Goal: Task Accomplishment & Management: Use online tool/utility

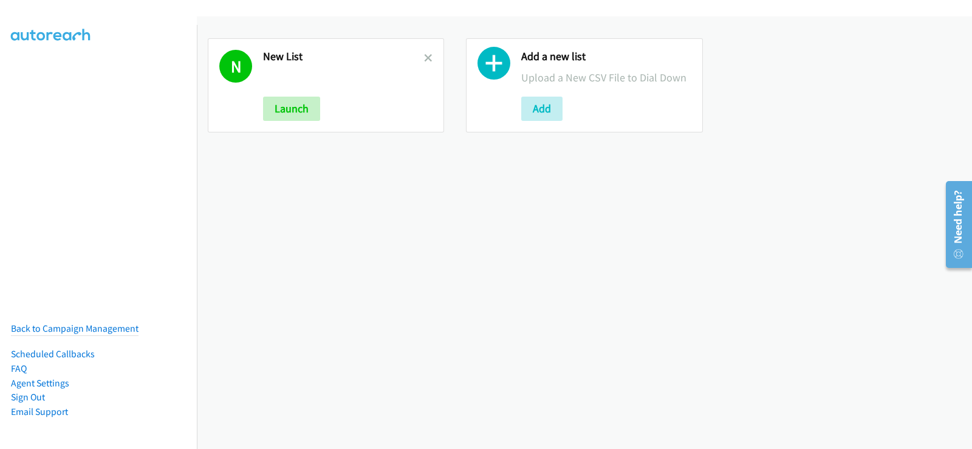
click at [427, 52] on link at bounding box center [428, 58] width 9 height 14
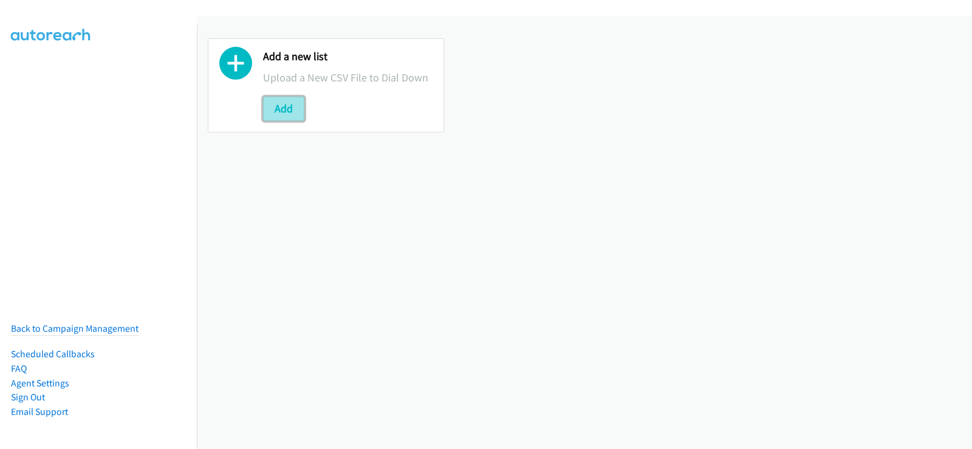
click at [294, 103] on button "Add" at bounding box center [283, 109] width 41 height 24
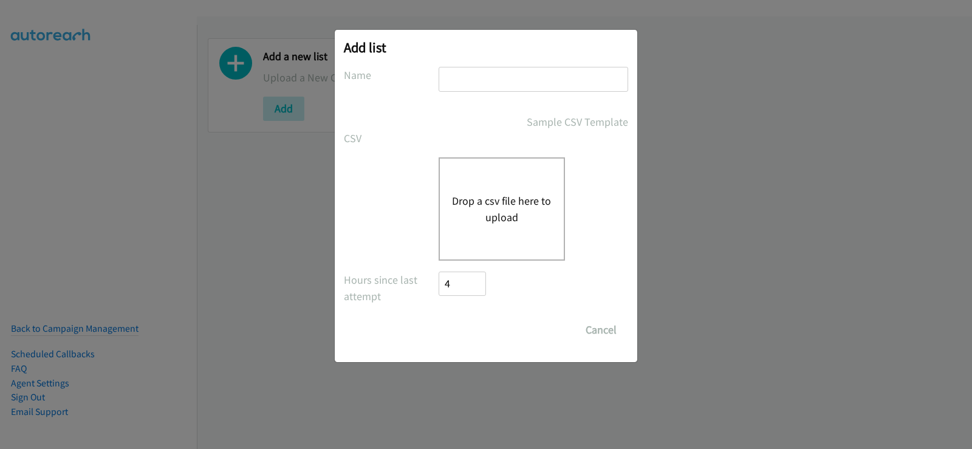
click at [516, 80] on input "text" at bounding box center [534, 79] width 190 height 25
type input "new list"
click at [493, 193] on button "Drop a csv file here to upload" at bounding box center [502, 209] width 100 height 33
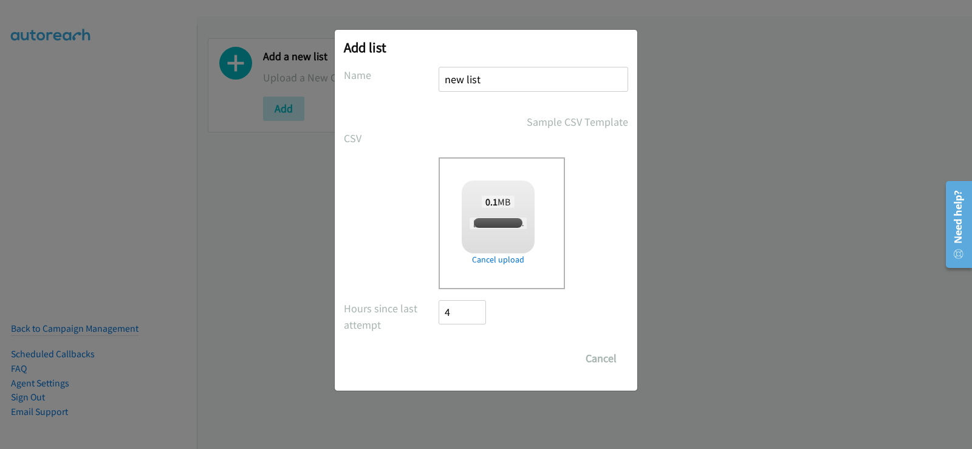
checkbox input "true"
click at [487, 366] on input "Save List" at bounding box center [471, 358] width 64 height 24
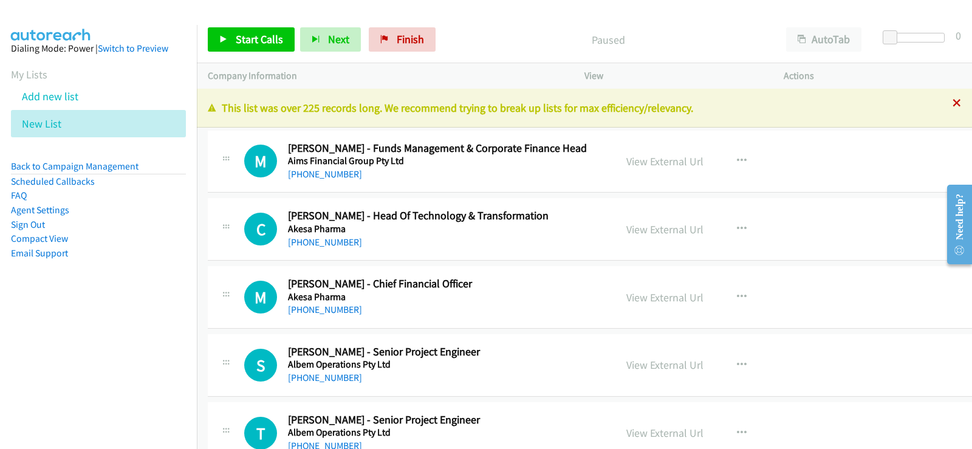
click at [953, 103] on icon at bounding box center [957, 104] width 9 height 9
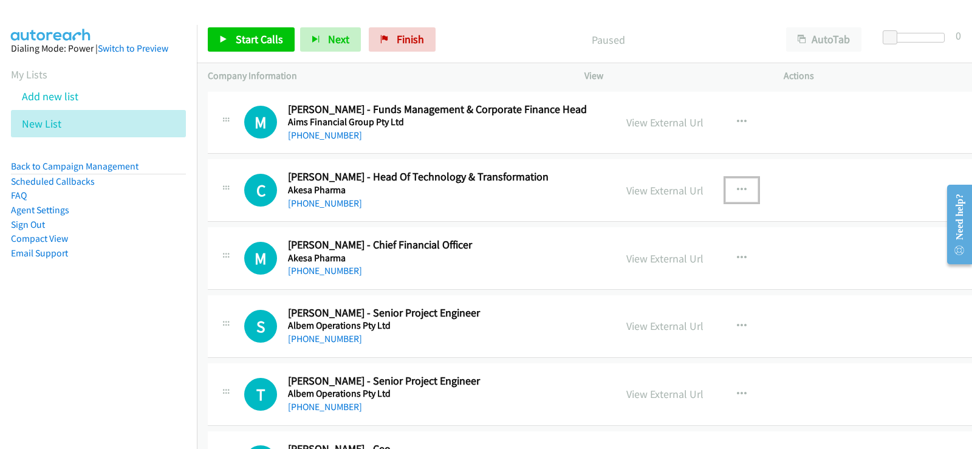
click at [737, 185] on icon "button" at bounding box center [742, 190] width 10 height 10
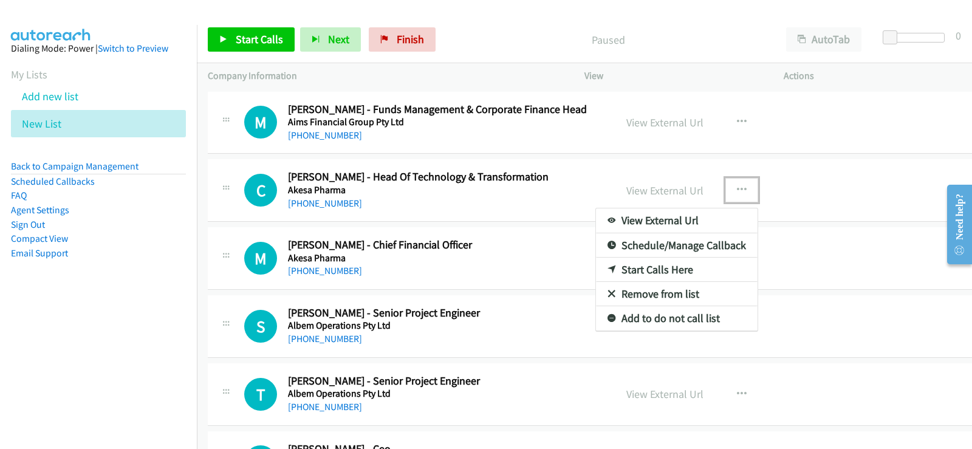
click at [632, 270] on link "Start Calls Here" at bounding box center [677, 270] width 162 height 24
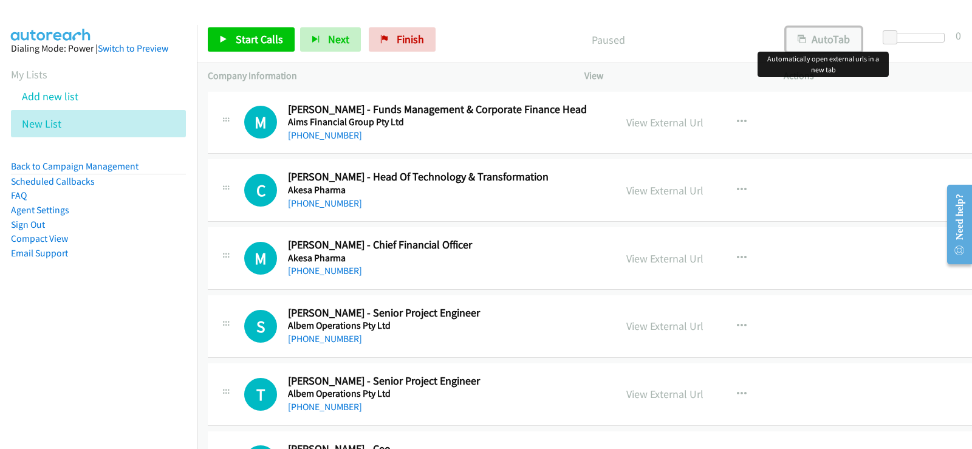
click at [823, 40] on button "AutoTab" at bounding box center [823, 39] width 75 height 24
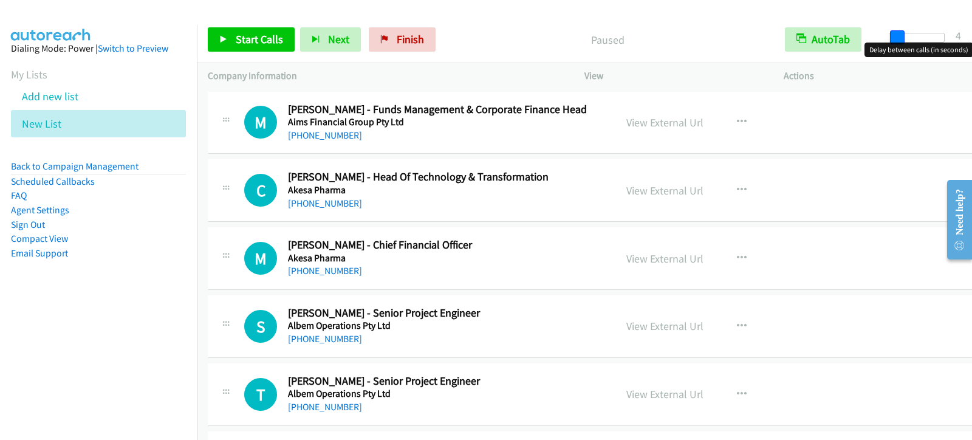
drag, startPoint x: 886, startPoint y: 38, endPoint x: 892, endPoint y: 36, distance: 6.3
click at [892, 36] on span at bounding box center [897, 37] width 15 height 15
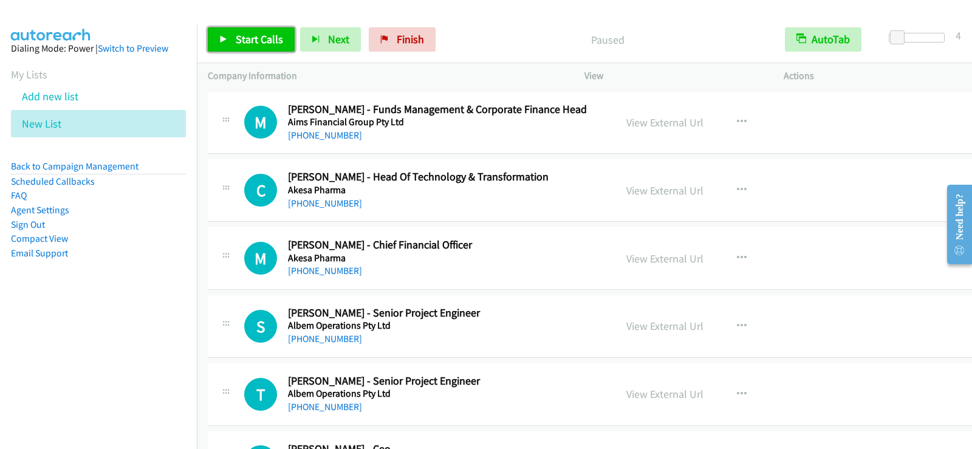
click at [263, 29] on link "Start Calls" at bounding box center [251, 39] width 87 height 24
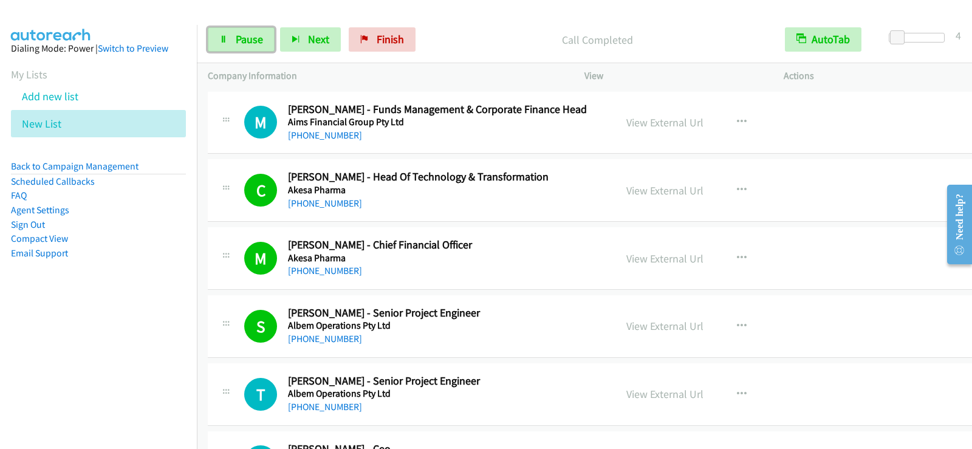
click at [217, 39] on link "Pause" at bounding box center [241, 39] width 67 height 24
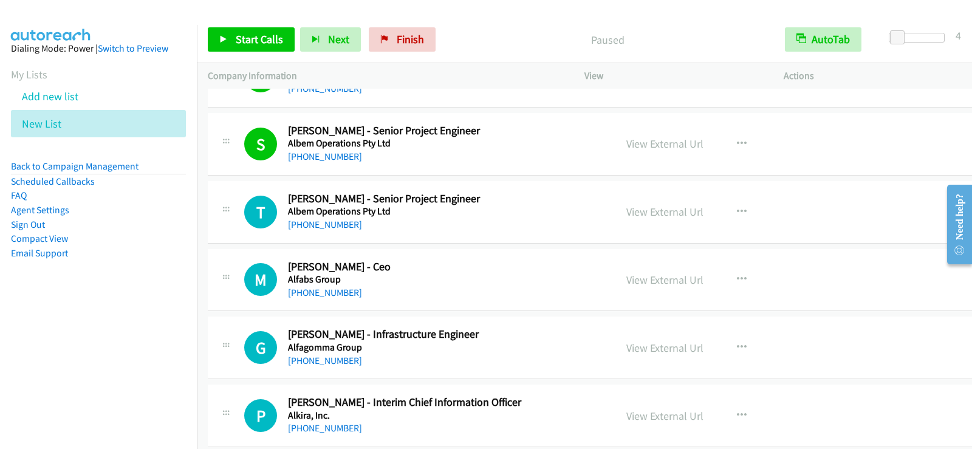
scroll to position [243, 0]
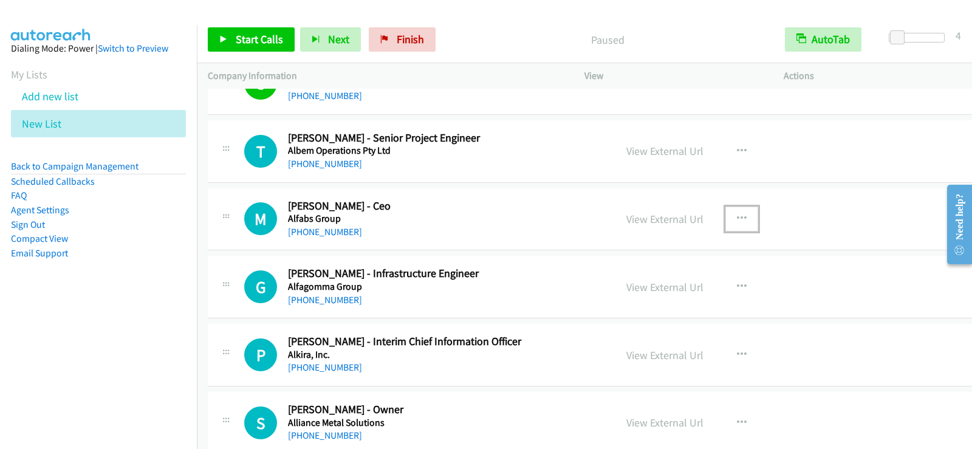
click at [737, 216] on icon "button" at bounding box center [742, 219] width 10 height 10
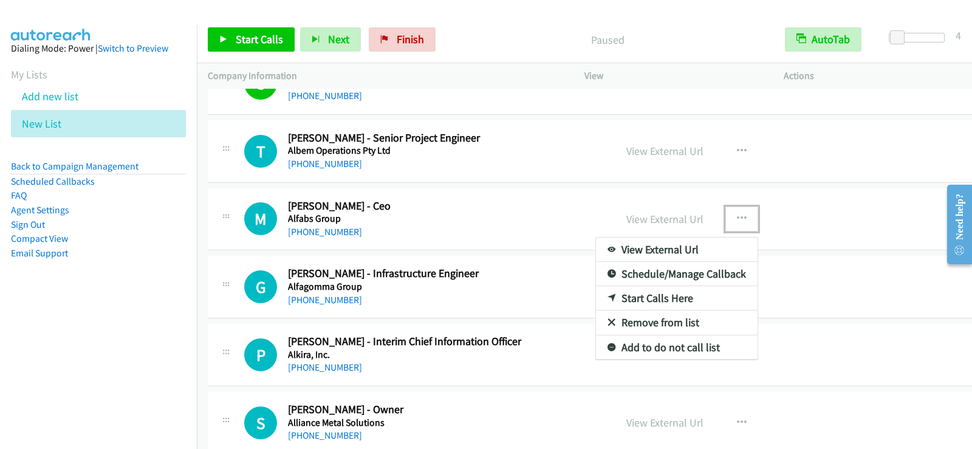
click at [659, 300] on link "Start Calls Here" at bounding box center [677, 298] width 162 height 24
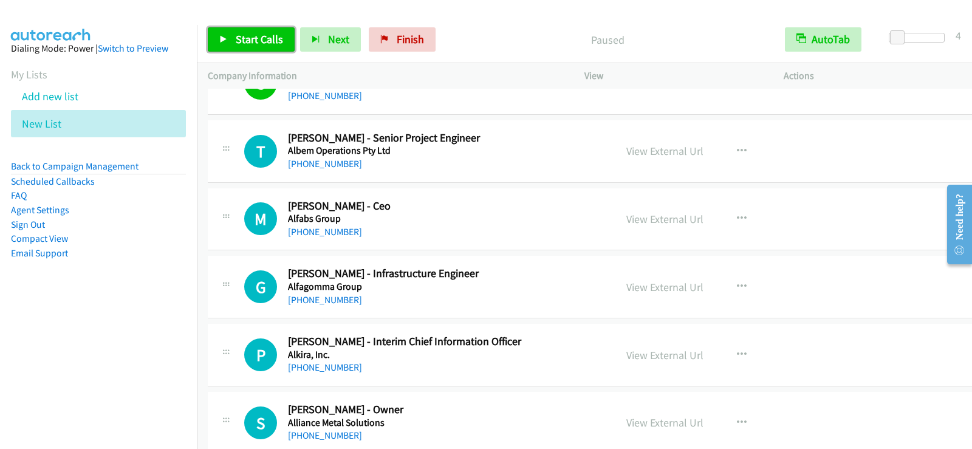
drag, startPoint x: 247, startPoint y: 46, endPoint x: 244, endPoint y: 53, distance: 7.1
click at [247, 46] on link "Start Calls" at bounding box center [251, 39] width 87 height 24
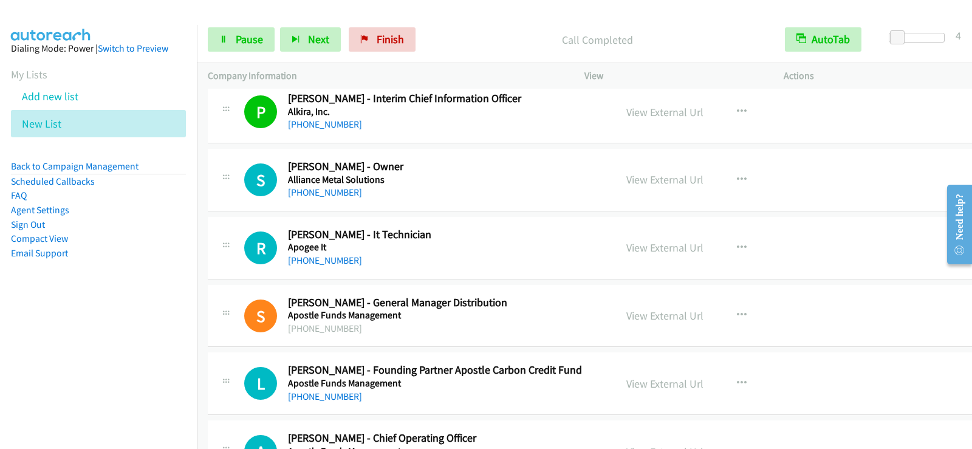
scroll to position [547, 0]
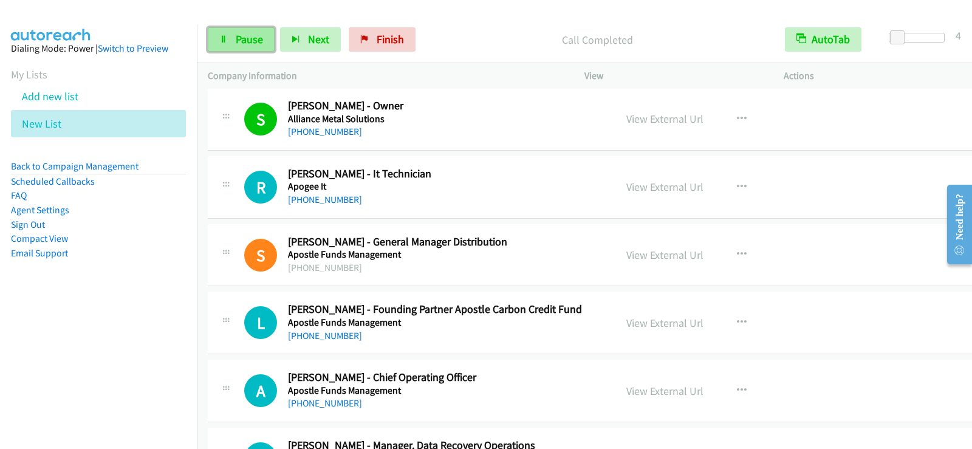
click at [248, 46] on link "Pause" at bounding box center [241, 39] width 67 height 24
click at [256, 38] on span "Start Calls" at bounding box center [259, 39] width 47 height 14
drag, startPoint x: 227, startPoint y: 41, endPoint x: 271, endPoint y: 123, distance: 93.2
click at [227, 41] on icon at bounding box center [223, 40] width 9 height 9
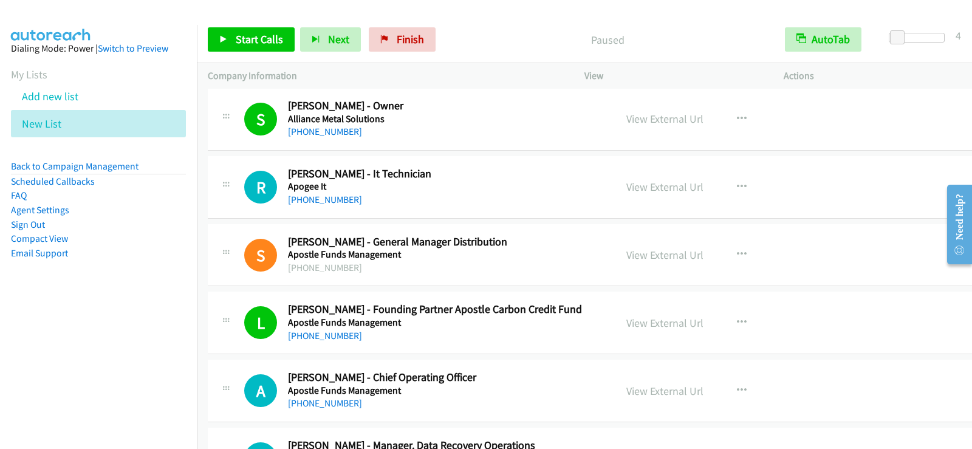
drag, startPoint x: 313, startPoint y: 202, endPoint x: 301, endPoint y: 247, distance: 46.6
click at [313, 202] on link "[PHONE_NUMBER]" at bounding box center [325, 200] width 74 height 12
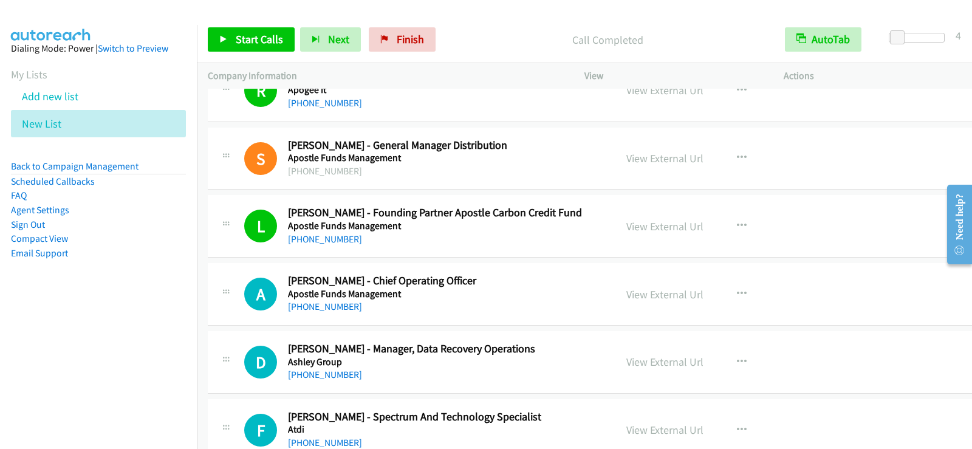
scroll to position [668, 0]
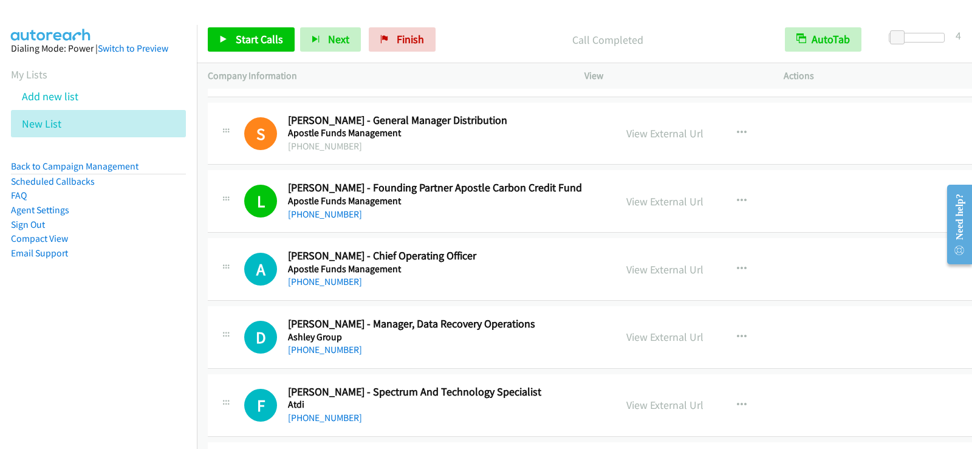
drag, startPoint x: 518, startPoint y: 276, endPoint x: 545, endPoint y: 279, distance: 27.6
click at [518, 276] on div "[PHONE_NUMBER]" at bounding box center [439, 282] width 303 height 15
click at [241, 37] on span "Start Calls" at bounding box center [259, 39] width 47 height 14
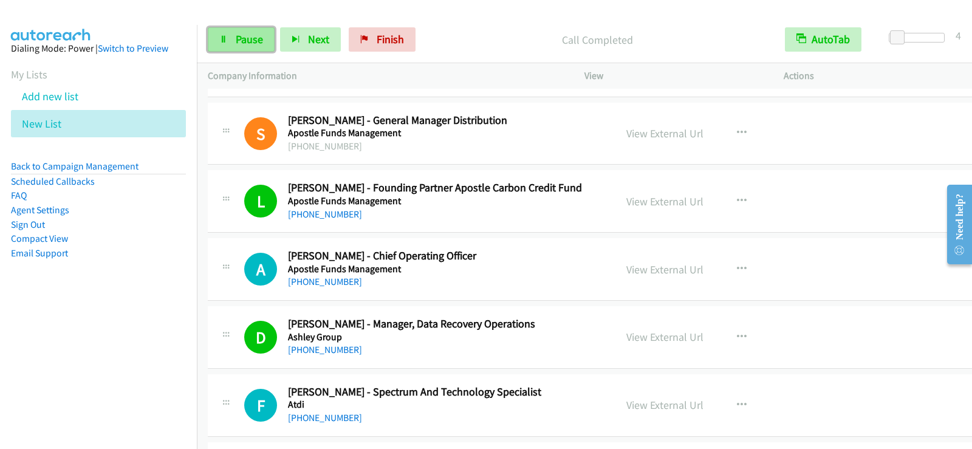
click at [222, 36] on icon at bounding box center [223, 40] width 9 height 9
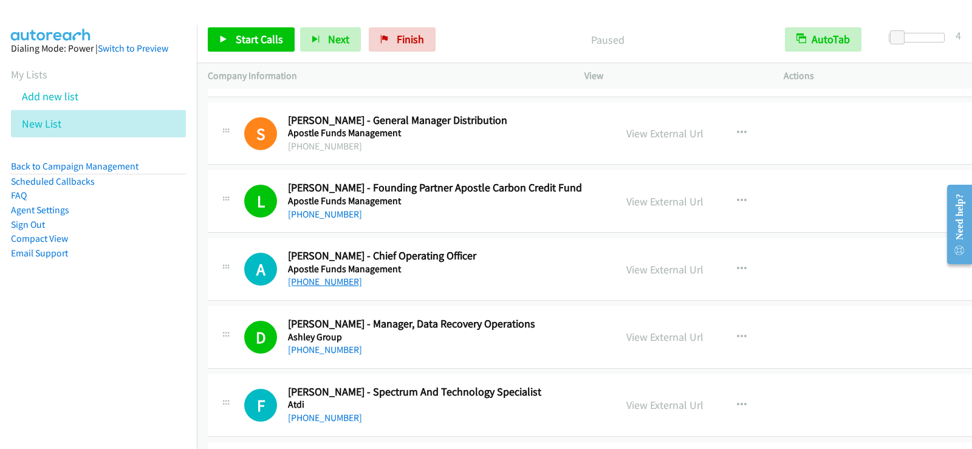
click at [324, 283] on link "[PHONE_NUMBER]" at bounding box center [325, 282] width 74 height 12
click at [242, 37] on span "Start Calls" at bounding box center [259, 39] width 47 height 14
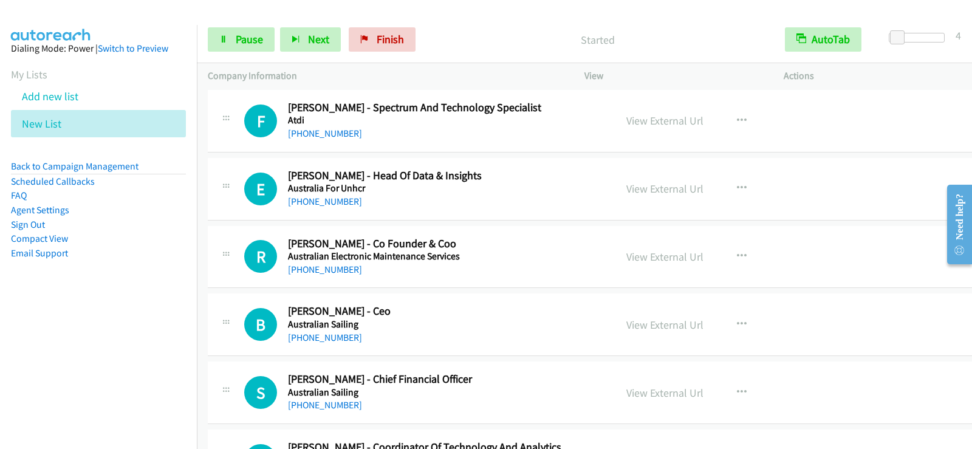
scroll to position [960, 0]
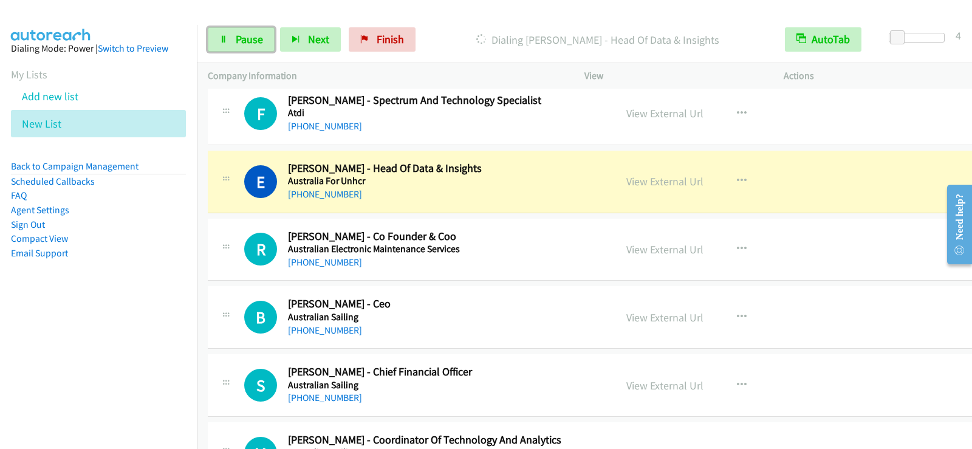
drag, startPoint x: 225, startPoint y: 39, endPoint x: 289, endPoint y: 105, distance: 91.5
click at [225, 39] on icon at bounding box center [223, 40] width 9 height 9
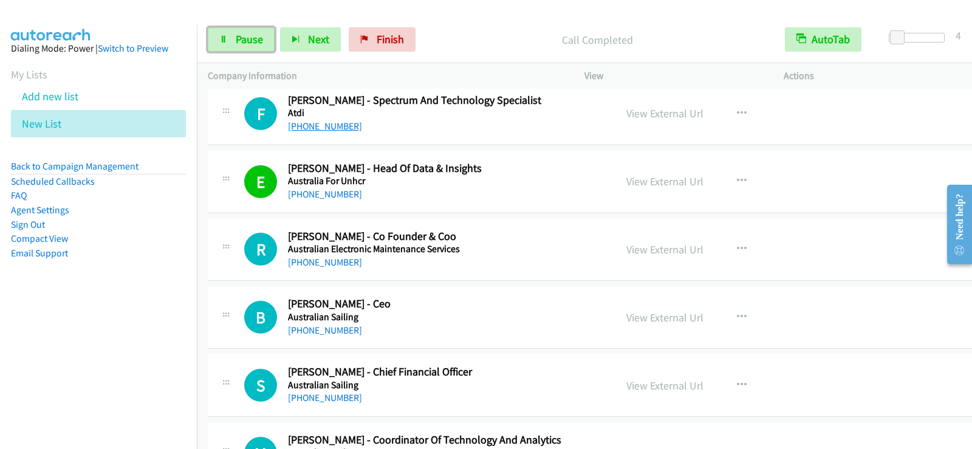
click at [320, 126] on link "[PHONE_NUMBER]" at bounding box center [325, 126] width 74 height 12
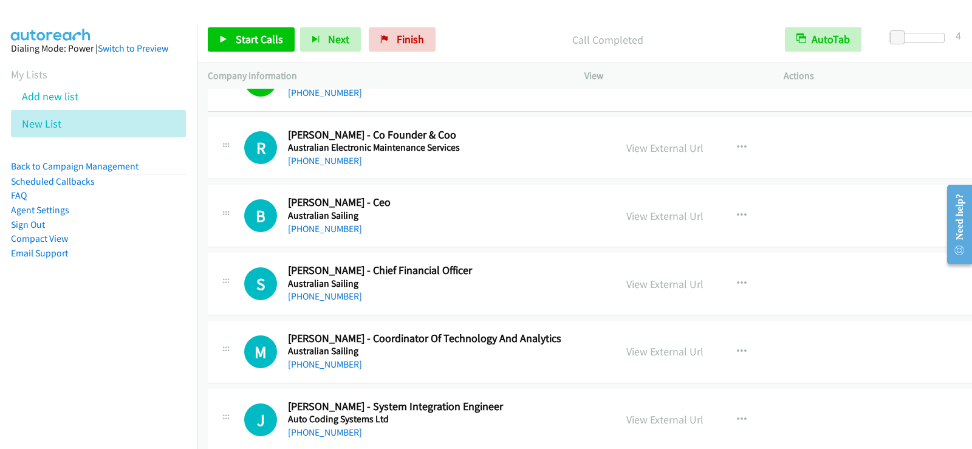
scroll to position [1081, 0]
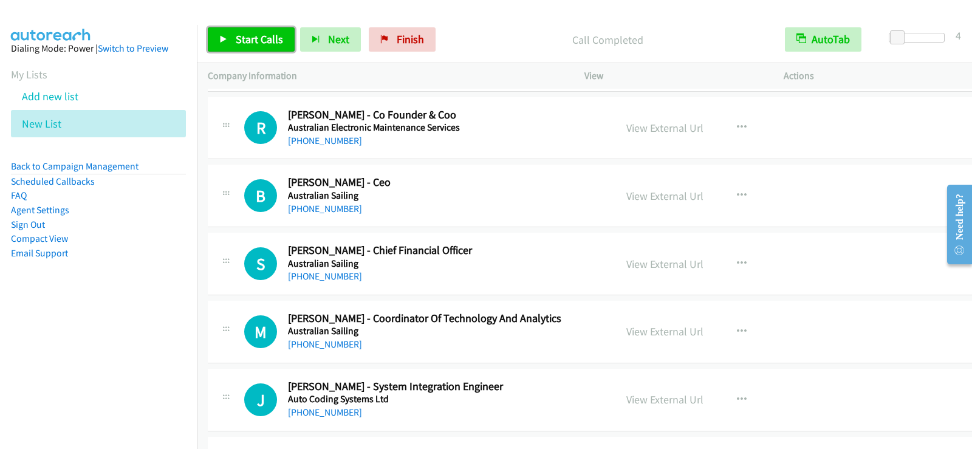
click at [263, 35] on span "Start Calls" at bounding box center [259, 39] width 47 height 14
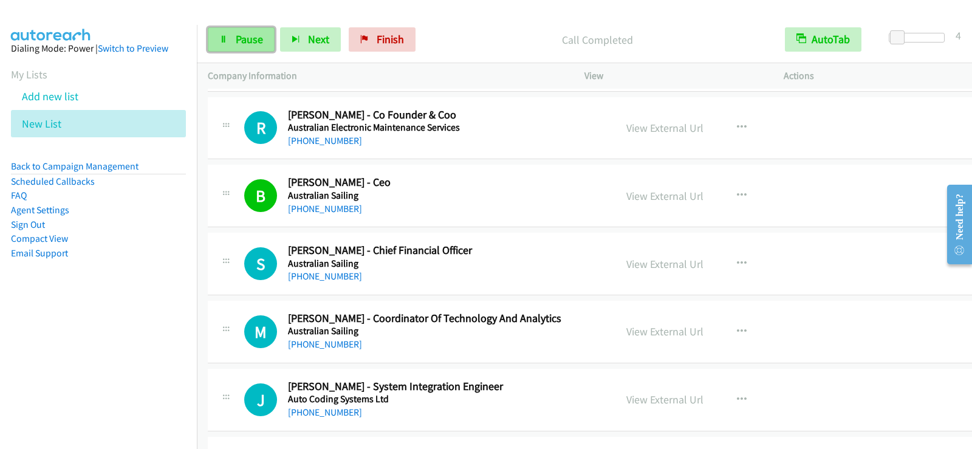
drag, startPoint x: 227, startPoint y: 39, endPoint x: 244, endPoint y: 43, distance: 18.1
click at [227, 39] on icon at bounding box center [223, 40] width 9 height 9
click at [319, 139] on link "[PHONE_NUMBER]" at bounding box center [325, 141] width 74 height 12
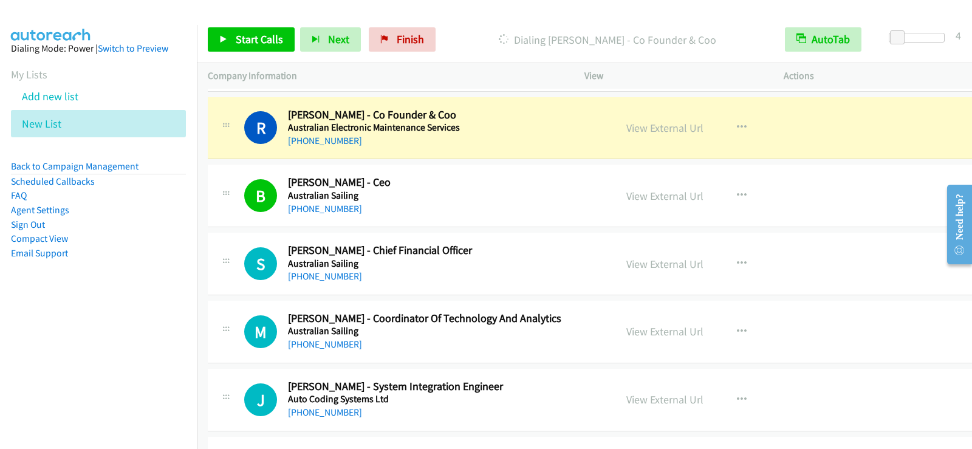
click at [535, 259] on h5 "Australian Sailing" at bounding box center [439, 264] width 303 height 12
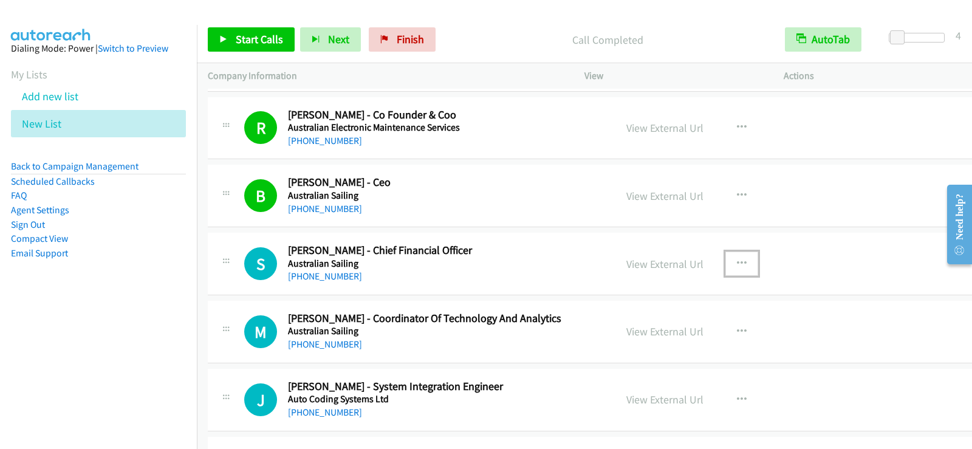
click at [737, 264] on icon "button" at bounding box center [742, 264] width 10 height 10
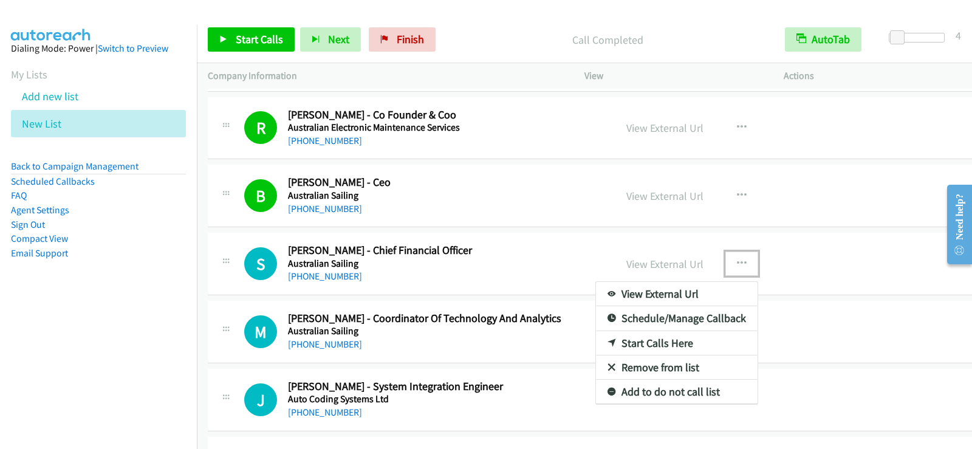
click at [650, 342] on link "Start Calls Here" at bounding box center [677, 343] width 162 height 24
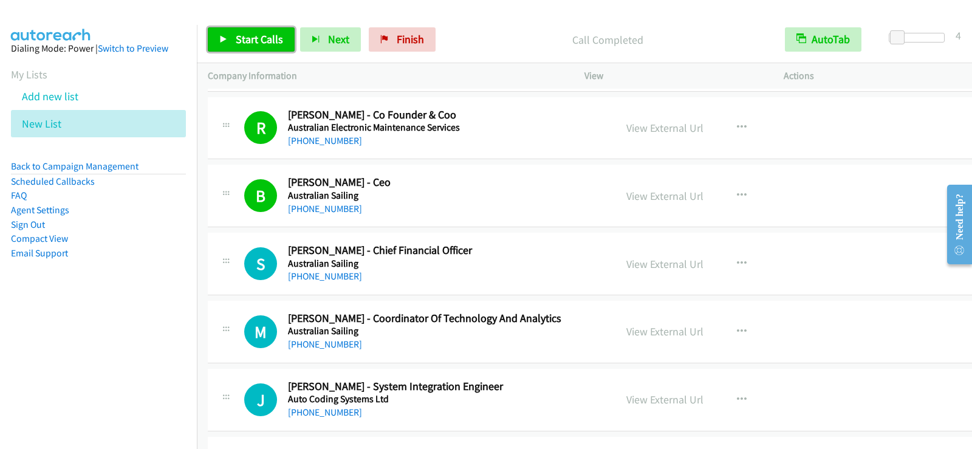
click at [264, 42] on span "Start Calls" at bounding box center [259, 39] width 47 height 14
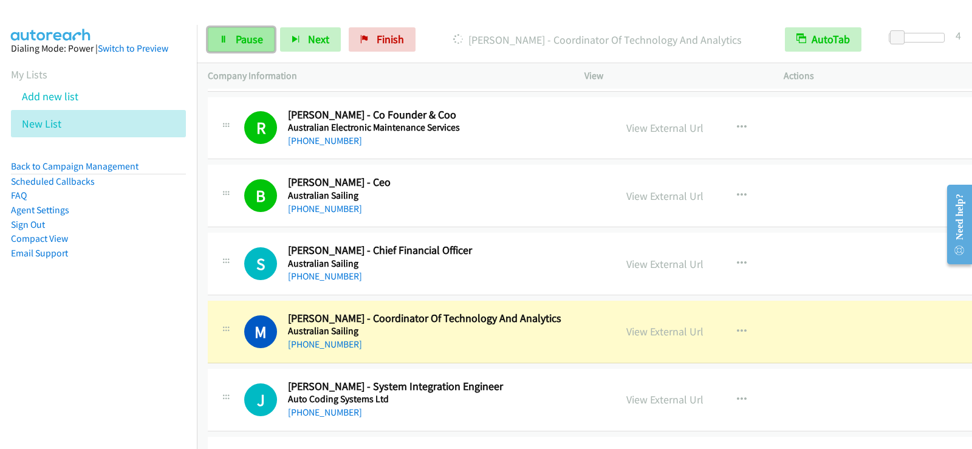
click at [259, 30] on link "Pause" at bounding box center [241, 39] width 67 height 24
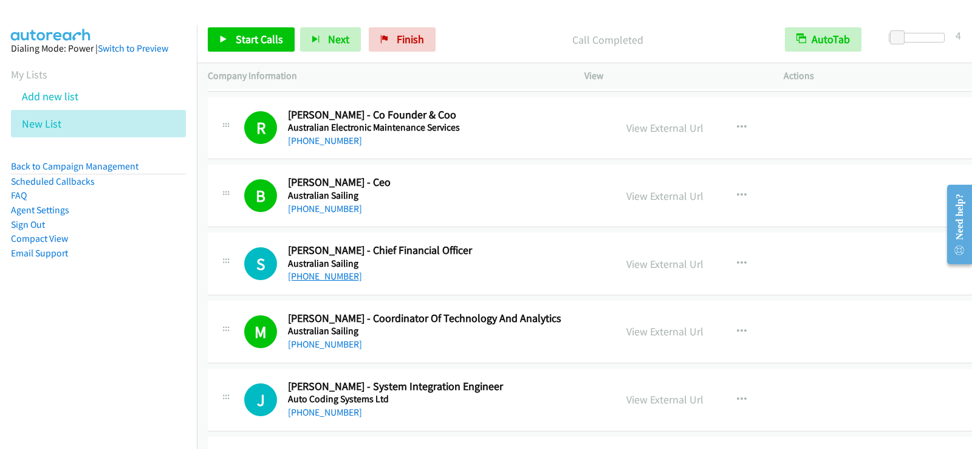
click at [341, 276] on link "[PHONE_NUMBER]" at bounding box center [325, 276] width 74 height 12
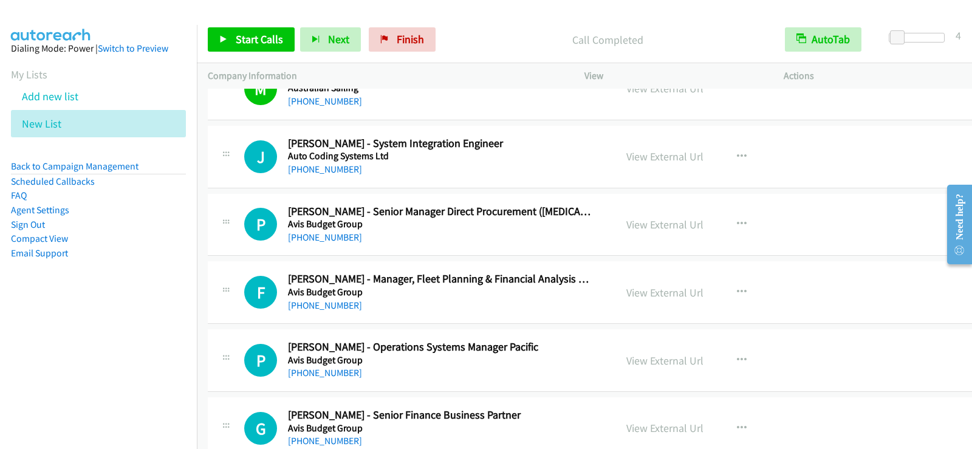
scroll to position [1349, 0]
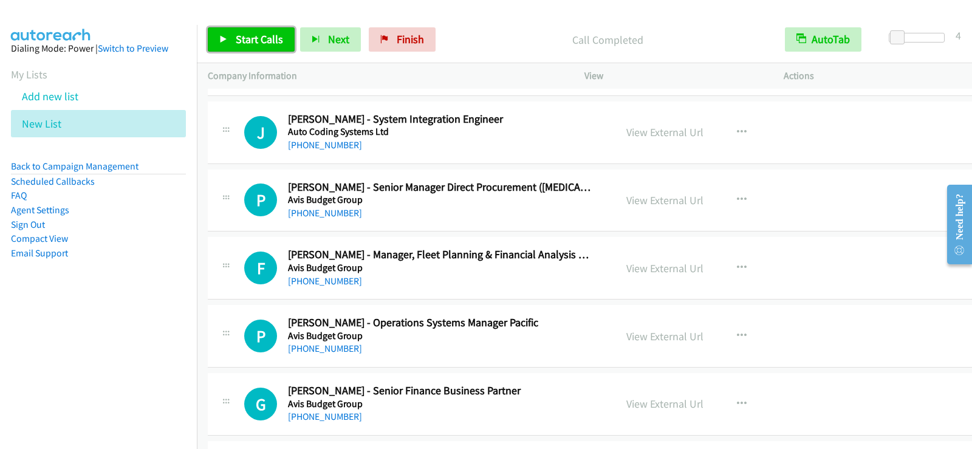
click at [260, 45] on span "Start Calls" at bounding box center [259, 39] width 47 height 14
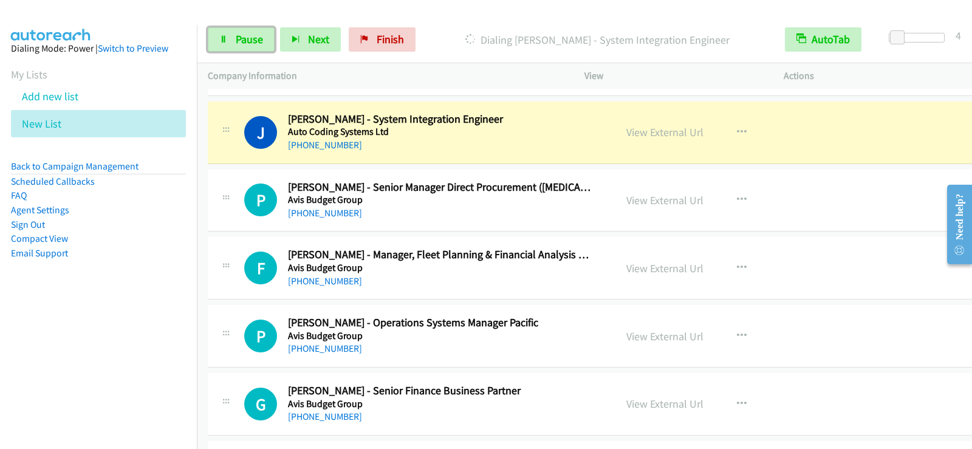
click at [238, 35] on span "Pause" at bounding box center [249, 39] width 27 height 14
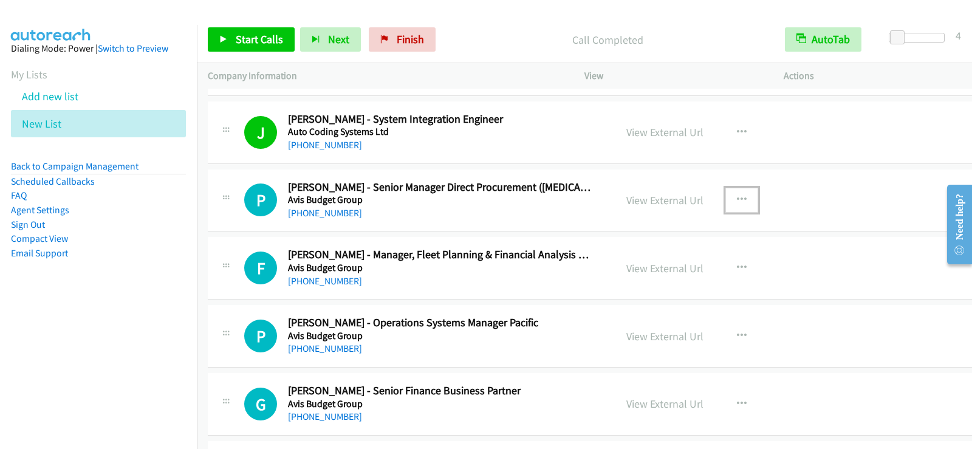
click at [737, 198] on icon "button" at bounding box center [742, 200] width 10 height 10
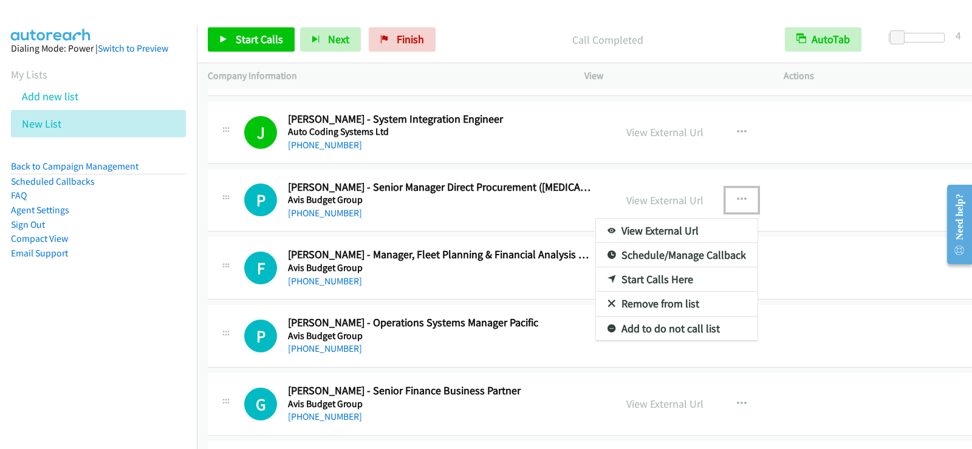
click at [645, 276] on link "Start Calls Here" at bounding box center [677, 279] width 162 height 24
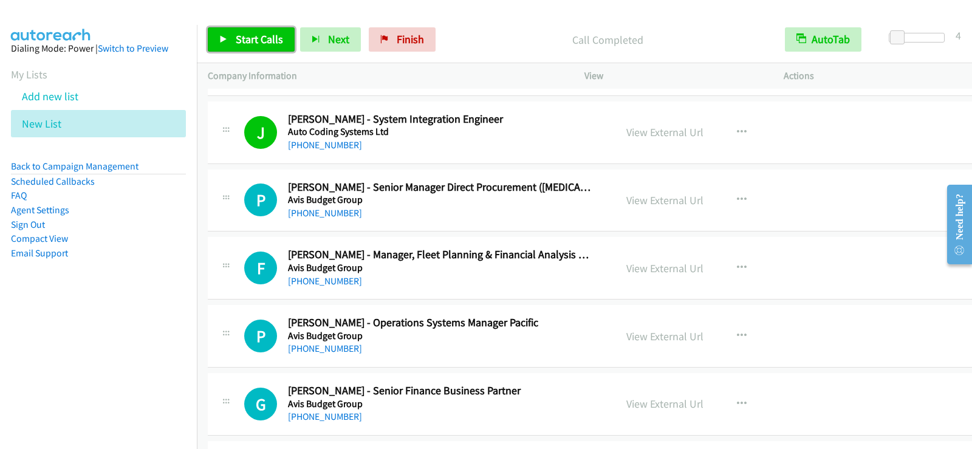
click at [223, 36] on icon at bounding box center [223, 40] width 9 height 9
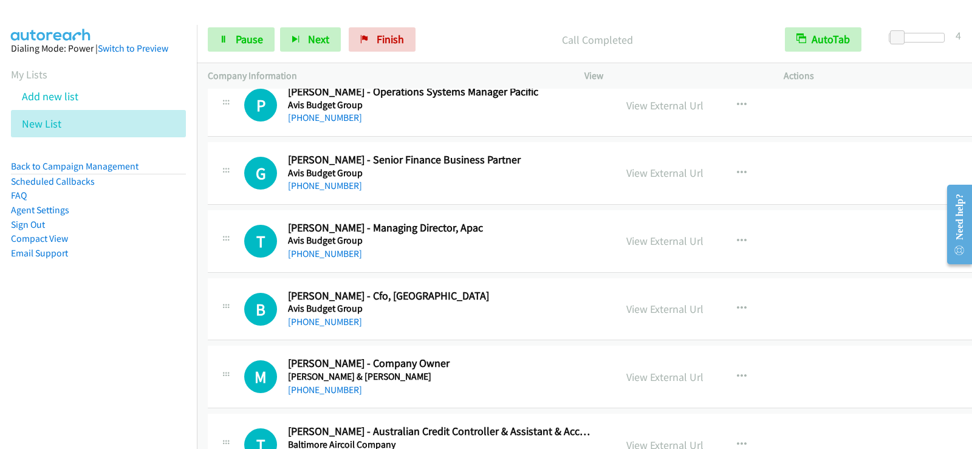
scroll to position [1555, 0]
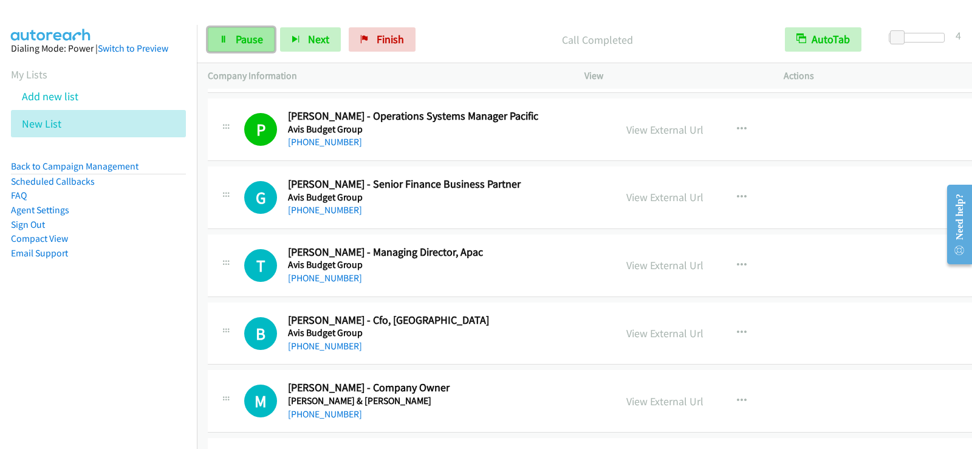
click at [255, 47] on link "Pause" at bounding box center [241, 39] width 67 height 24
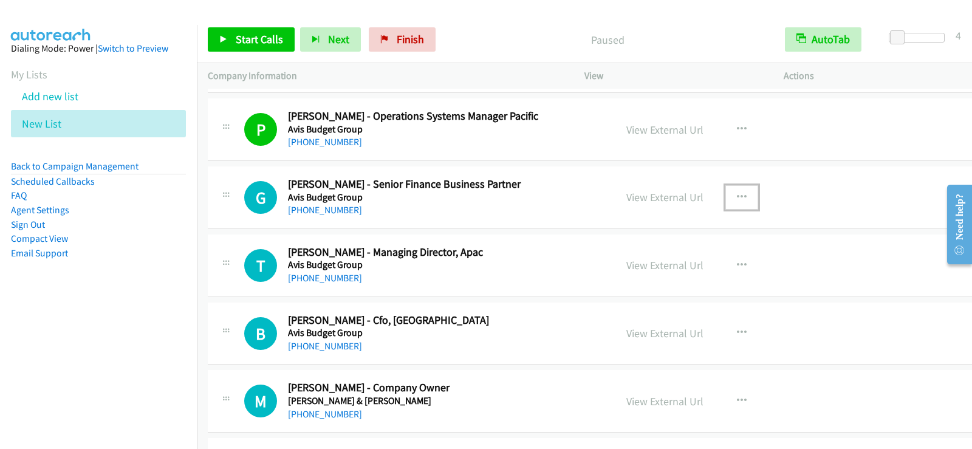
click at [737, 196] on icon "button" at bounding box center [742, 198] width 10 height 10
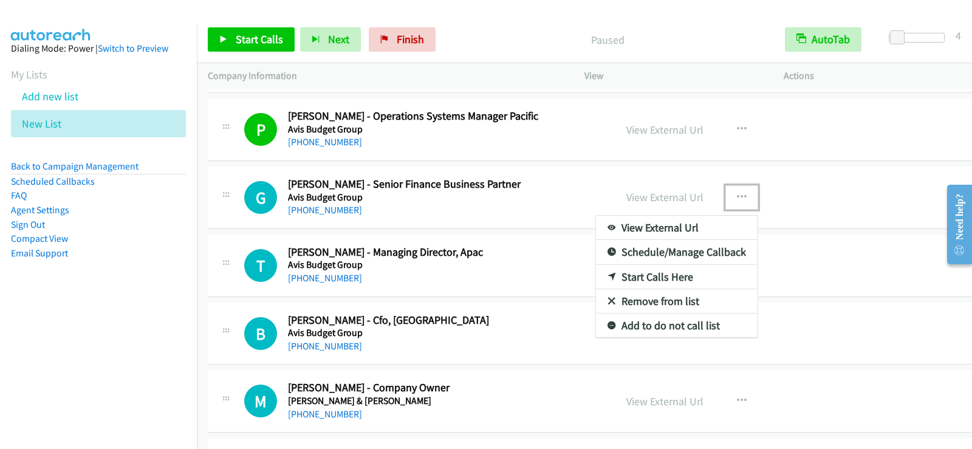
drag, startPoint x: 634, startPoint y: 275, endPoint x: 607, endPoint y: 273, distance: 27.4
click at [622, 273] on link "Start Calls Here" at bounding box center [677, 277] width 162 height 24
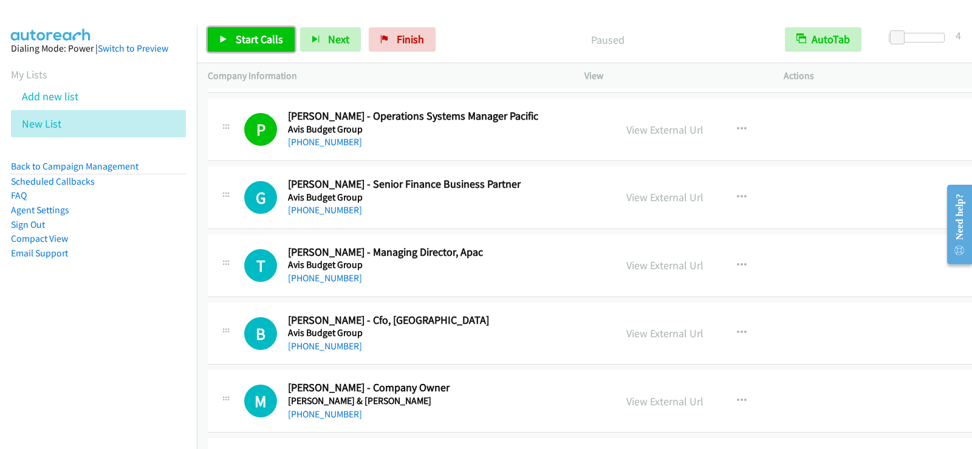
click at [241, 38] on span "Start Calls" at bounding box center [259, 39] width 47 height 14
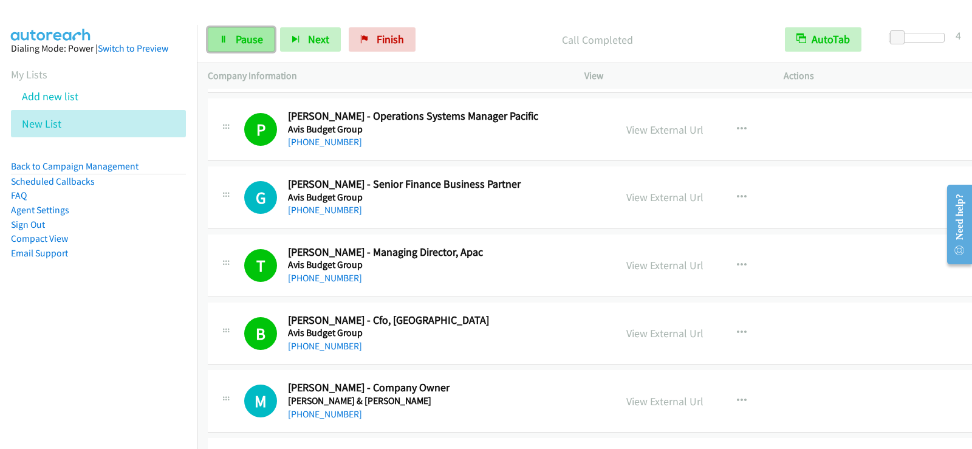
click at [236, 42] on span "Pause" at bounding box center [249, 39] width 27 height 14
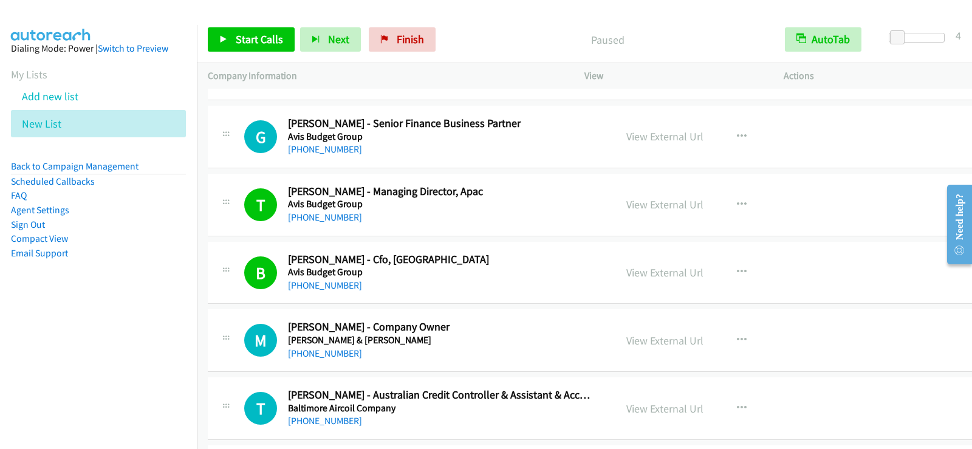
scroll to position [1677, 0]
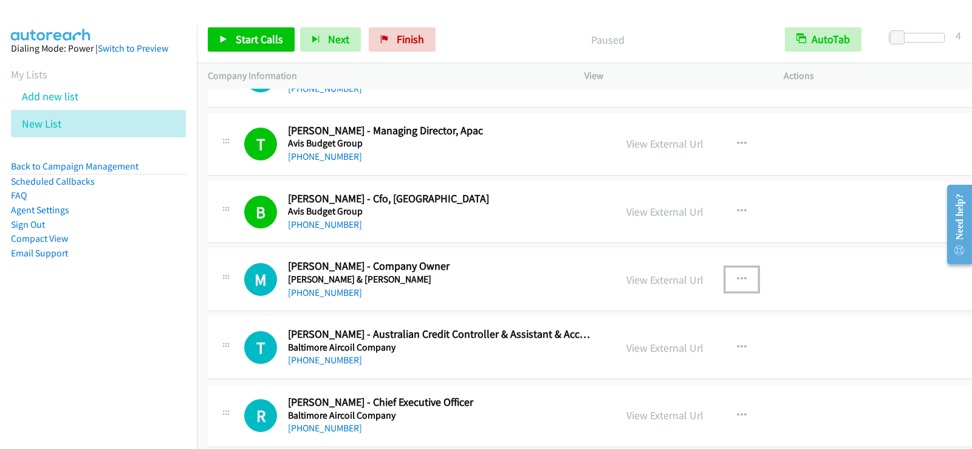
click at [737, 275] on icon "button" at bounding box center [742, 280] width 10 height 10
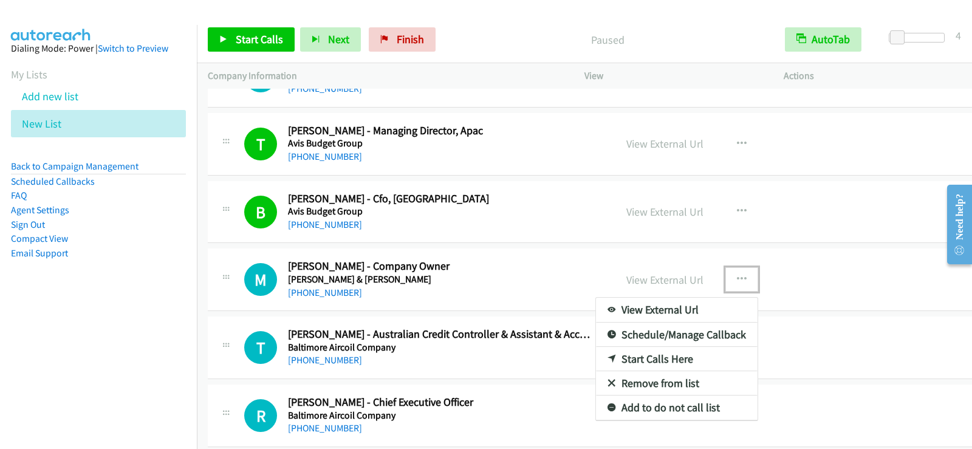
click at [651, 357] on link "Start Calls Here" at bounding box center [677, 359] width 162 height 24
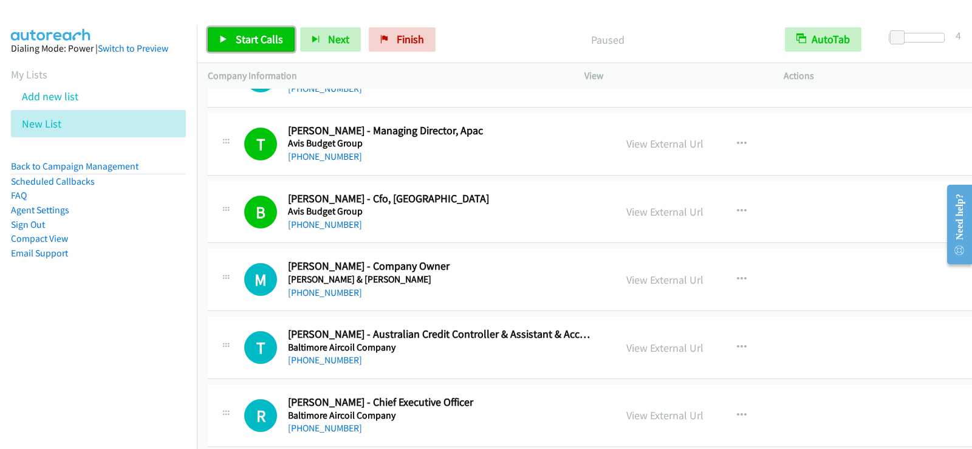
click at [227, 36] on icon at bounding box center [223, 40] width 9 height 9
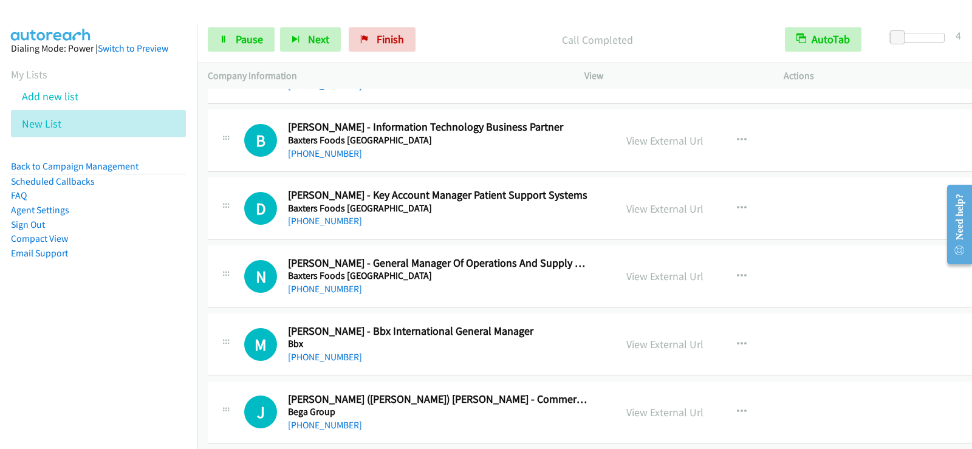
scroll to position [2248, 0]
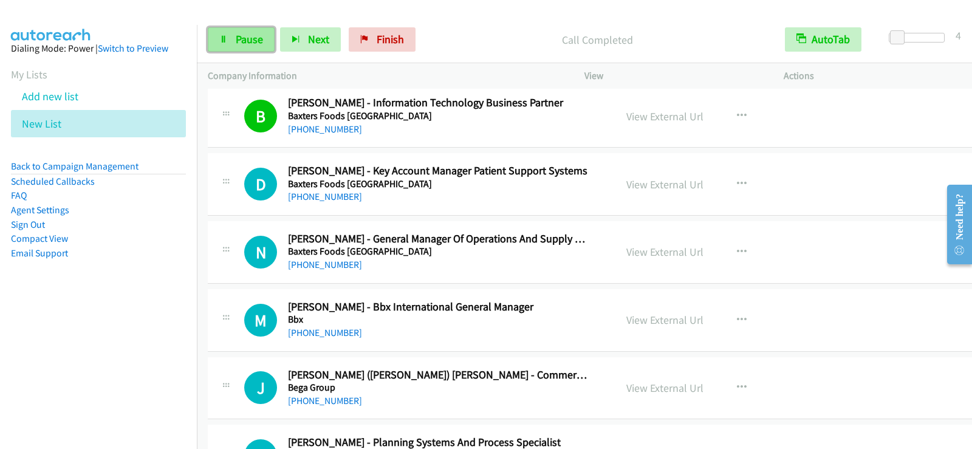
click at [231, 41] on link "Pause" at bounding box center [241, 39] width 67 height 24
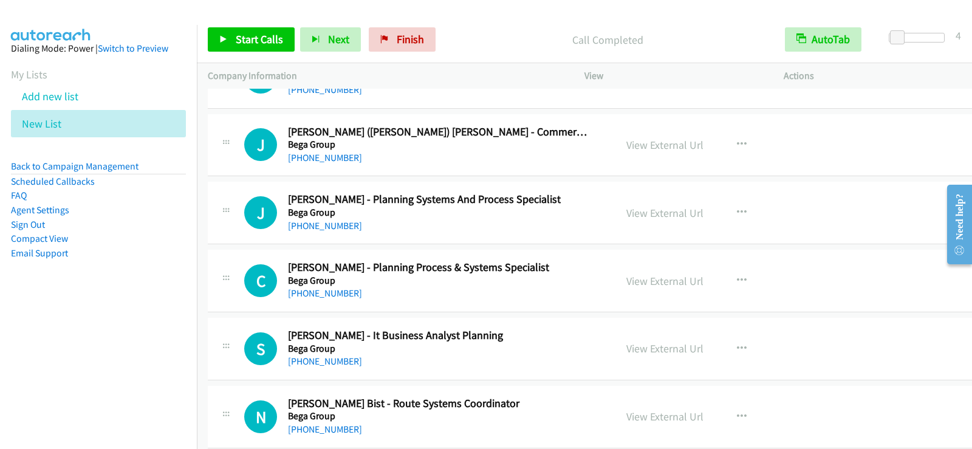
scroll to position [2552, 0]
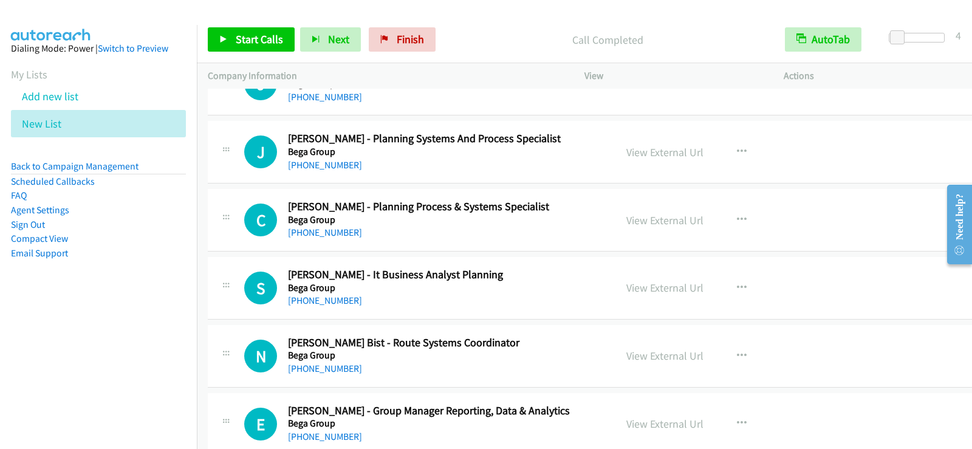
click at [541, 287] on h5 "Bega Group" at bounding box center [439, 288] width 303 height 12
click at [737, 215] on icon "button" at bounding box center [742, 220] width 10 height 10
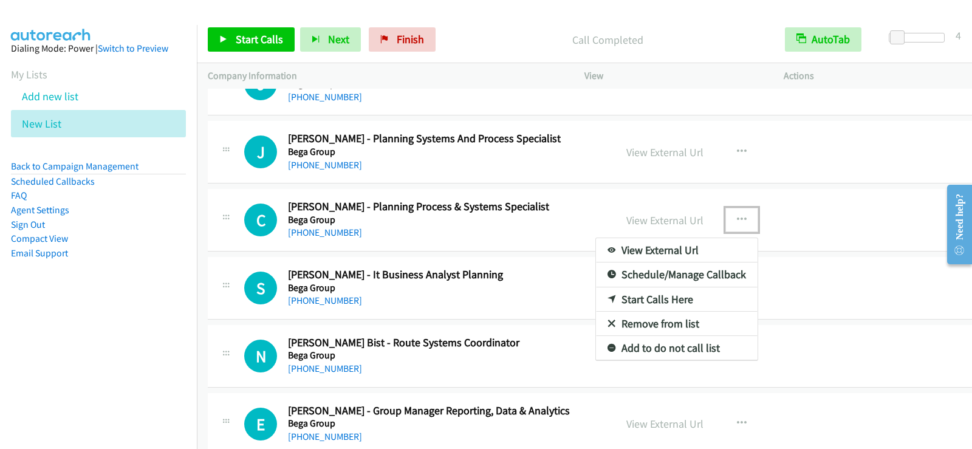
click at [647, 293] on link "Start Calls Here" at bounding box center [677, 299] width 162 height 24
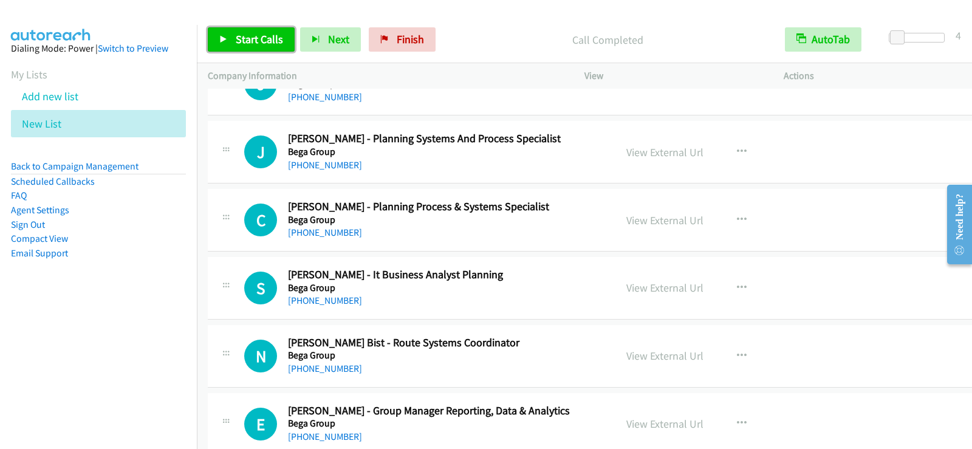
click at [274, 35] on span "Start Calls" at bounding box center [259, 39] width 47 height 14
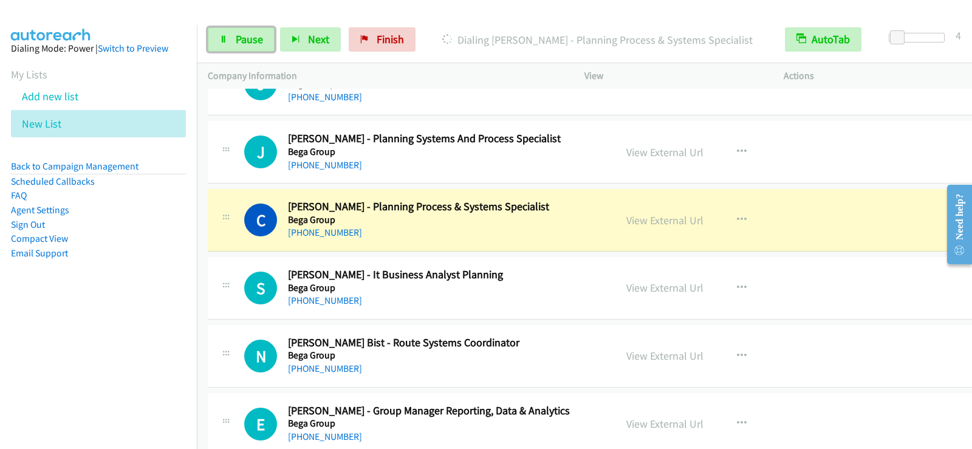
drag, startPoint x: 247, startPoint y: 46, endPoint x: 385, endPoint y: 131, distance: 161.8
click at [247, 46] on span "Pause" at bounding box center [249, 39] width 27 height 14
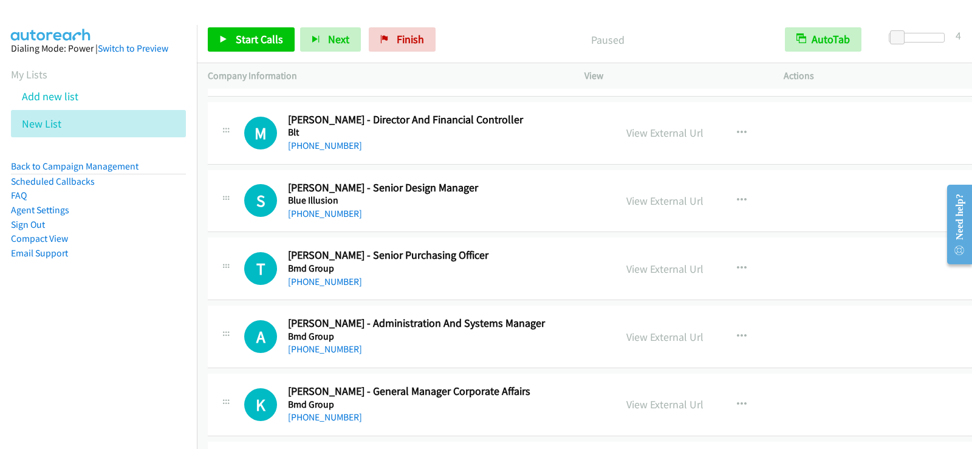
scroll to position [3524, 0]
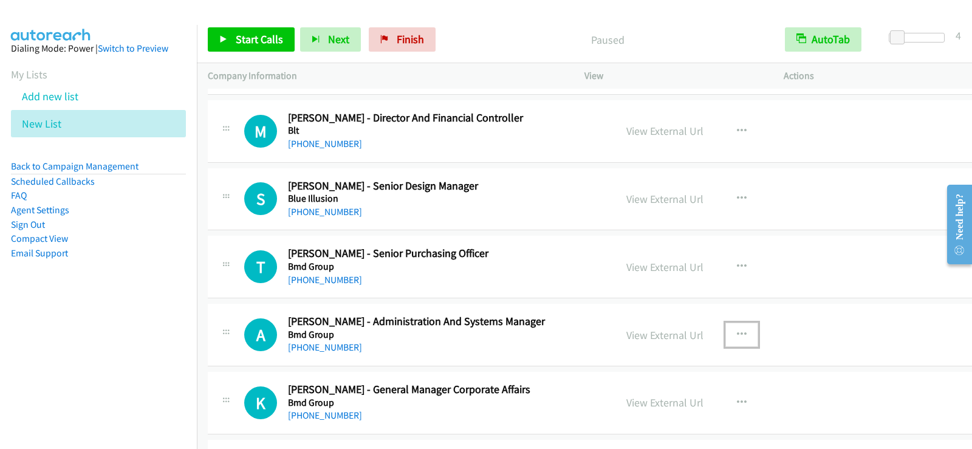
click at [737, 331] on icon "button" at bounding box center [742, 335] width 10 height 10
click at [821, 393] on div at bounding box center [486, 224] width 972 height 449
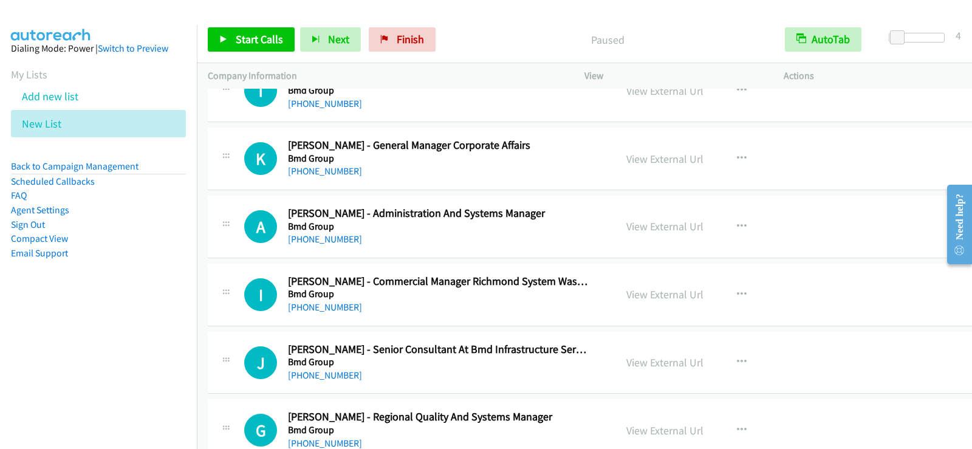
scroll to position [3706, 0]
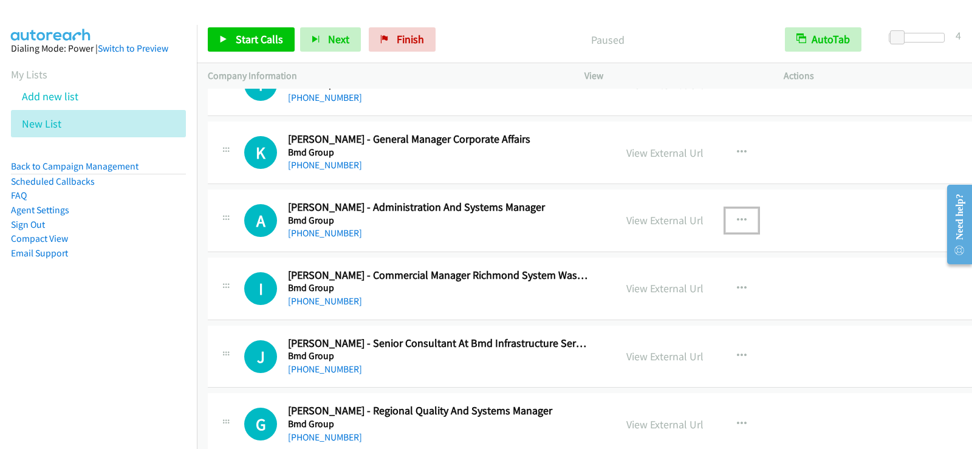
click at [737, 223] on icon "button" at bounding box center [742, 221] width 10 height 10
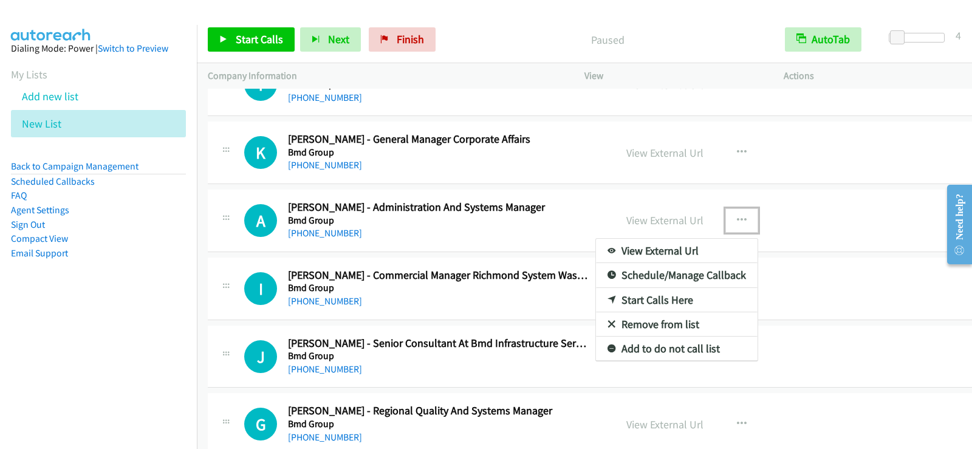
drag, startPoint x: 666, startPoint y: 302, endPoint x: 323, endPoint y: 413, distance: 360.6
drag, startPoint x: 661, startPoint y: 300, endPoint x: 634, endPoint y: 309, distance: 28.1
click at [615, 301] on link "Start Calls Here" at bounding box center [677, 300] width 162 height 24
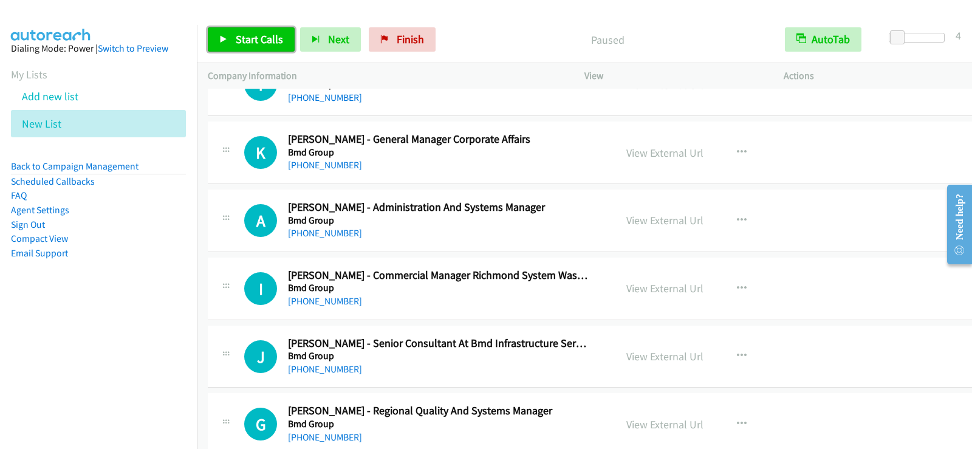
click at [247, 37] on span "Start Calls" at bounding box center [259, 39] width 47 height 14
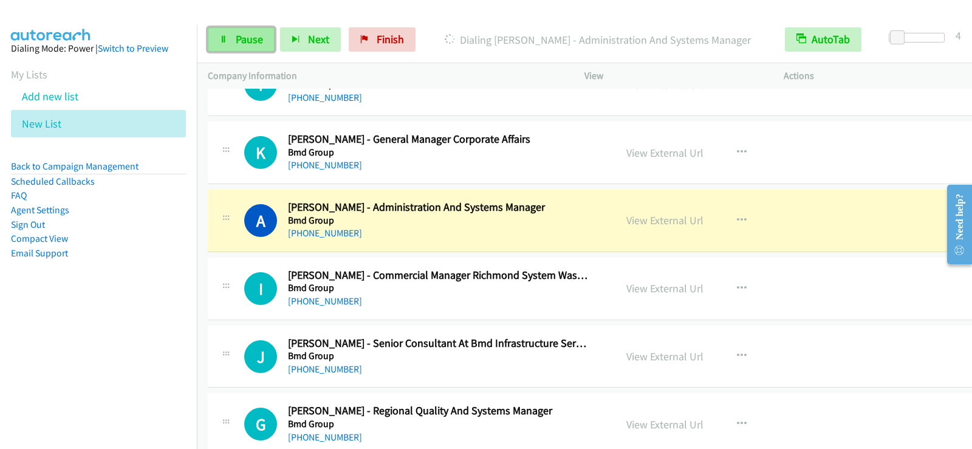
click at [231, 30] on link "Pause" at bounding box center [241, 39] width 67 height 24
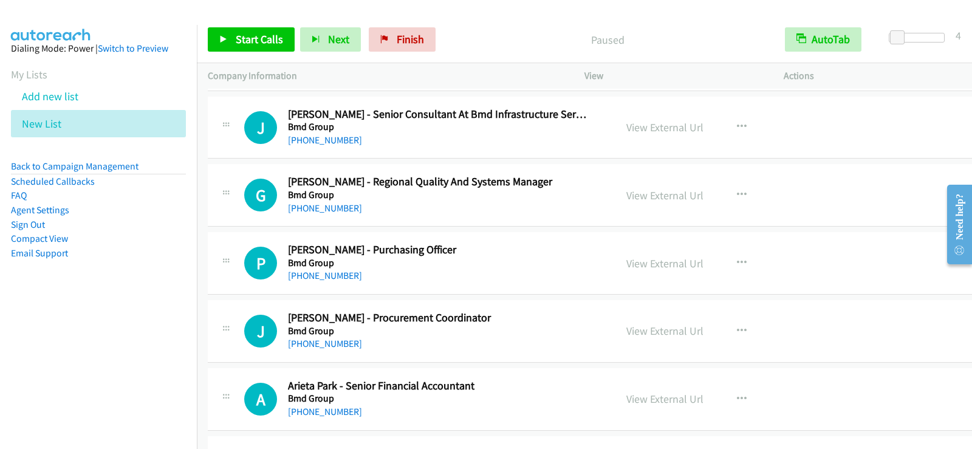
scroll to position [3949, 0]
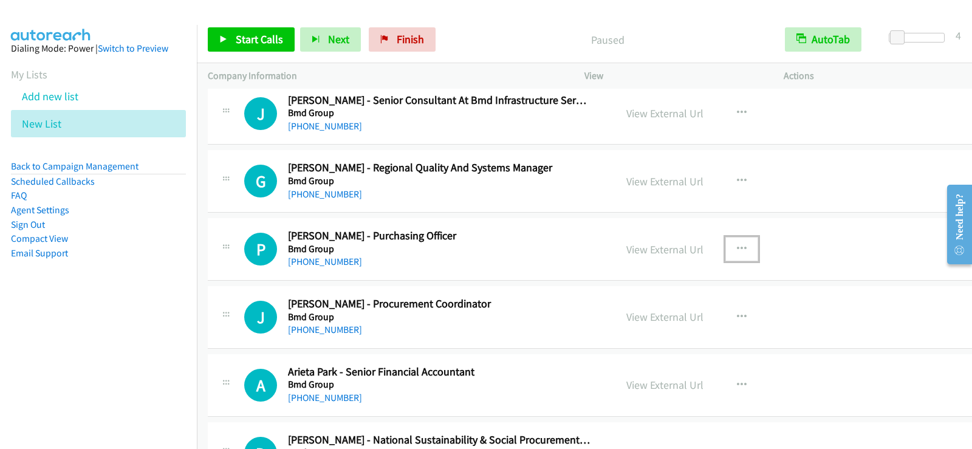
click at [737, 248] on icon "button" at bounding box center [742, 249] width 10 height 10
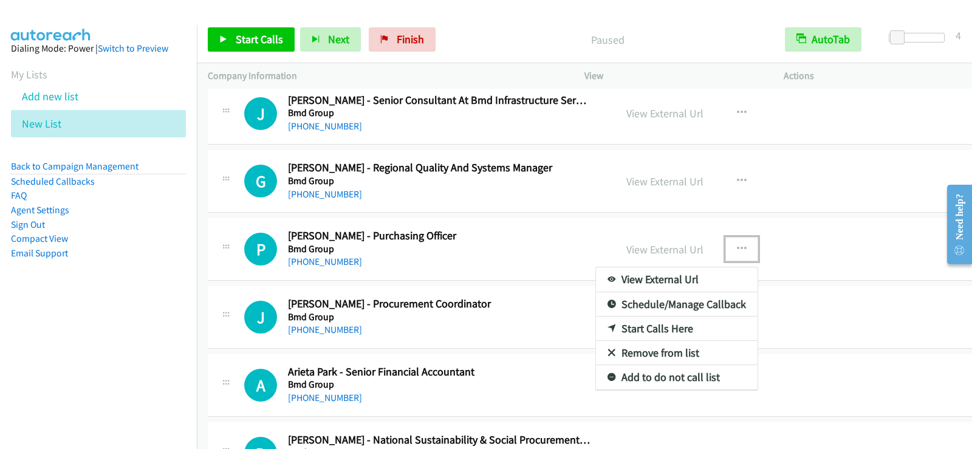
click at [501, 329] on div at bounding box center [486, 224] width 972 height 449
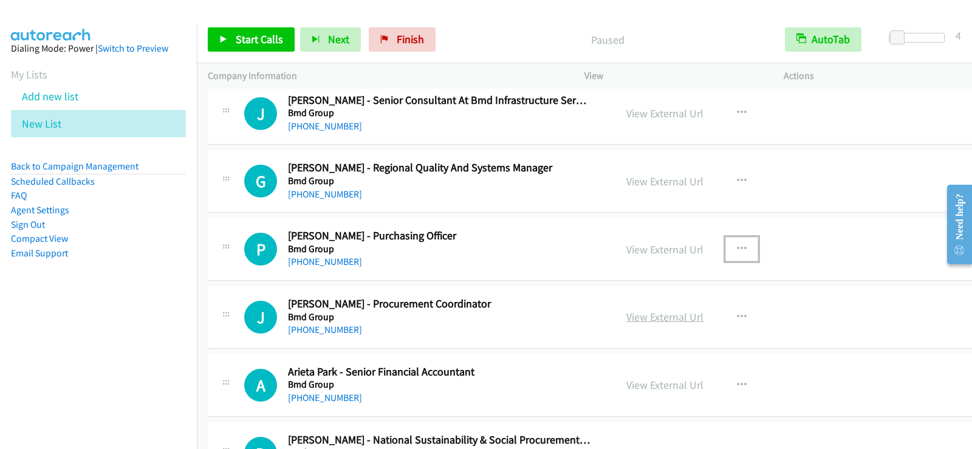
scroll to position [4010, 0]
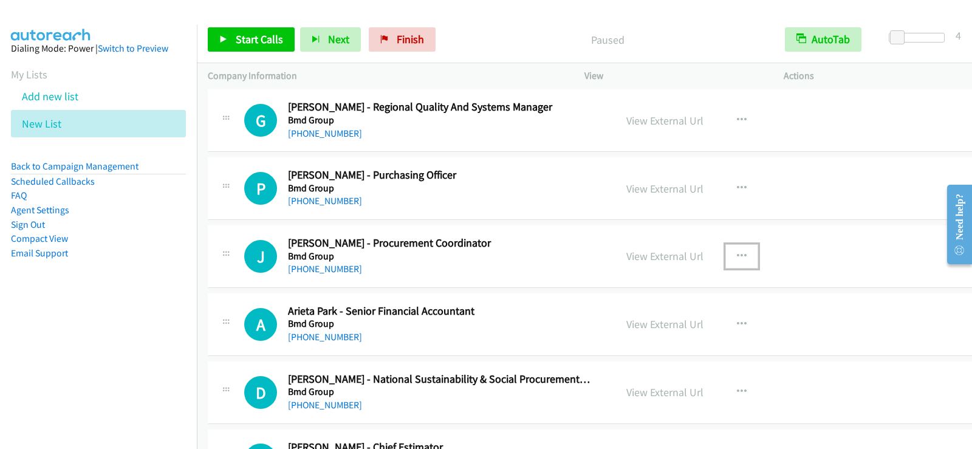
click at [737, 256] on icon "button" at bounding box center [742, 257] width 10 height 10
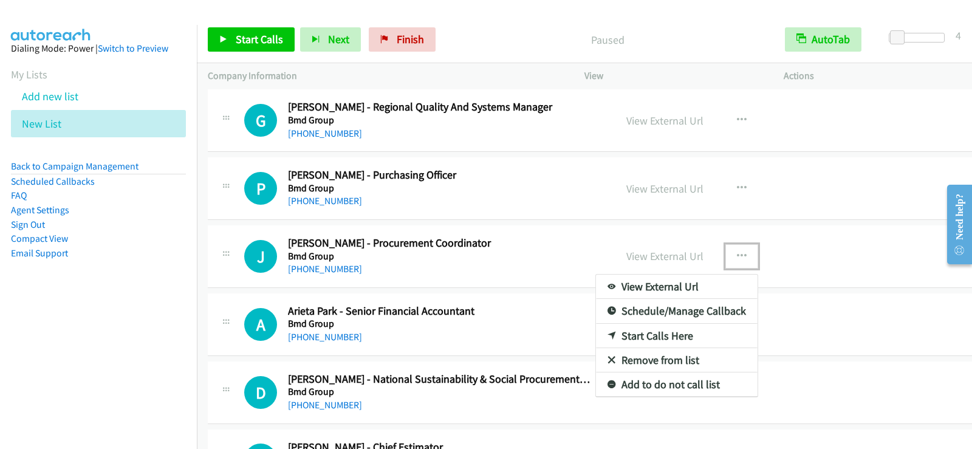
click at [654, 333] on link "Start Calls Here" at bounding box center [677, 336] width 162 height 24
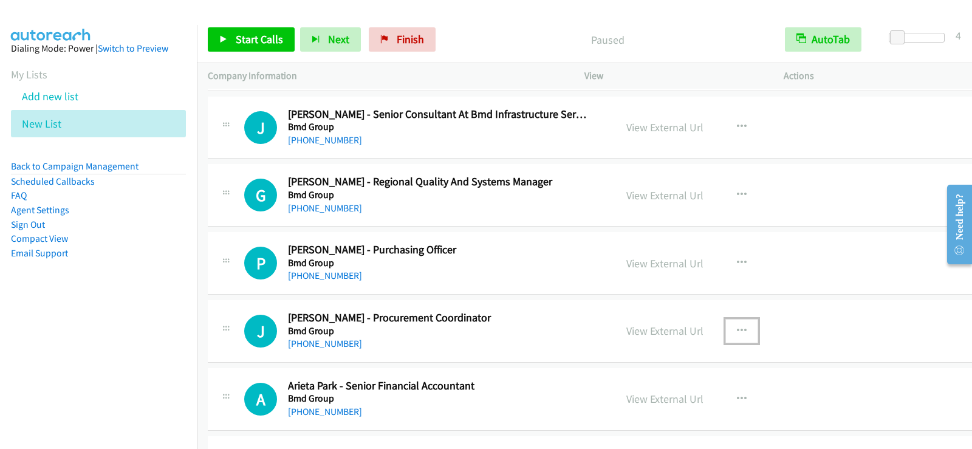
scroll to position [3985, 0]
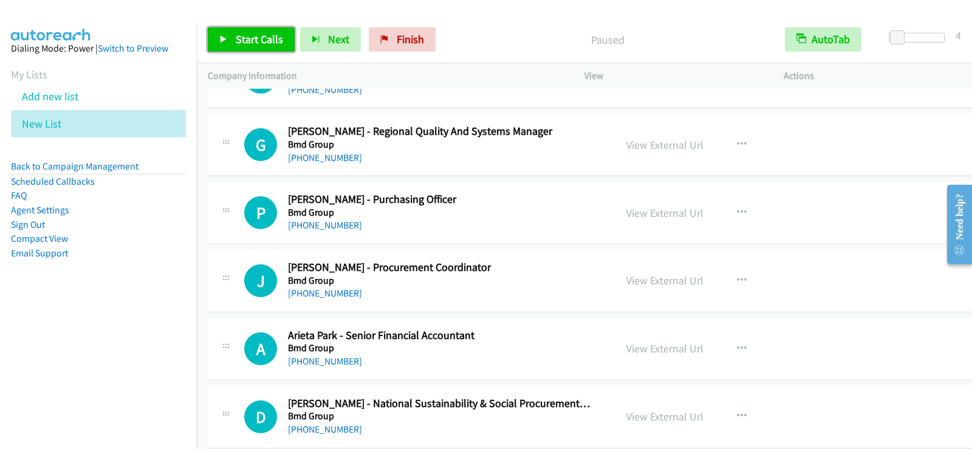
click at [236, 42] on span "Start Calls" at bounding box center [259, 39] width 47 height 14
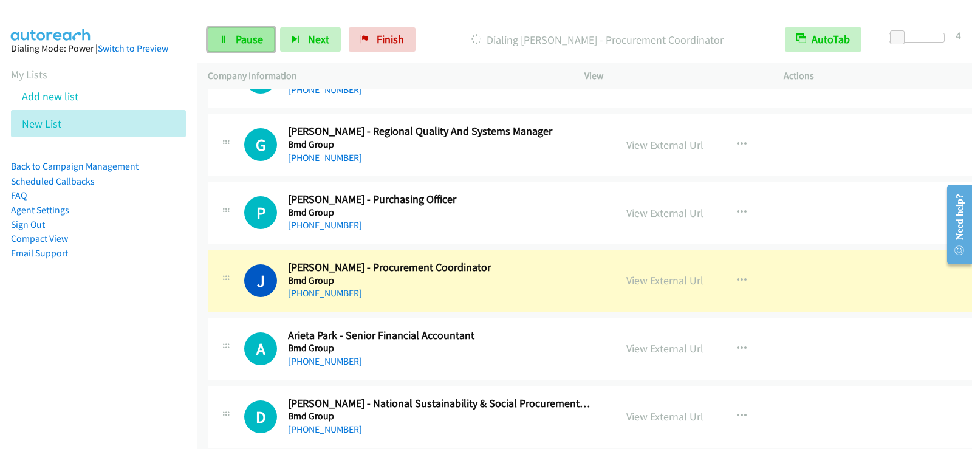
click at [269, 38] on link "Pause" at bounding box center [241, 39] width 67 height 24
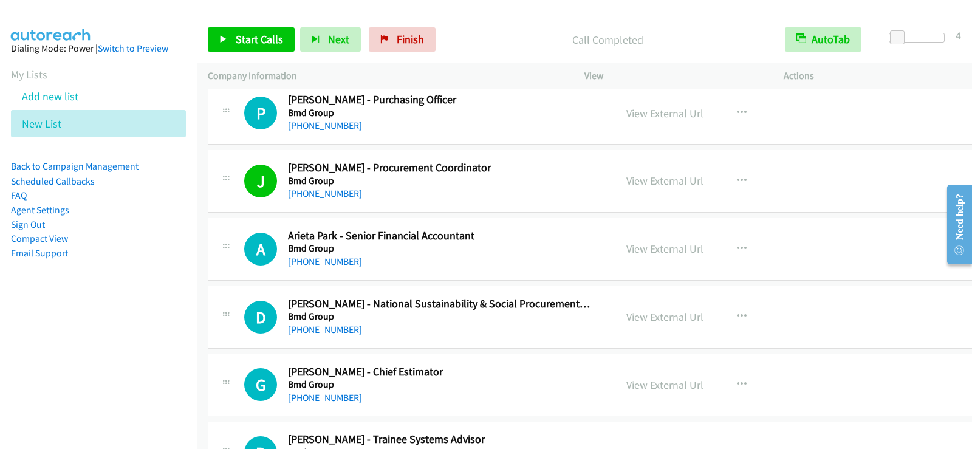
scroll to position [4107, 0]
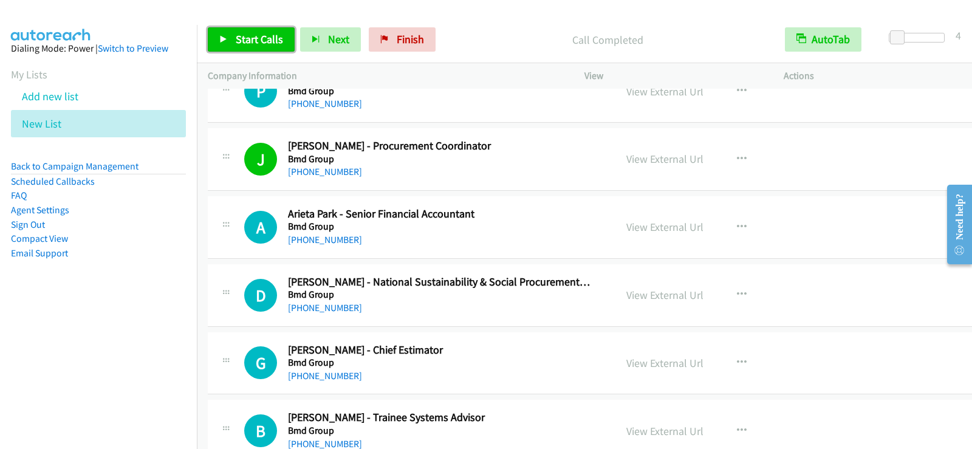
click at [241, 38] on span "Start Calls" at bounding box center [259, 39] width 47 height 14
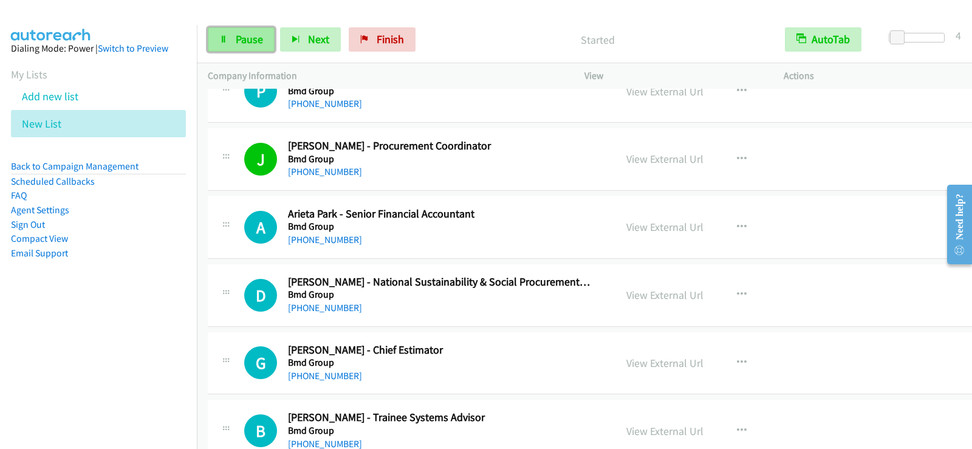
click at [252, 42] on span "Pause" at bounding box center [249, 39] width 27 height 14
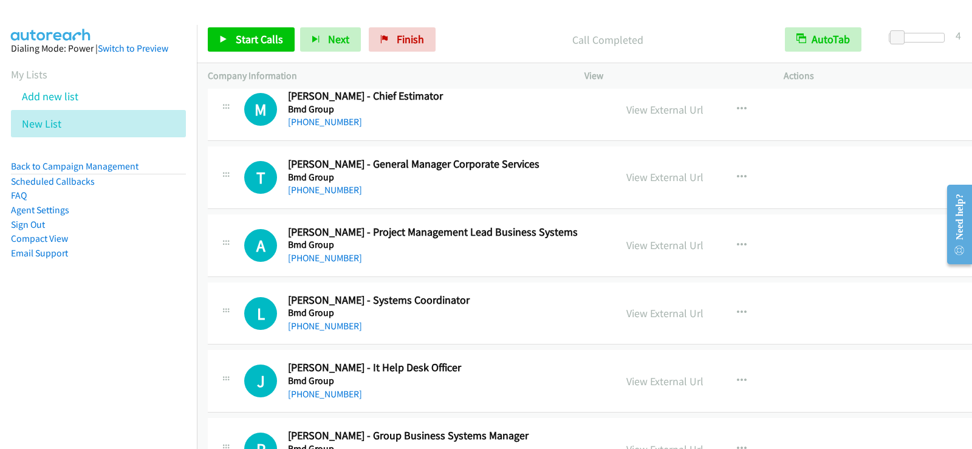
scroll to position [4957, 0]
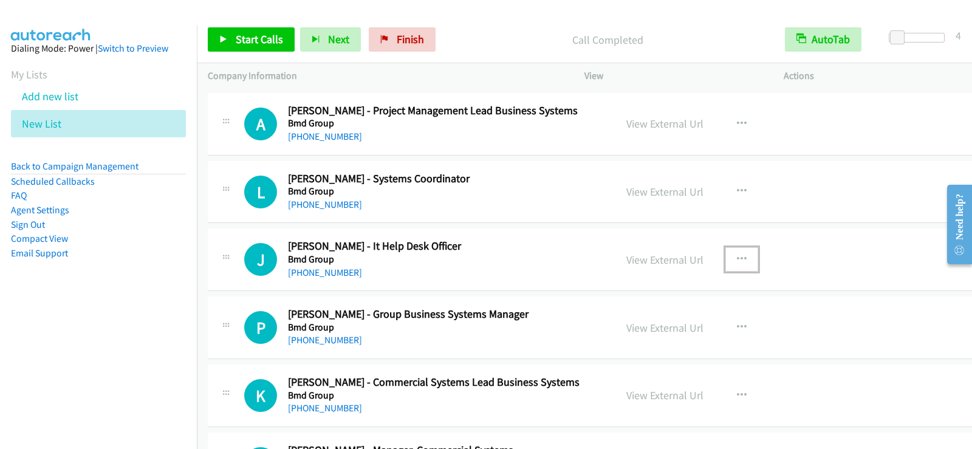
click at [739, 260] on button "button" at bounding box center [741, 259] width 33 height 24
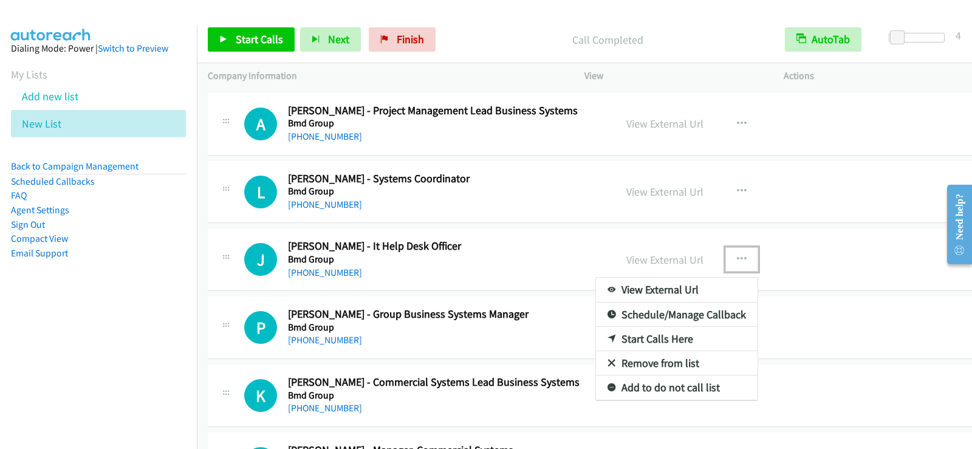
click at [659, 337] on link "Start Calls Here" at bounding box center [677, 339] width 162 height 24
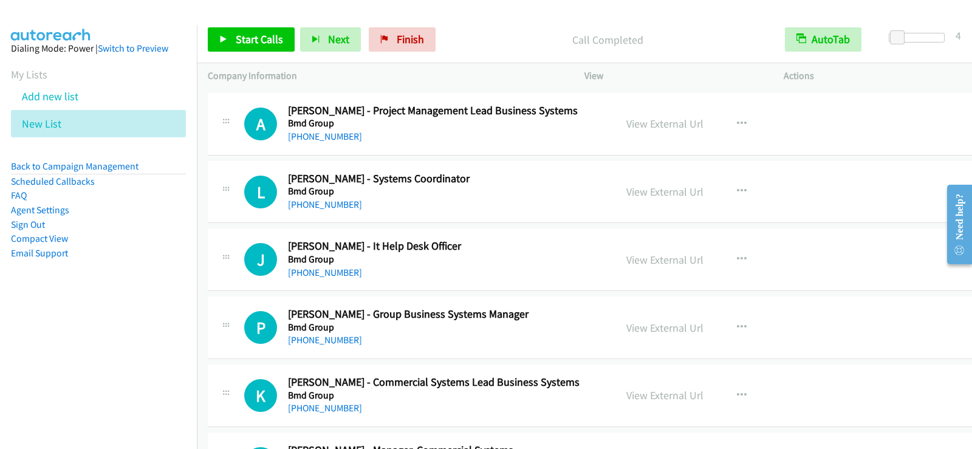
click at [247, 55] on div "Start Calls Pause Next Finish Call Completed AutoTab AutoTab 4" at bounding box center [584, 39] width 775 height 47
click at [258, 47] on link "Start Calls" at bounding box center [251, 39] width 87 height 24
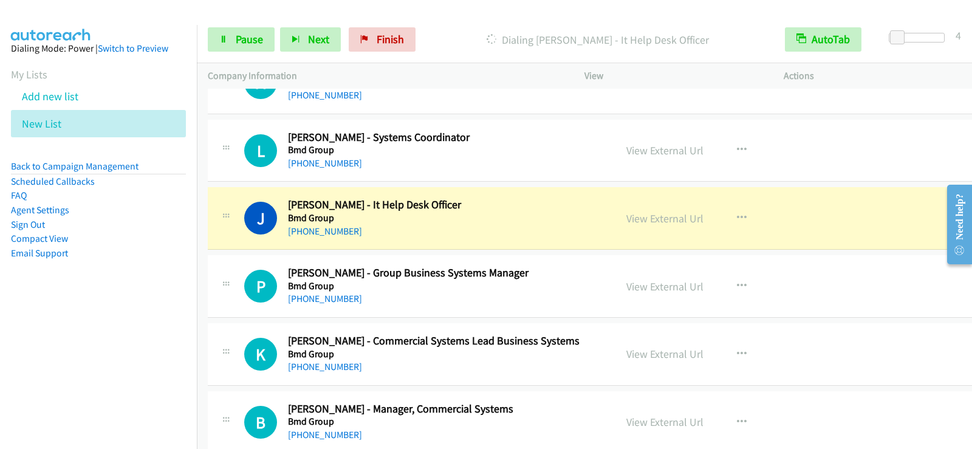
scroll to position [5079, 0]
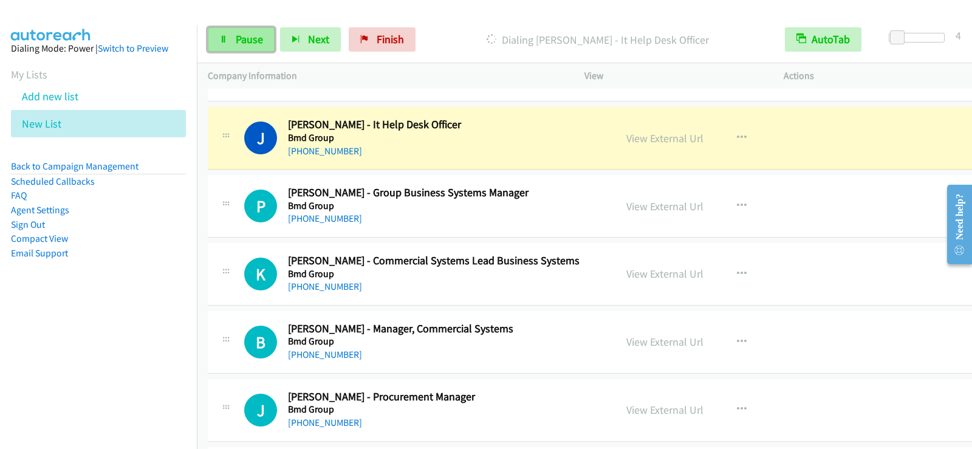
click at [234, 36] on link "Pause" at bounding box center [241, 39] width 67 height 24
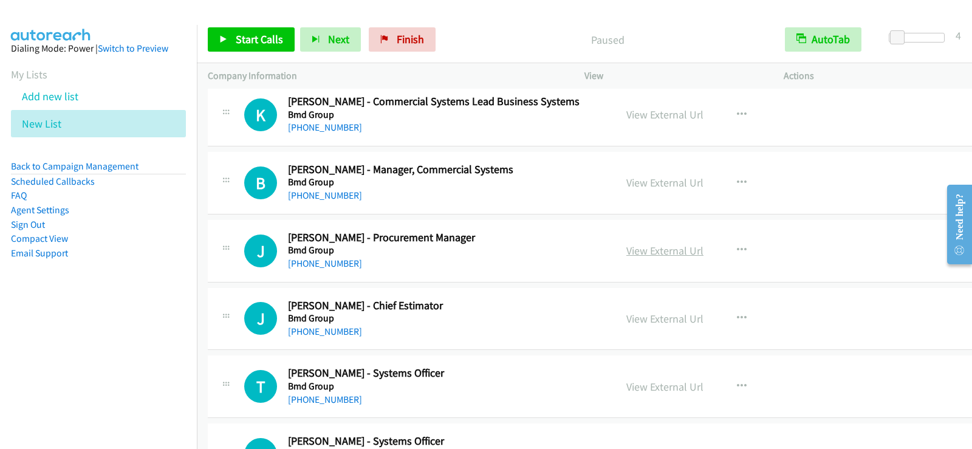
scroll to position [5261, 0]
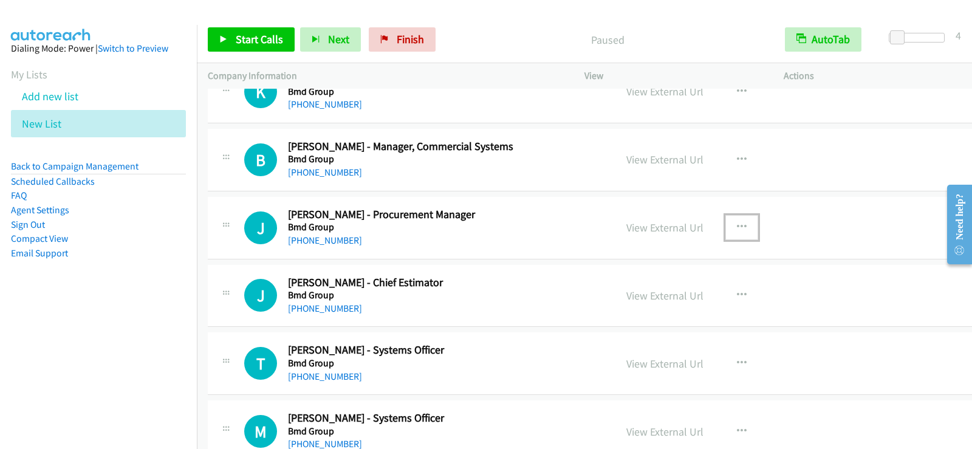
click at [737, 228] on icon "button" at bounding box center [742, 227] width 10 height 10
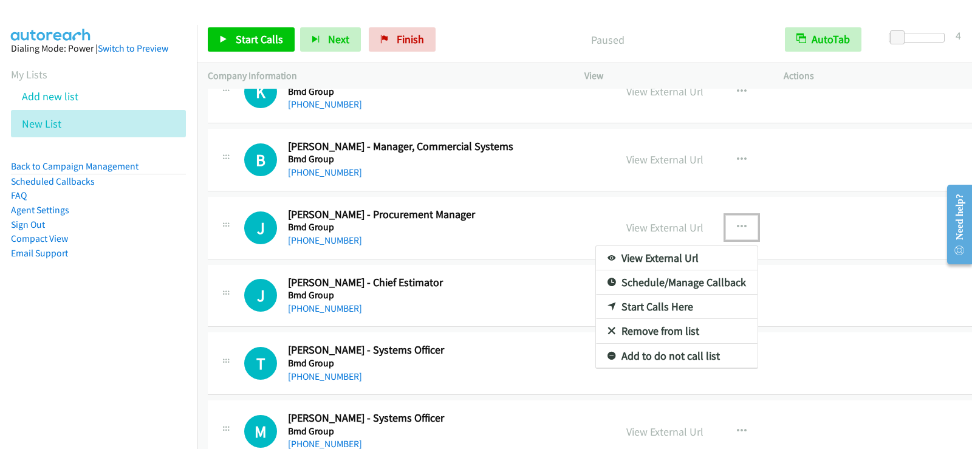
click at [671, 307] on link "Start Calls Here" at bounding box center [677, 307] width 162 height 24
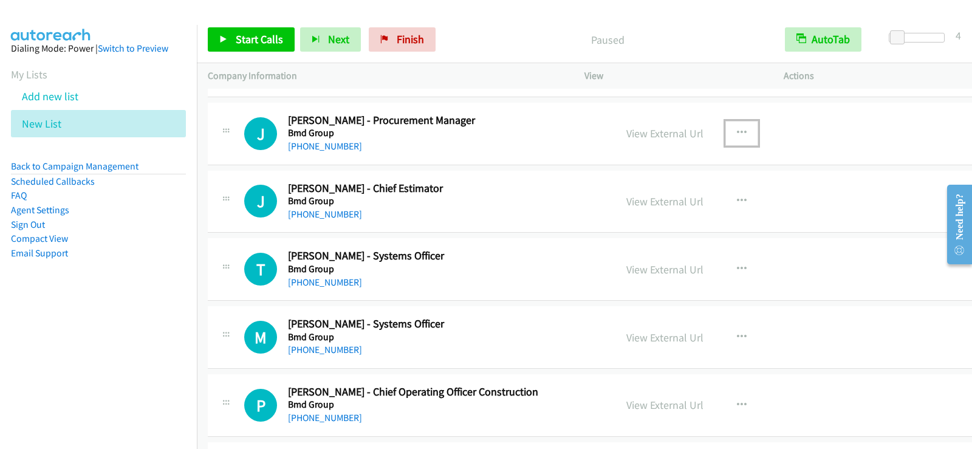
scroll to position [5371, 0]
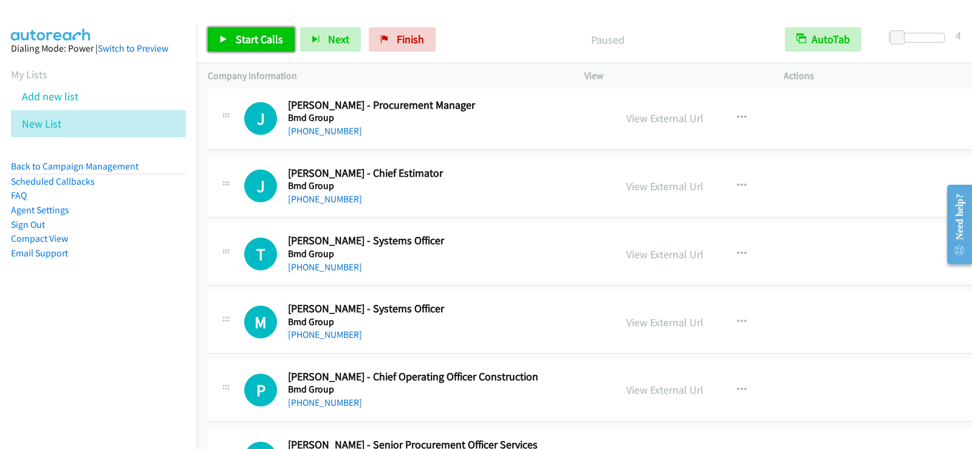
click at [256, 29] on link "Start Calls" at bounding box center [251, 39] width 87 height 24
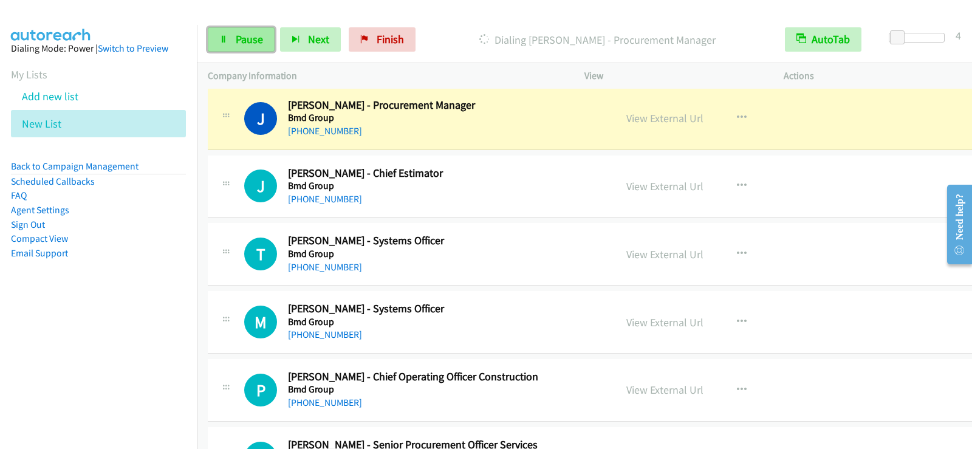
click at [233, 40] on link "Pause" at bounding box center [241, 39] width 67 height 24
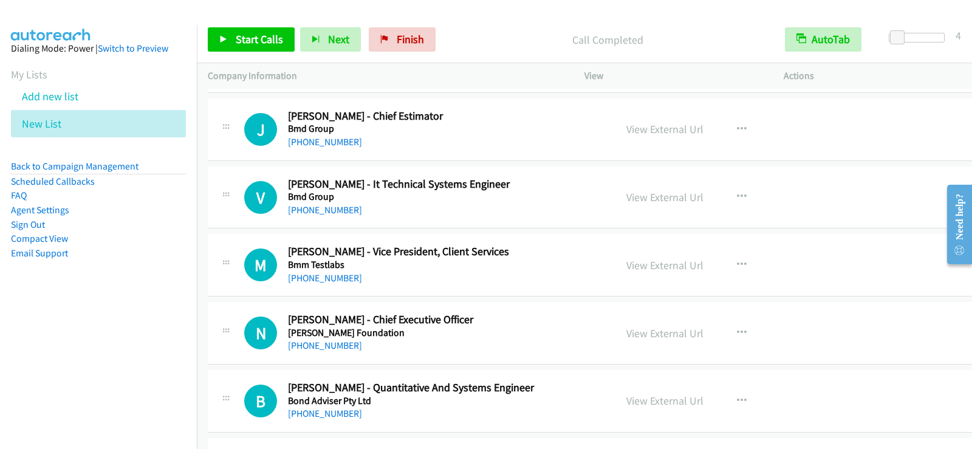
scroll to position [6100, 0]
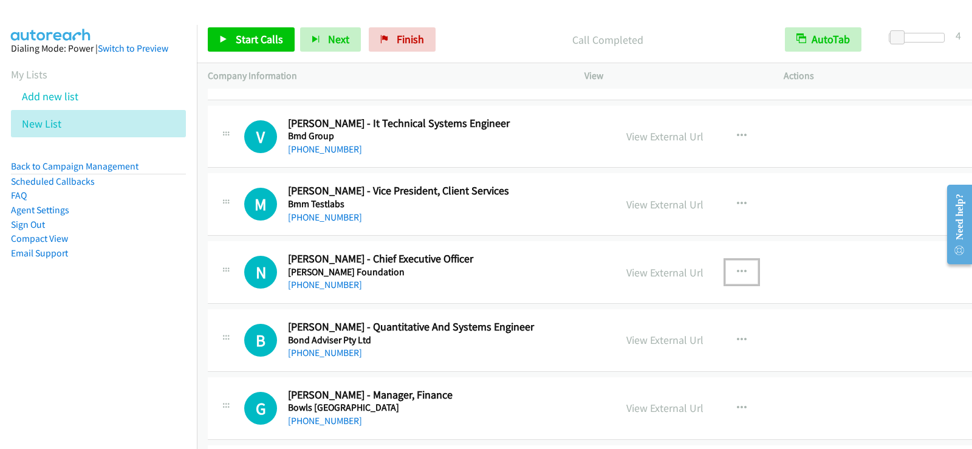
click at [737, 270] on icon "button" at bounding box center [742, 272] width 10 height 10
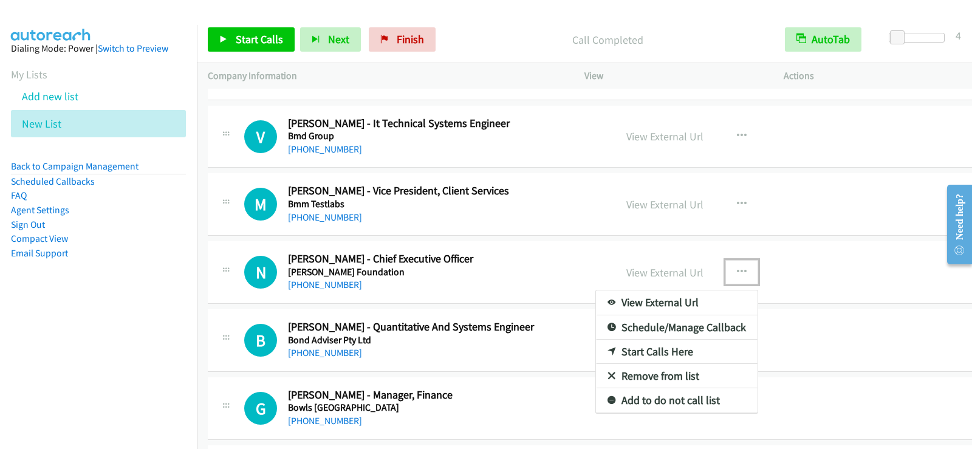
click at [629, 351] on link "Start Calls Here" at bounding box center [677, 352] width 162 height 24
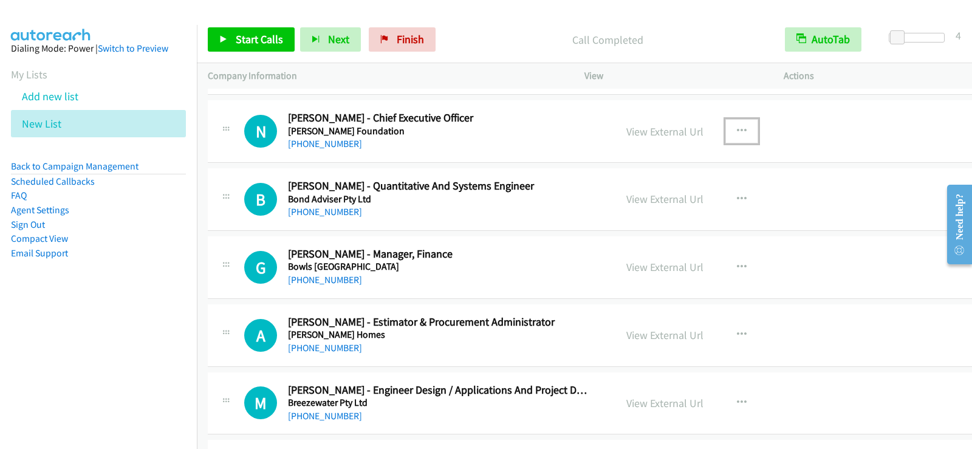
scroll to position [6245, 0]
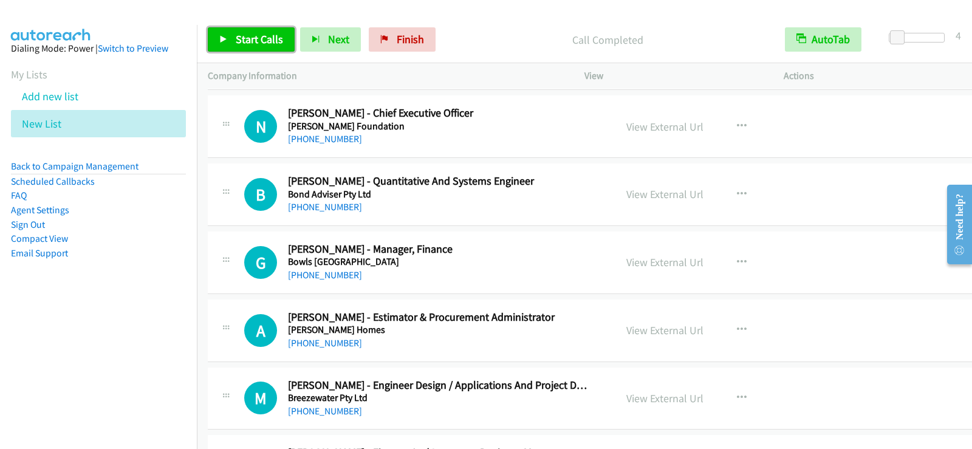
click at [246, 44] on span "Start Calls" at bounding box center [259, 39] width 47 height 14
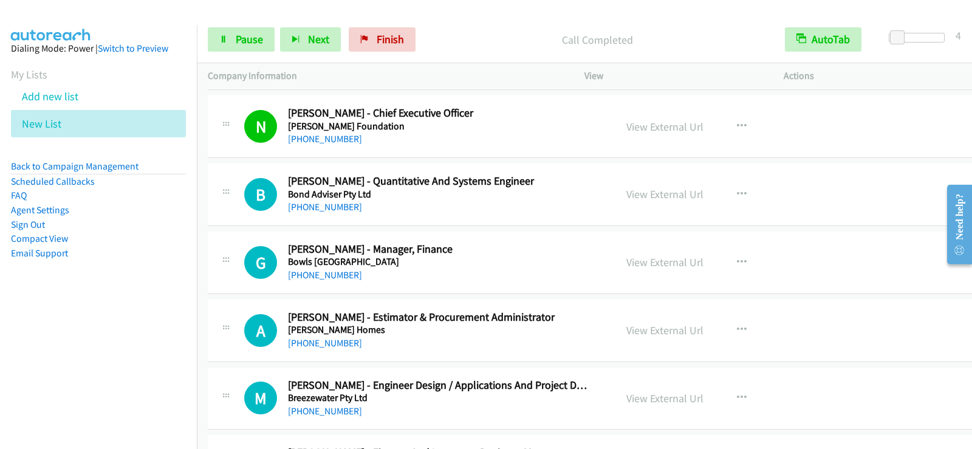
click at [151, 307] on aside "Dialing Mode: Power | Switch to Preview My Lists Add new list New List Back to …" at bounding box center [98, 170] width 197 height 290
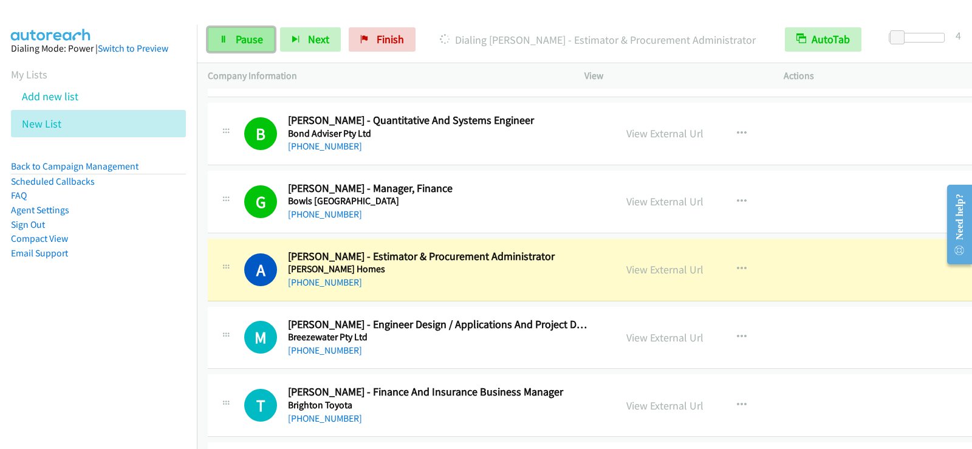
click at [250, 38] on span "Pause" at bounding box center [249, 39] width 27 height 14
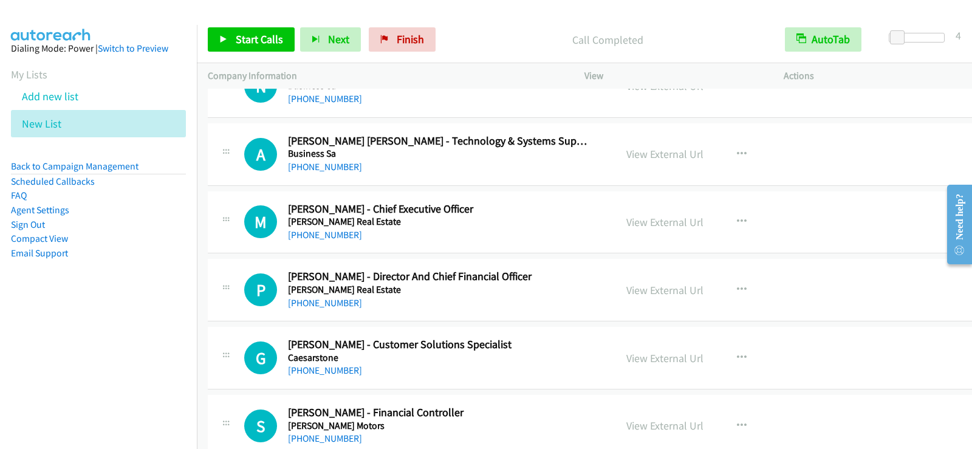
scroll to position [6780, 0]
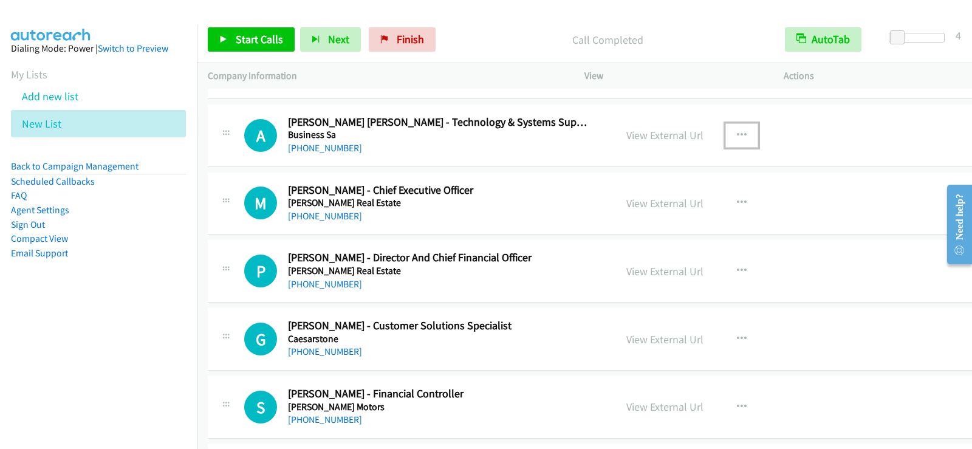
click at [737, 136] on icon "button" at bounding box center [742, 136] width 10 height 10
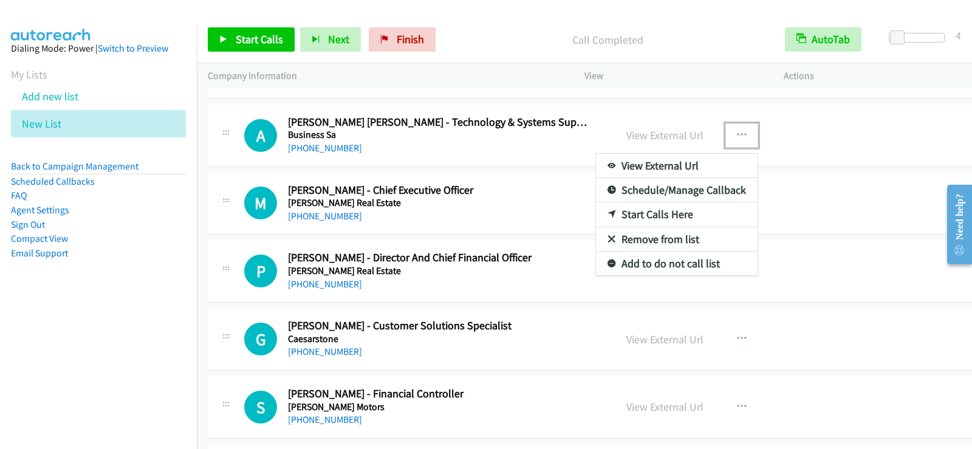
click at [629, 213] on link "Start Calls Here" at bounding box center [677, 214] width 162 height 24
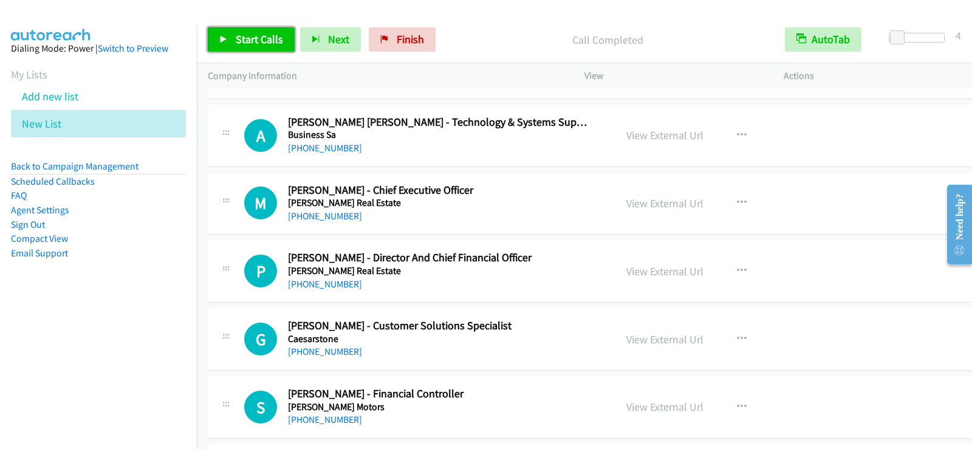
click at [259, 36] on span "Start Calls" at bounding box center [259, 39] width 47 height 14
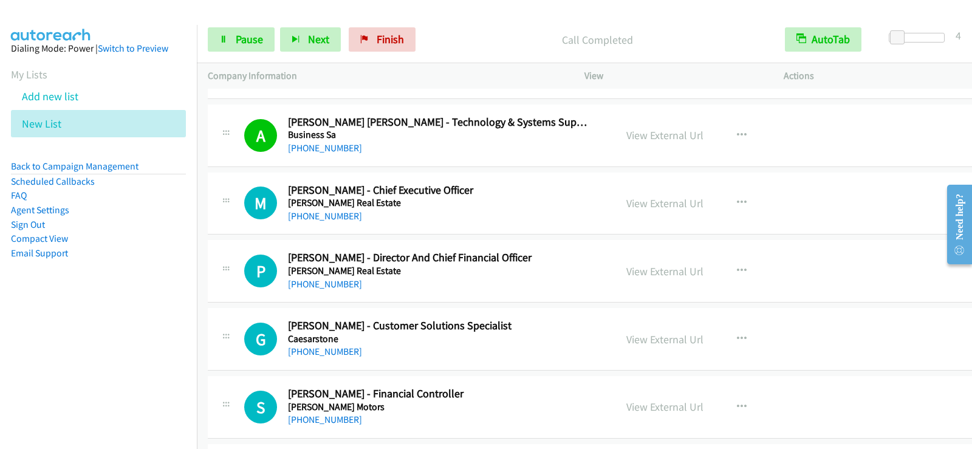
scroll to position [6841, 0]
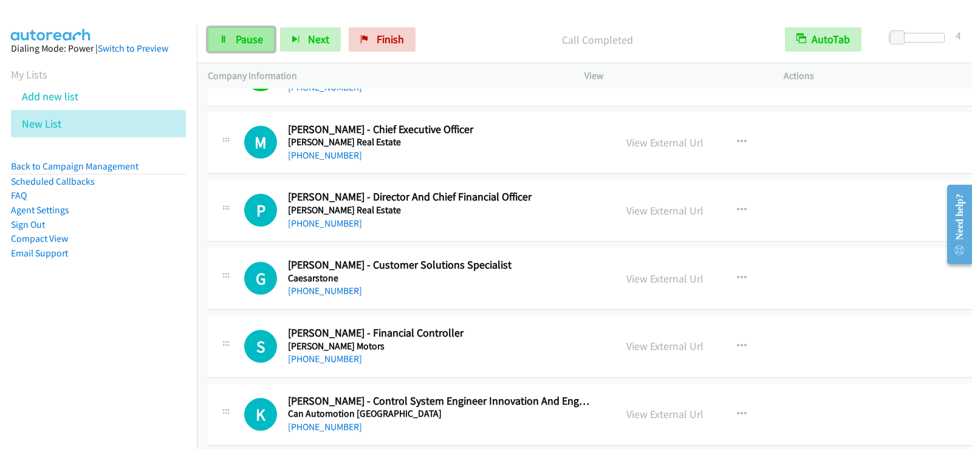
click at [239, 31] on link "Pause" at bounding box center [241, 39] width 67 height 24
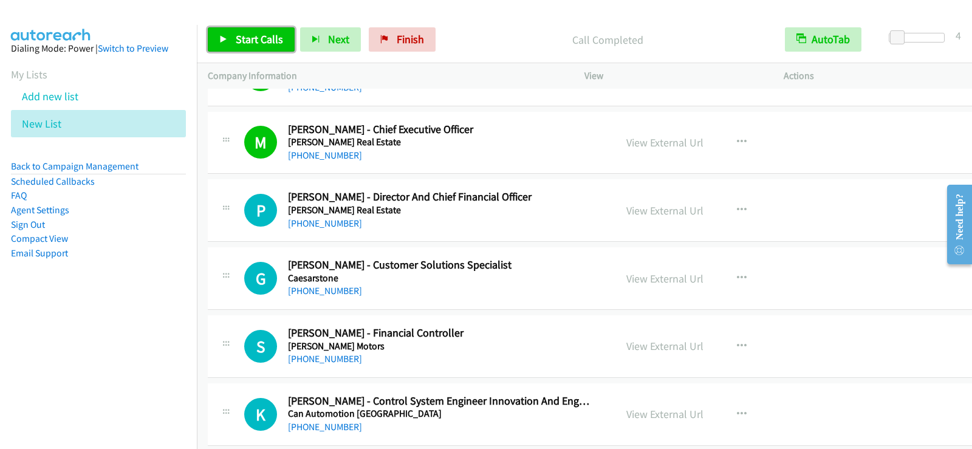
click at [229, 39] on link "Start Calls" at bounding box center [251, 39] width 87 height 24
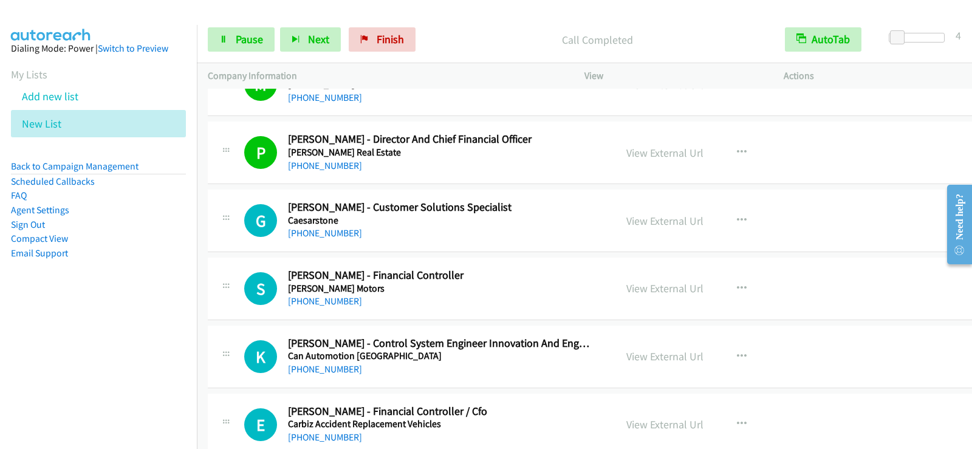
scroll to position [6901, 0]
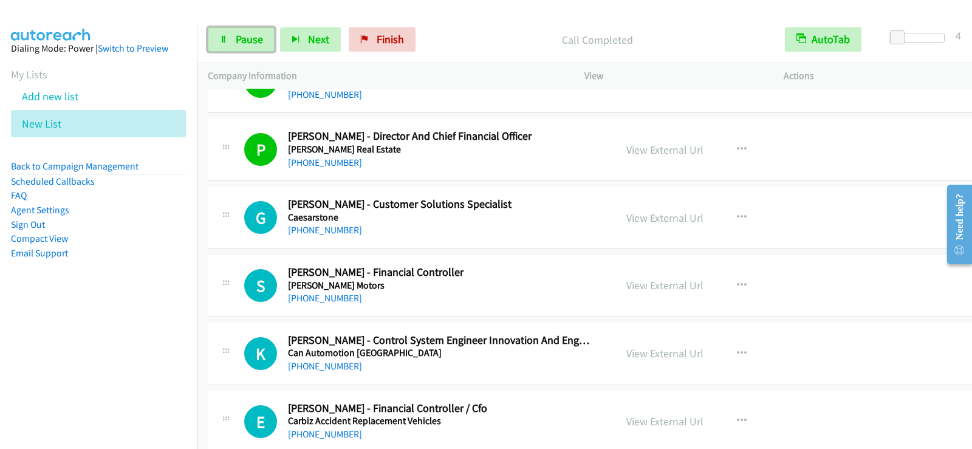
drag, startPoint x: 238, startPoint y: 36, endPoint x: 293, endPoint y: 70, distance: 65.4
click at [238, 36] on span "Pause" at bounding box center [249, 39] width 27 height 14
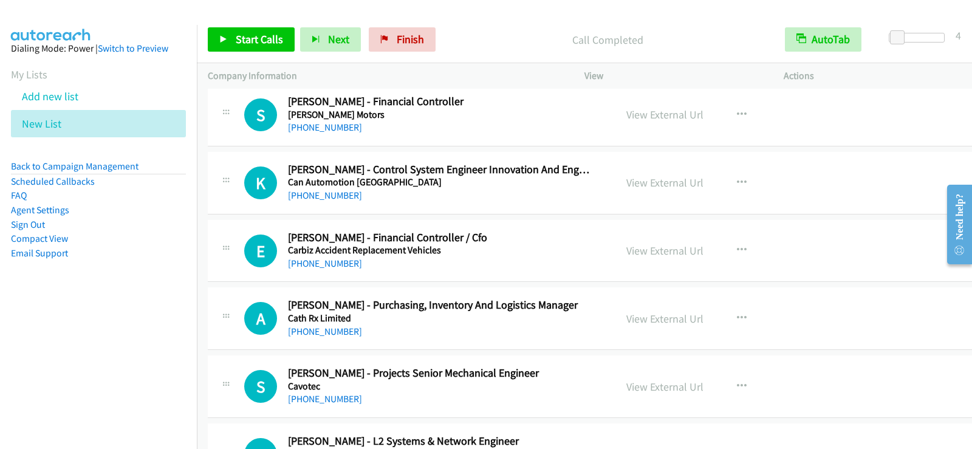
scroll to position [7084, 0]
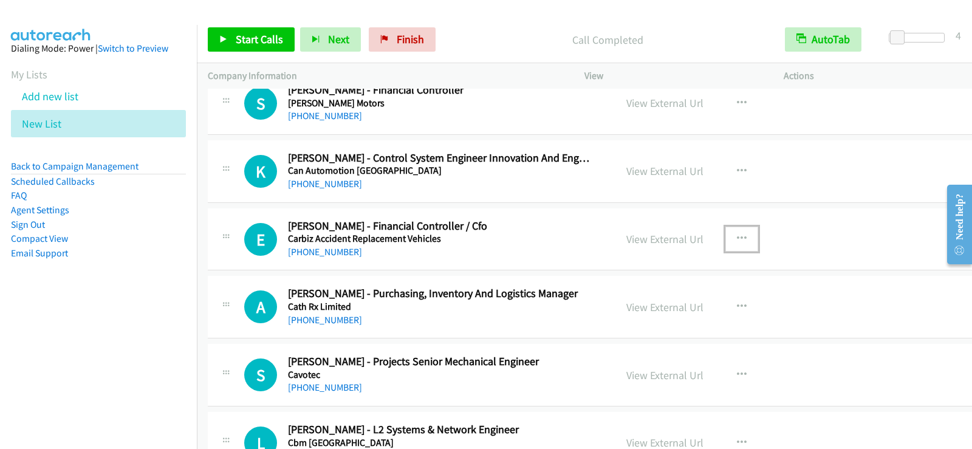
click at [737, 235] on icon "button" at bounding box center [742, 239] width 10 height 10
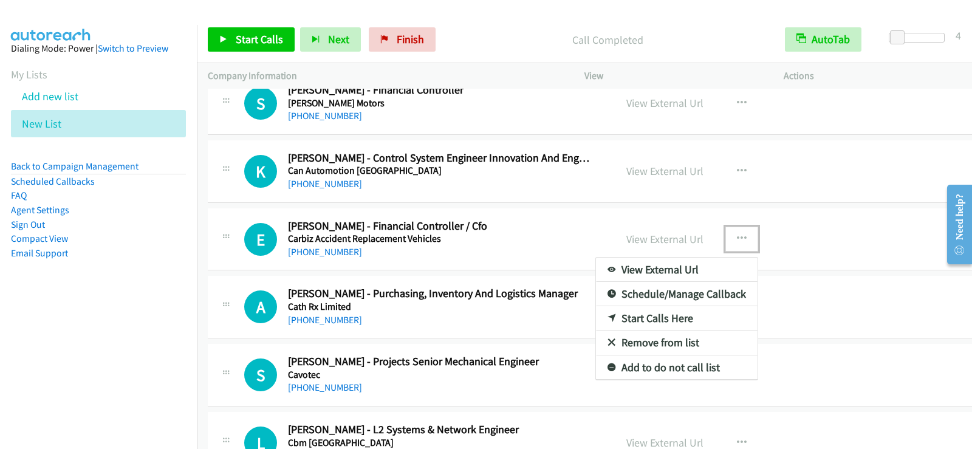
click at [636, 320] on link "Start Calls Here" at bounding box center [677, 318] width 162 height 24
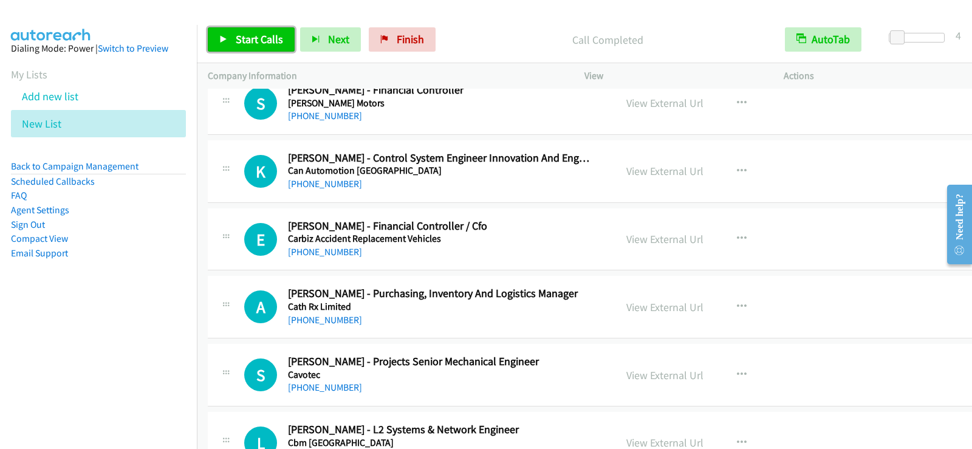
click at [256, 28] on link "Start Calls" at bounding box center [251, 39] width 87 height 24
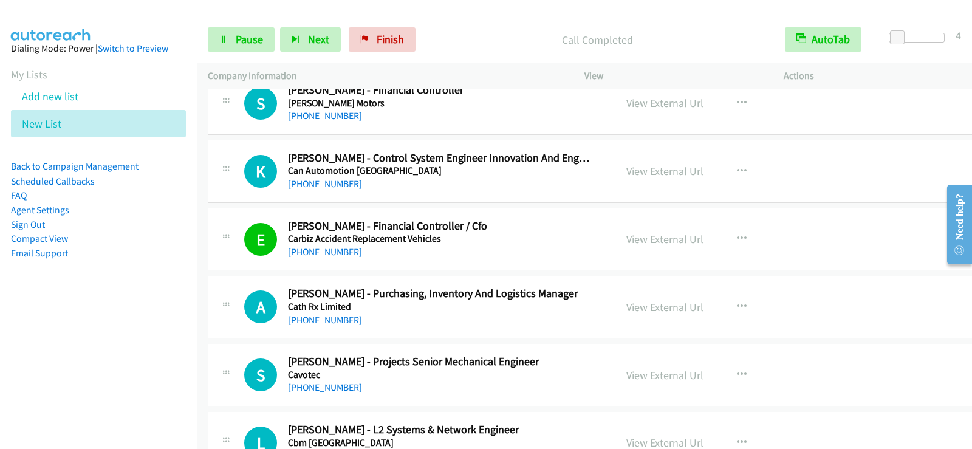
scroll to position [7144, 0]
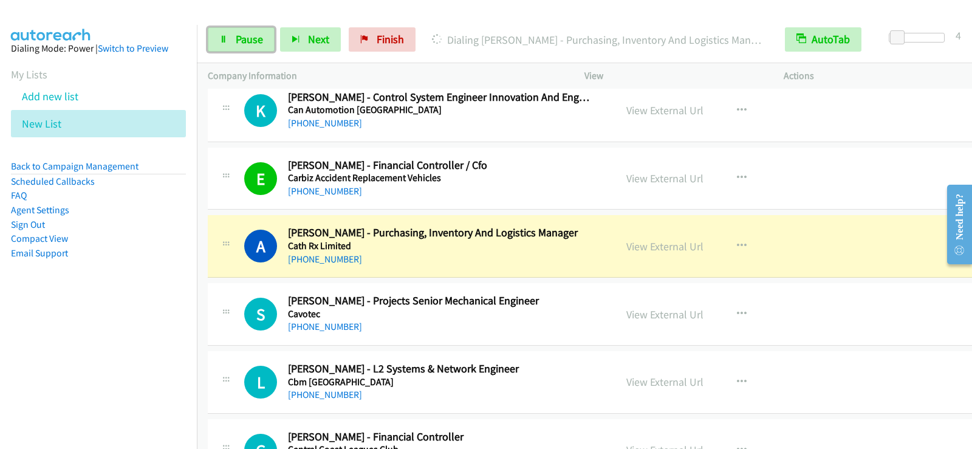
drag, startPoint x: 223, startPoint y: 43, endPoint x: 403, endPoint y: 144, distance: 206.2
click at [223, 43] on icon at bounding box center [223, 40] width 9 height 9
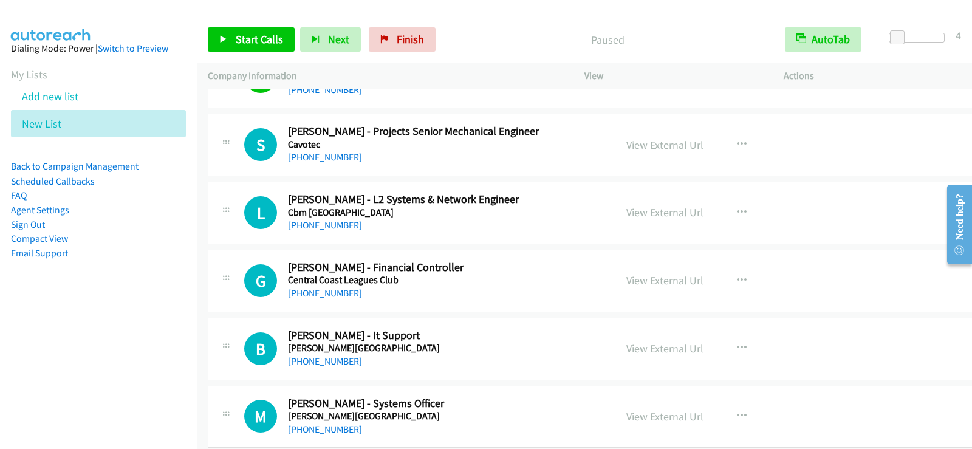
scroll to position [7327, 0]
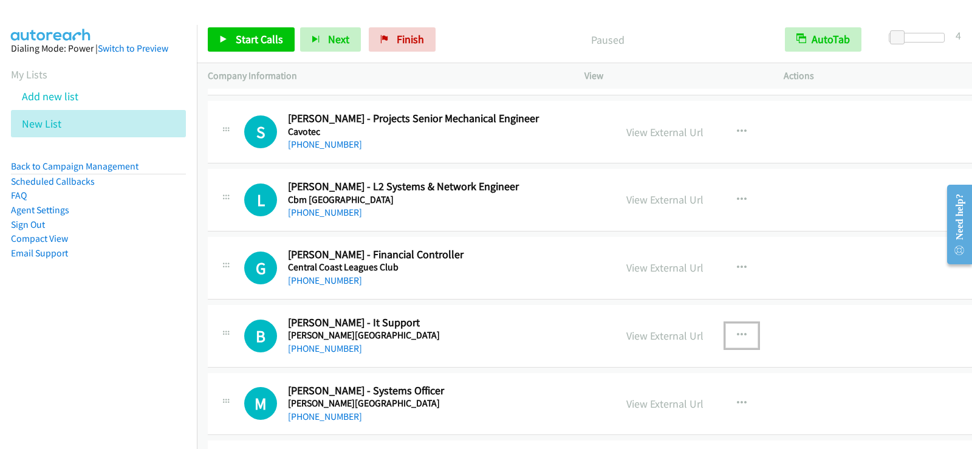
click at [733, 335] on button "button" at bounding box center [741, 335] width 33 height 24
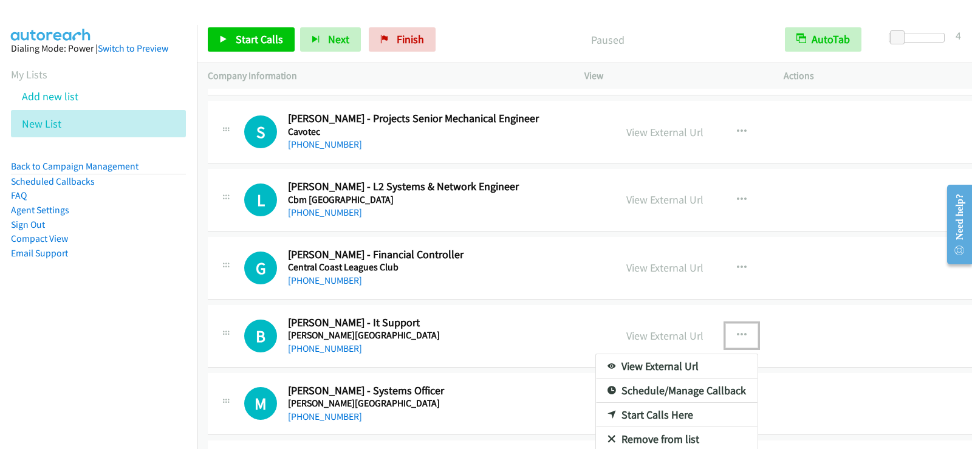
click at [631, 412] on link "Start Calls Here" at bounding box center [677, 415] width 162 height 24
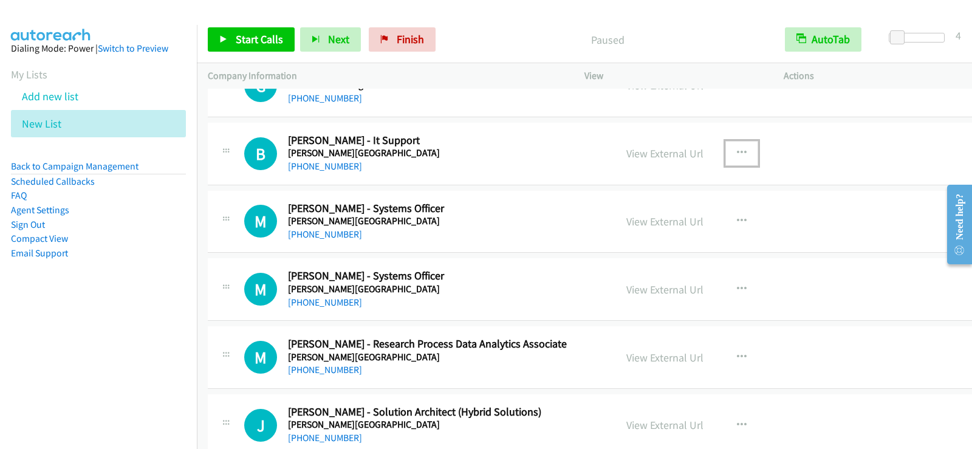
scroll to position [7533, 0]
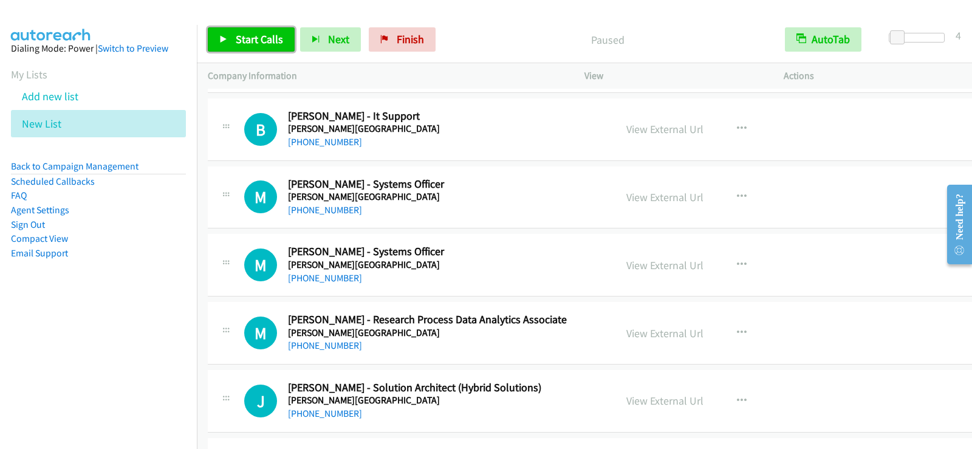
click at [272, 41] on span "Start Calls" at bounding box center [259, 39] width 47 height 14
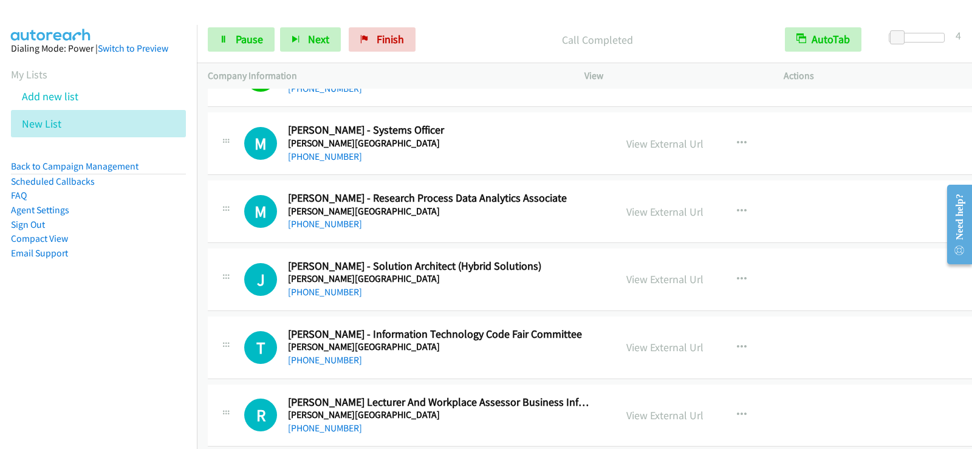
scroll to position [7679, 0]
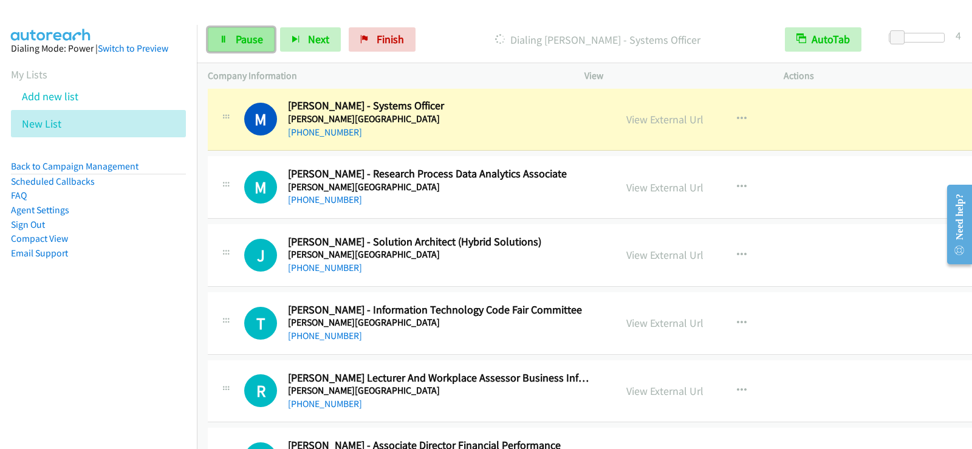
click at [259, 39] on span "Pause" at bounding box center [249, 39] width 27 height 14
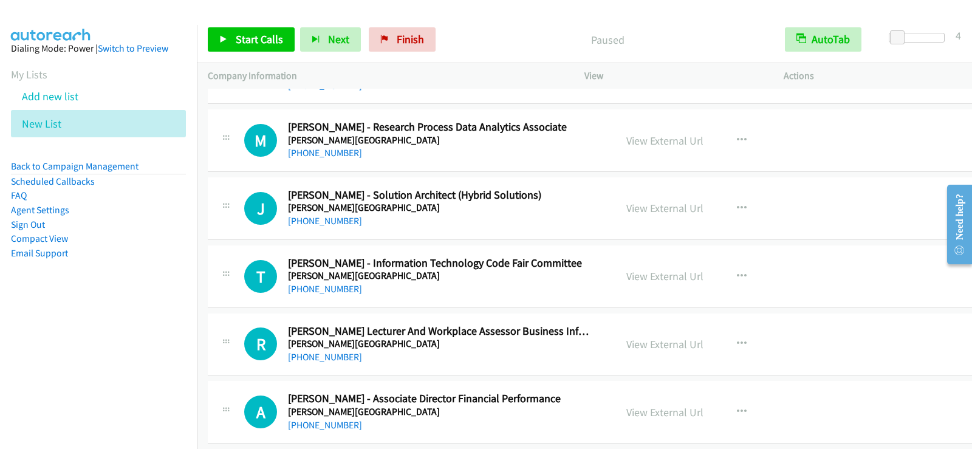
scroll to position [7740, 0]
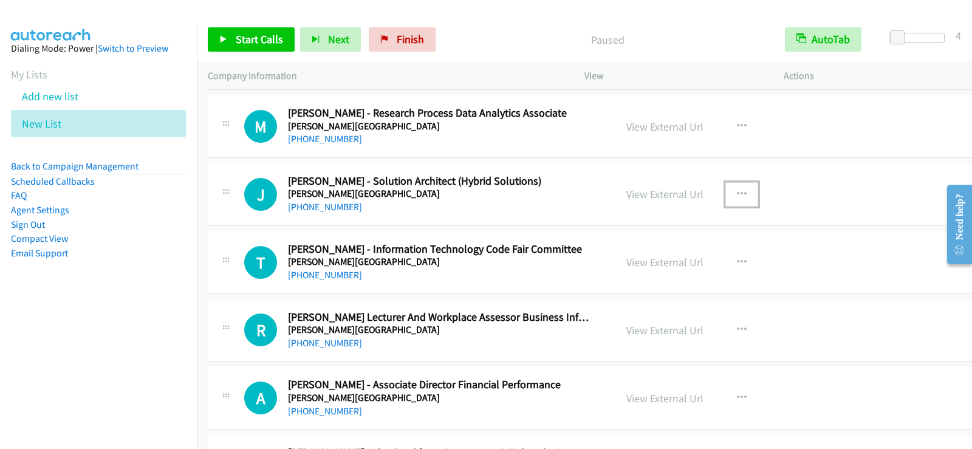
click at [737, 191] on icon "button" at bounding box center [742, 195] width 10 height 10
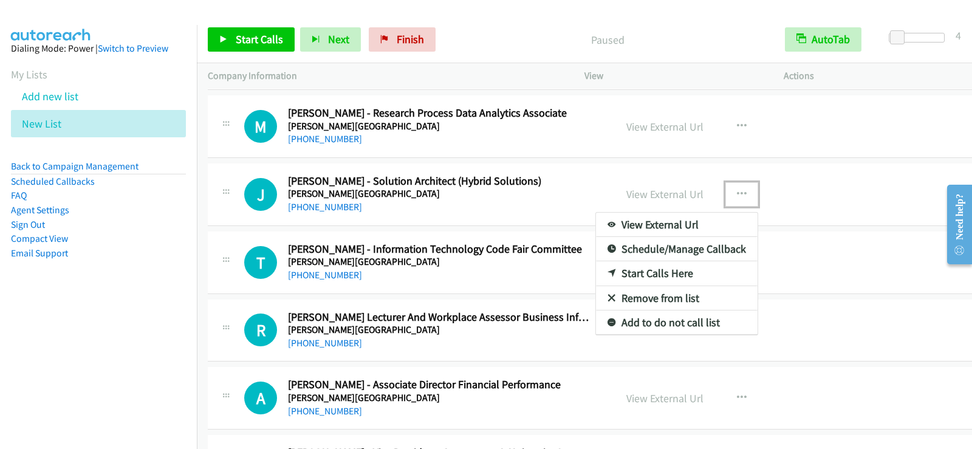
click at [632, 274] on link "Start Calls Here" at bounding box center [677, 273] width 162 height 24
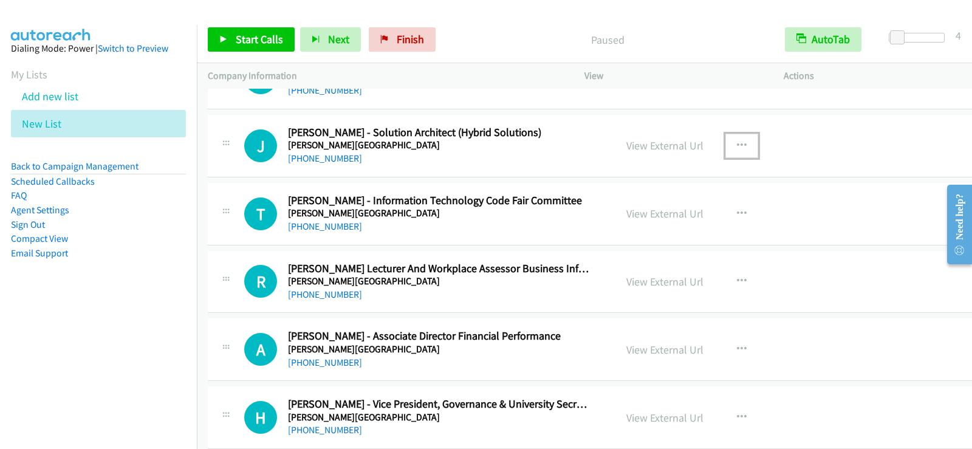
scroll to position [7813, 0]
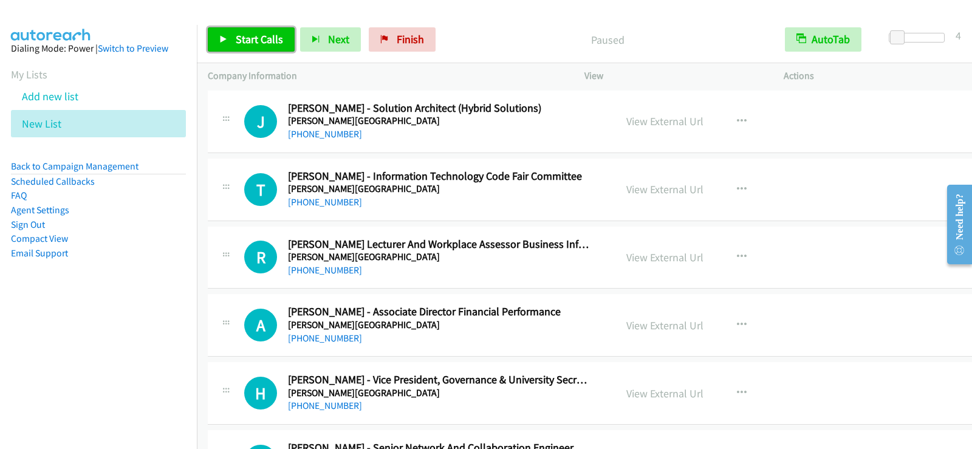
click at [272, 43] on span "Start Calls" at bounding box center [259, 39] width 47 height 14
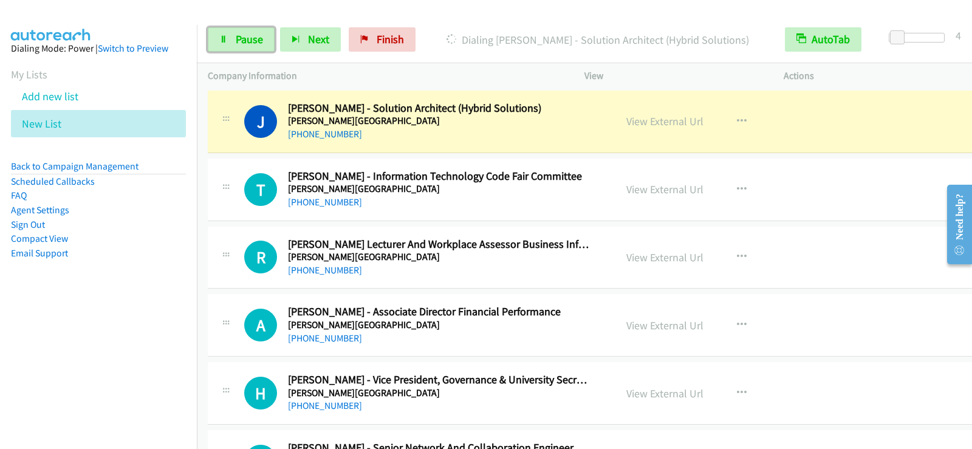
click at [249, 38] on span "Pause" at bounding box center [249, 39] width 27 height 14
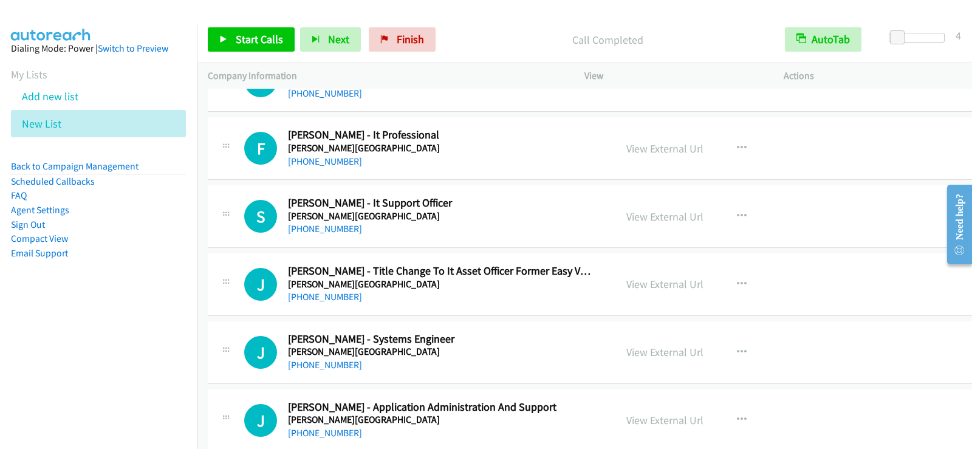
scroll to position [8360, 0]
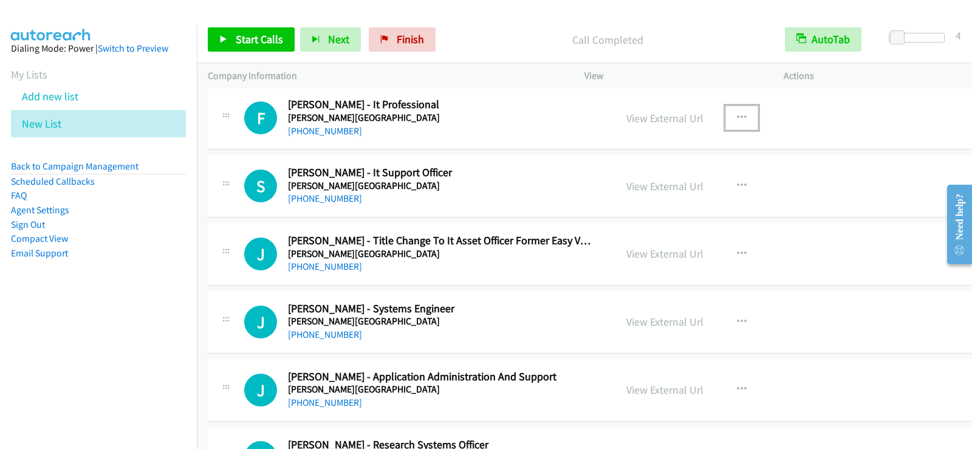
click at [737, 115] on icon "button" at bounding box center [742, 118] width 10 height 10
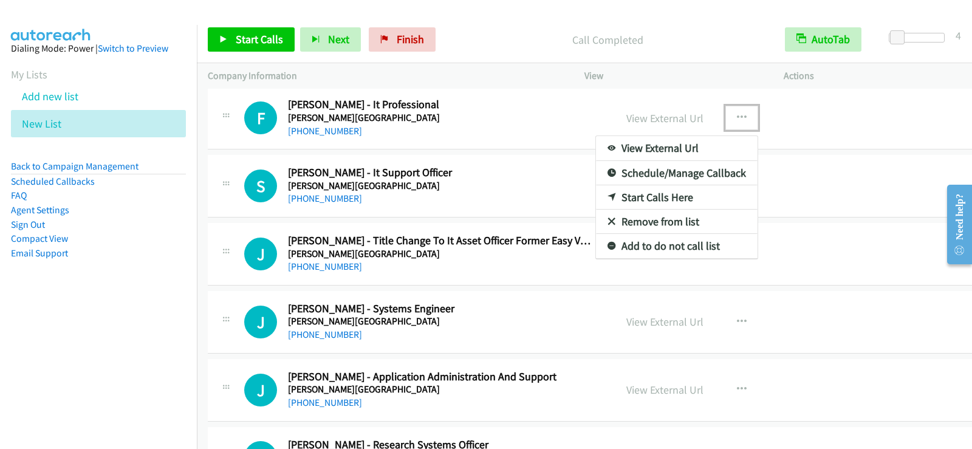
click at [645, 199] on link "Start Calls Here" at bounding box center [677, 197] width 162 height 24
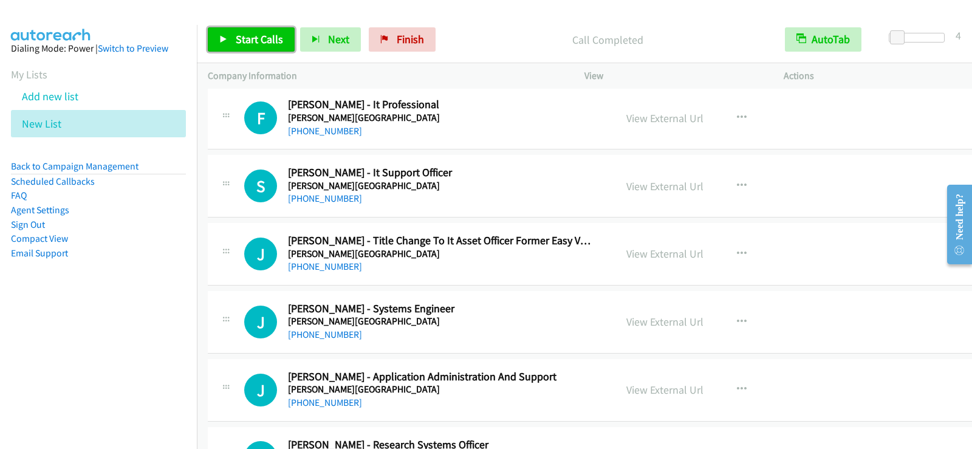
click at [273, 45] on span "Start Calls" at bounding box center [259, 39] width 47 height 14
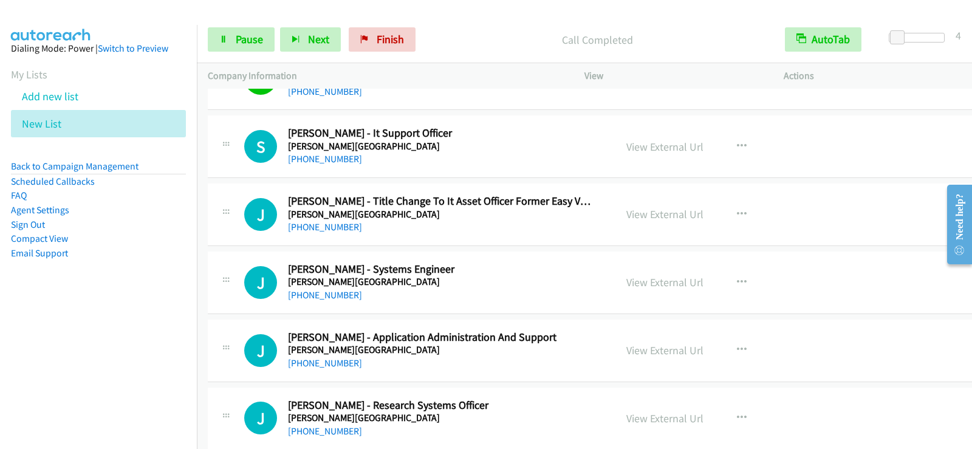
scroll to position [8420, 0]
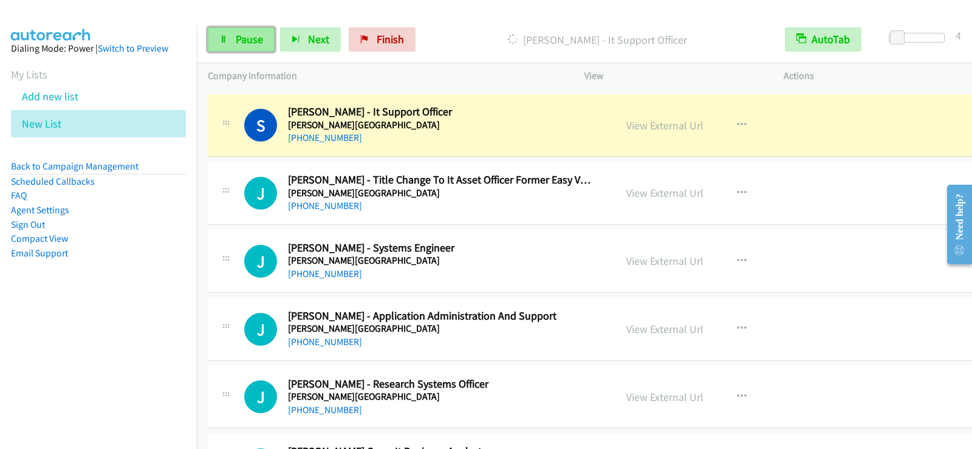
click at [244, 39] on span "Pause" at bounding box center [249, 39] width 27 height 14
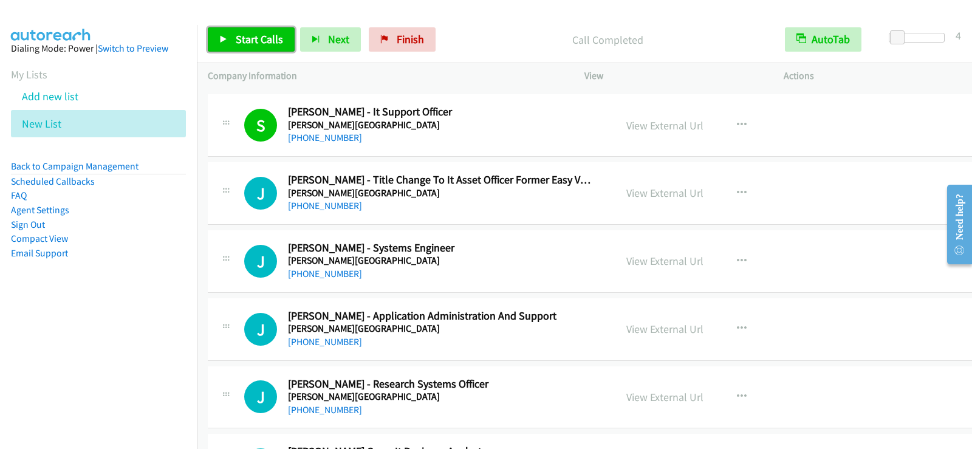
click at [282, 39] on link "Start Calls" at bounding box center [251, 39] width 87 height 24
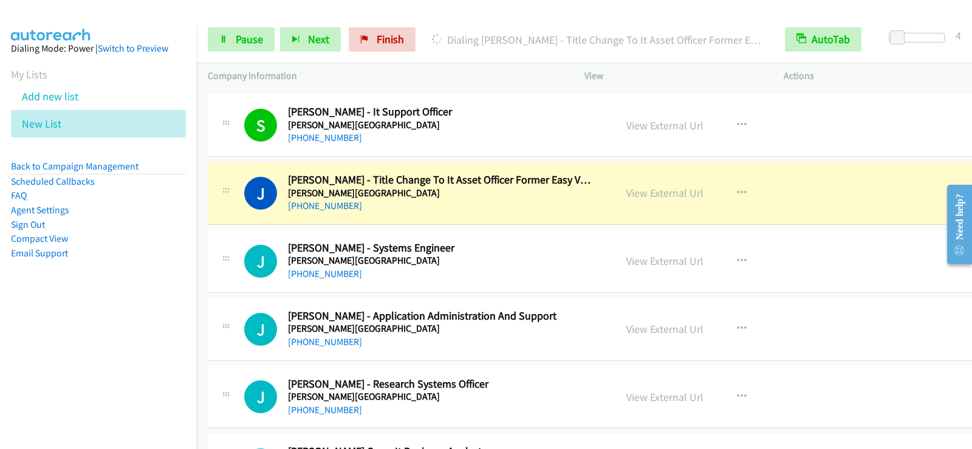
scroll to position [8481, 0]
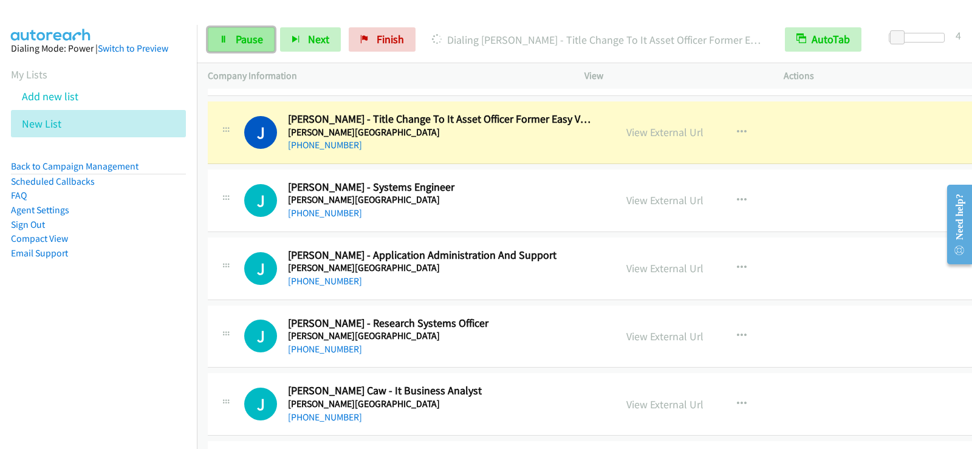
click at [261, 37] on span "Pause" at bounding box center [249, 39] width 27 height 14
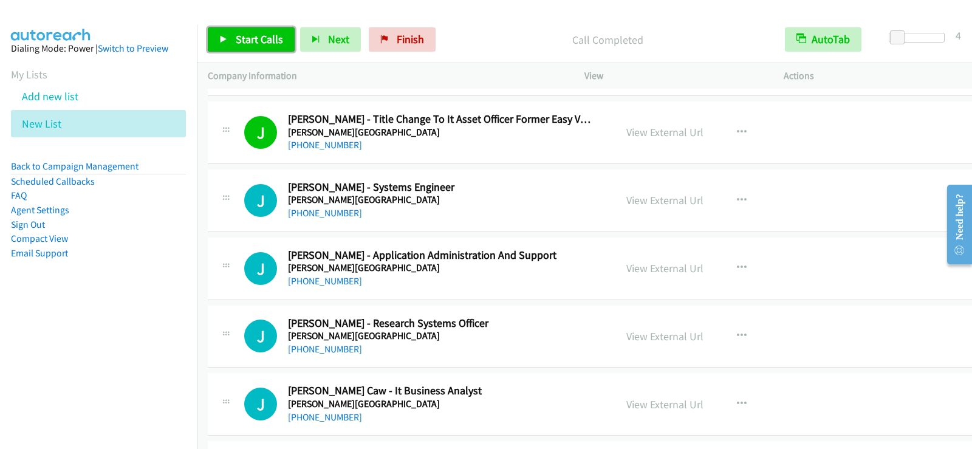
click at [264, 43] on span "Start Calls" at bounding box center [259, 39] width 47 height 14
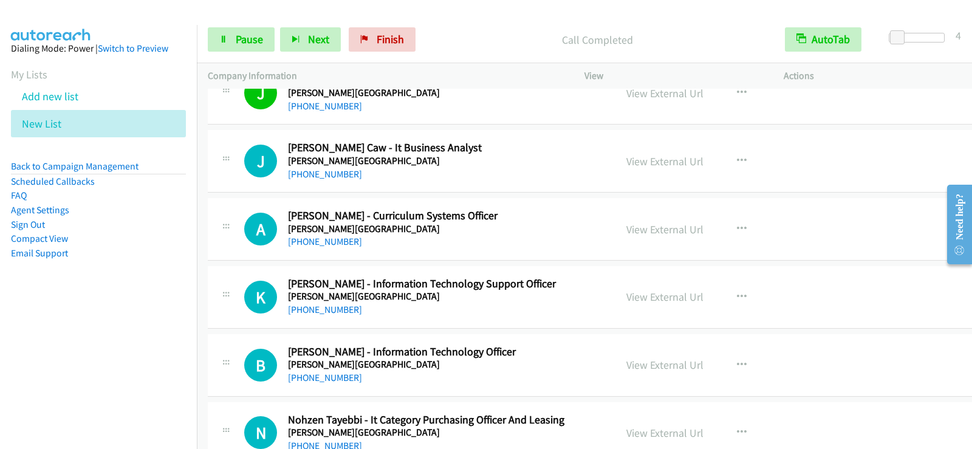
scroll to position [8748, 0]
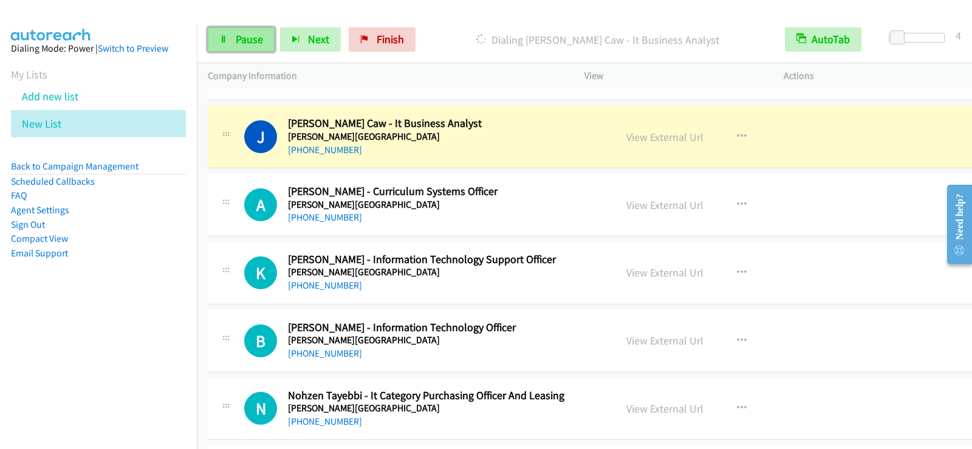
click at [254, 34] on span "Pause" at bounding box center [249, 39] width 27 height 14
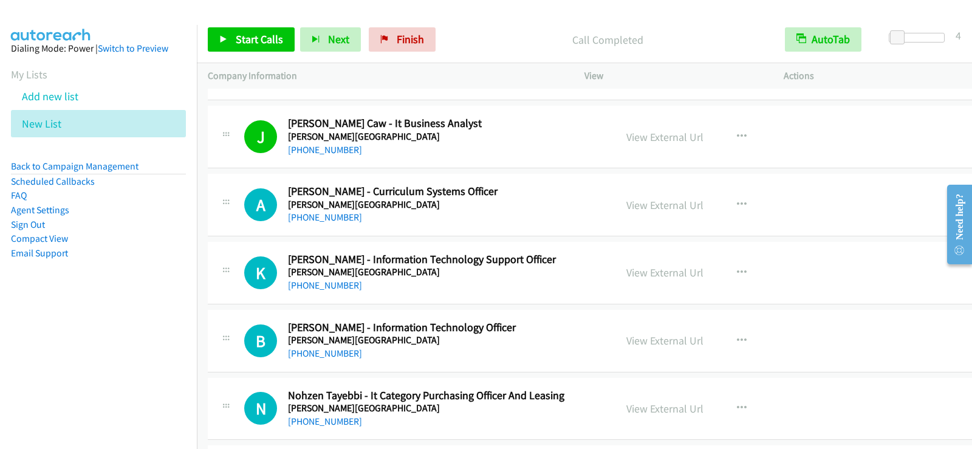
drag, startPoint x: 586, startPoint y: 292, endPoint x: 703, endPoint y: 291, distance: 117.3
click at [586, 292] on div "[PHONE_NUMBER]" at bounding box center [439, 285] width 303 height 15
click at [737, 273] on icon "button" at bounding box center [742, 273] width 10 height 10
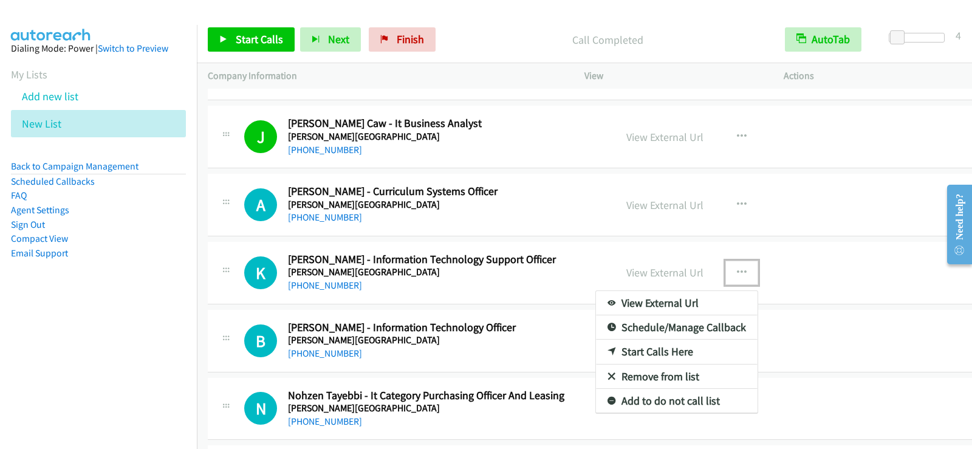
click at [662, 352] on link "Start Calls Here" at bounding box center [677, 352] width 162 height 24
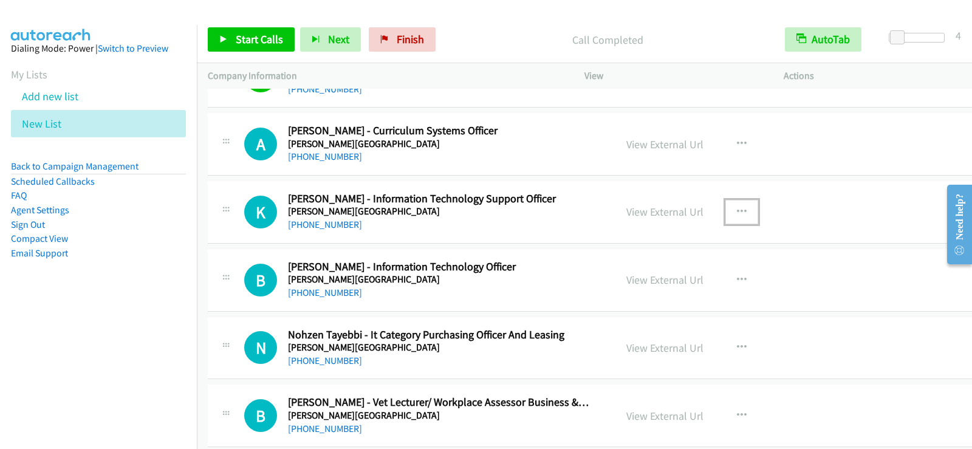
scroll to position [8870, 0]
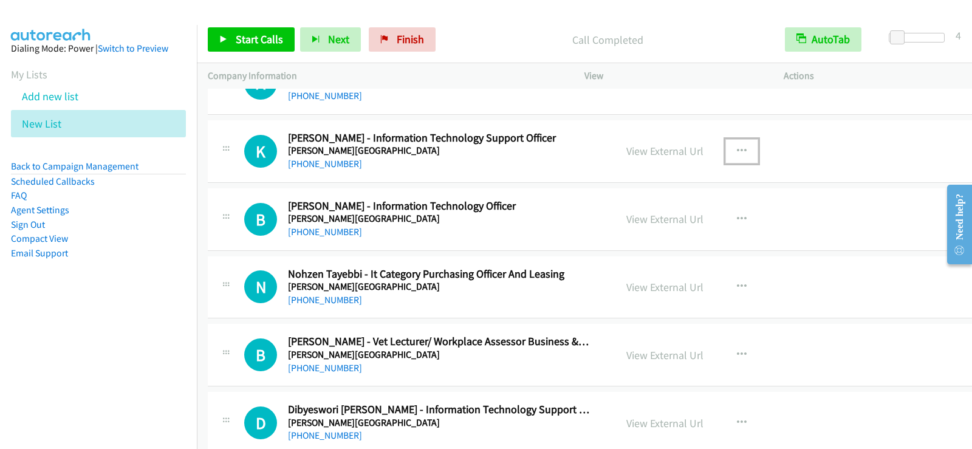
click at [733, 144] on button "button" at bounding box center [741, 151] width 33 height 24
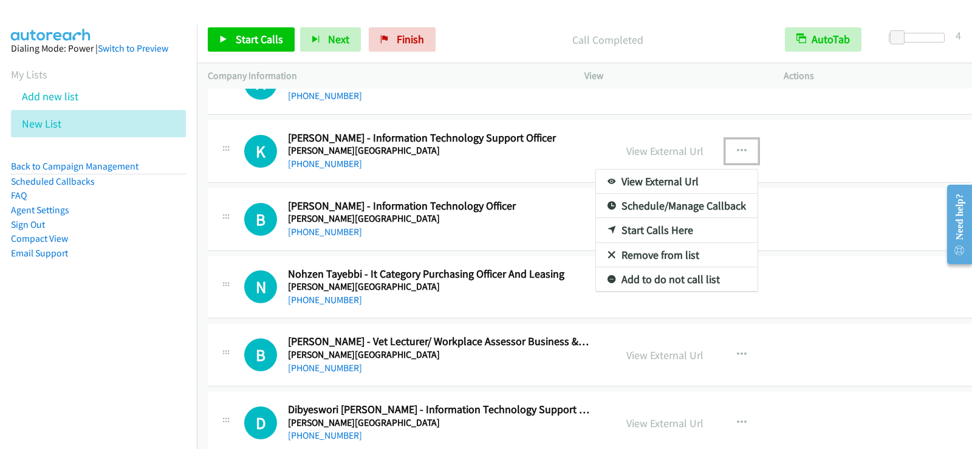
click at [648, 228] on link "Start Calls Here" at bounding box center [677, 230] width 162 height 24
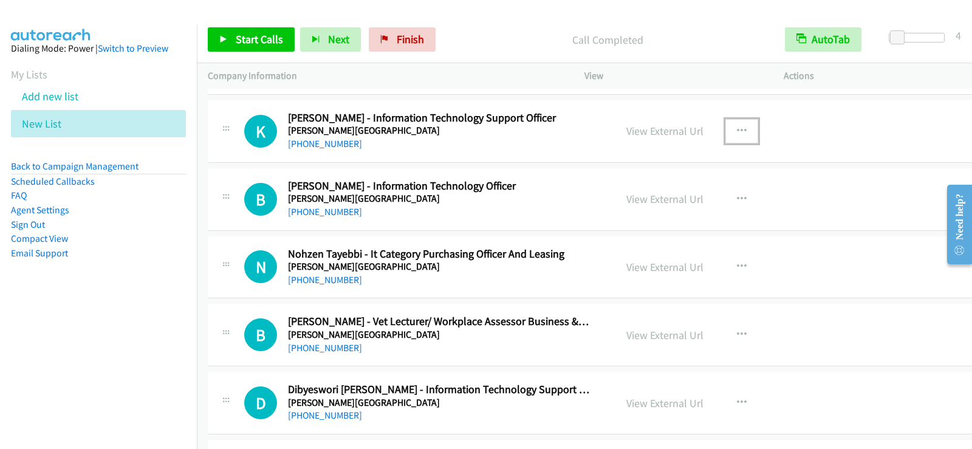
scroll to position [8894, 0]
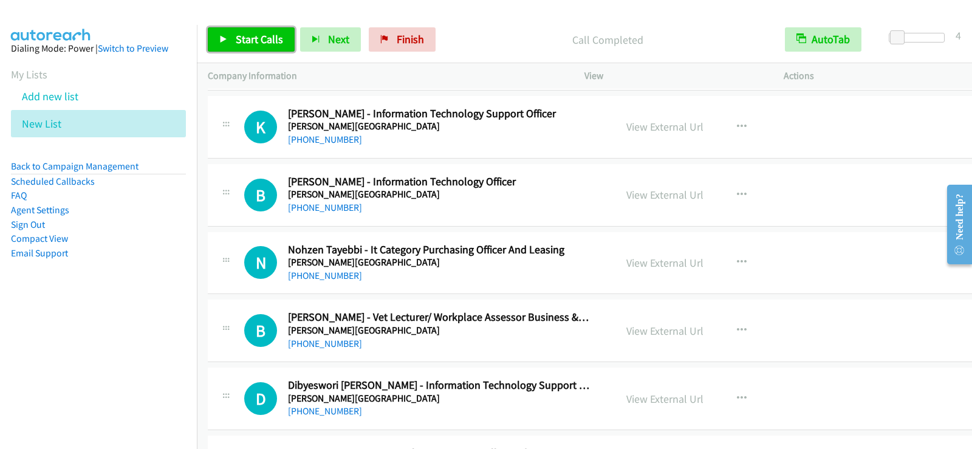
click at [254, 43] on span "Start Calls" at bounding box center [259, 39] width 47 height 14
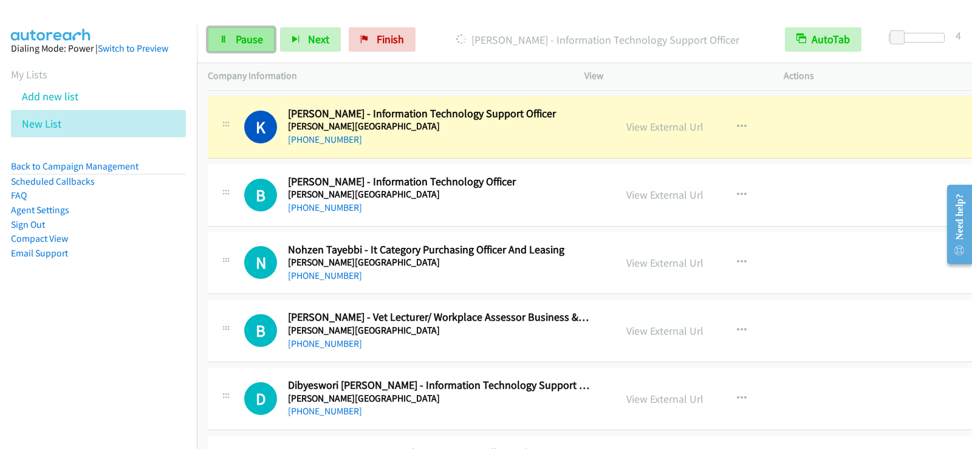
click at [236, 44] on span "Pause" at bounding box center [249, 39] width 27 height 14
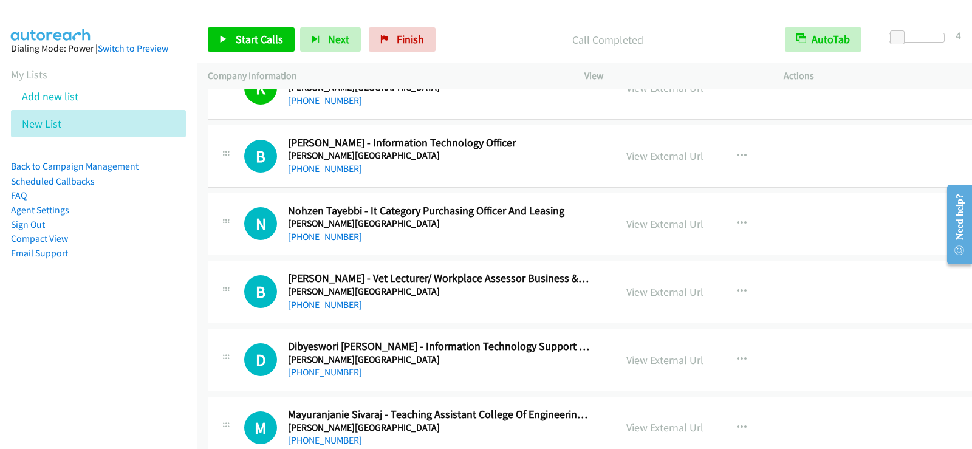
scroll to position [8955, 0]
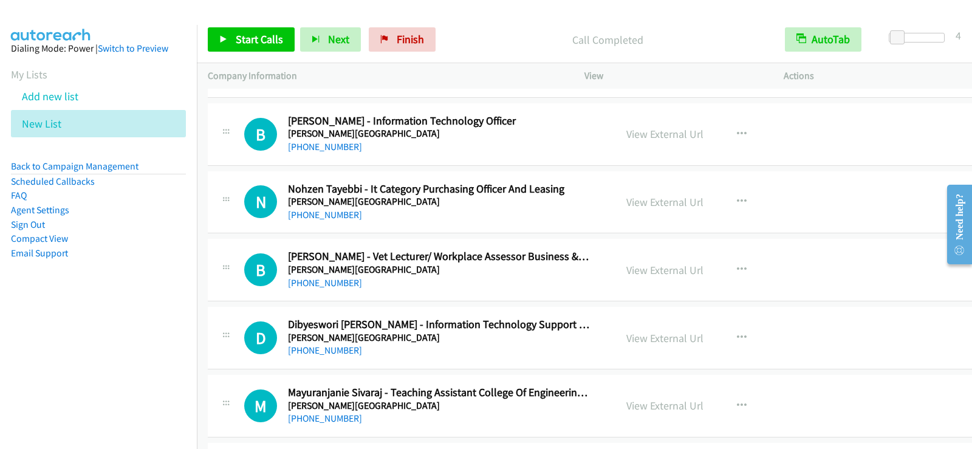
click at [281, 74] on p "Company Information" at bounding box center [385, 76] width 355 height 15
click at [260, 46] on link "Start Calls" at bounding box center [251, 39] width 87 height 24
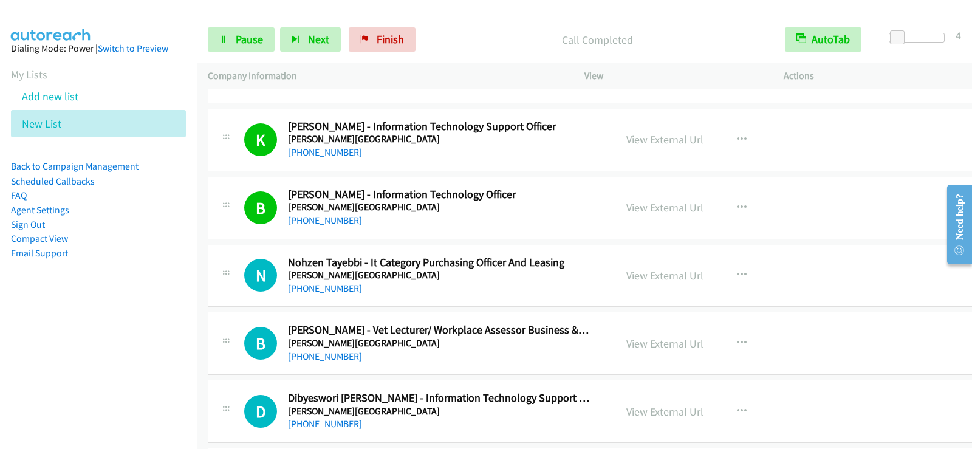
scroll to position [8894, 0]
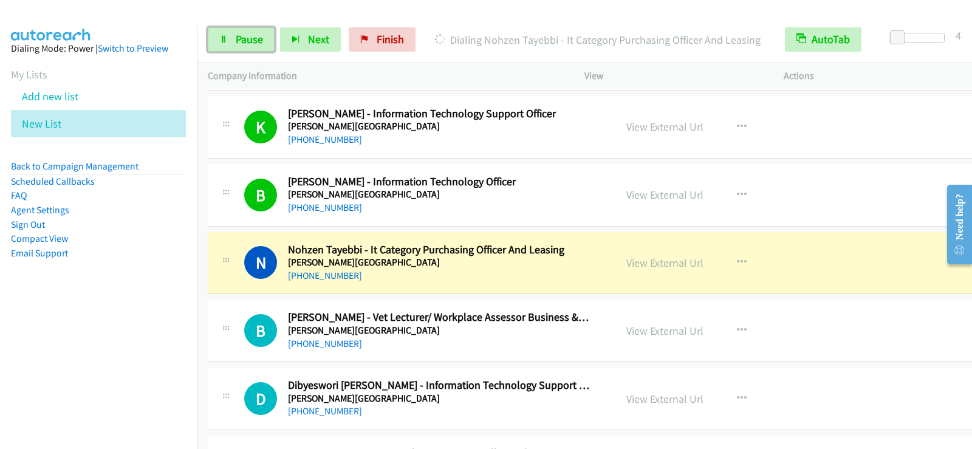
click at [245, 36] on span "Pause" at bounding box center [249, 39] width 27 height 14
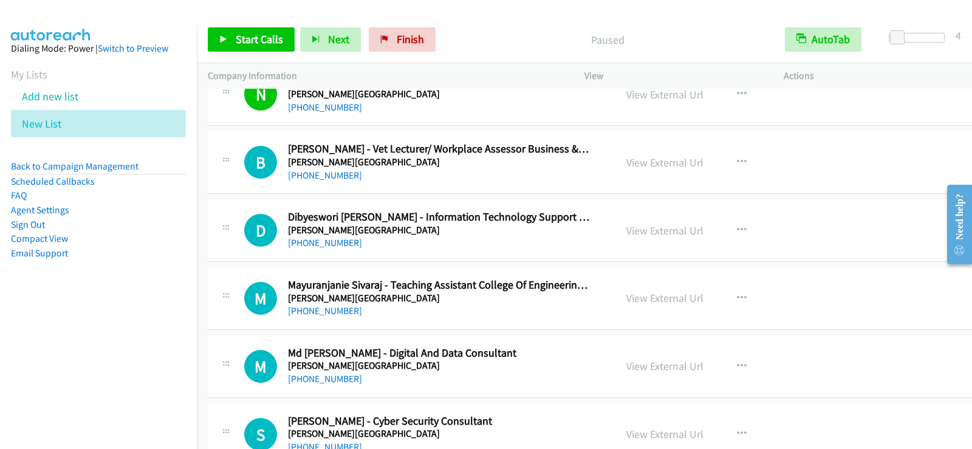
scroll to position [9076, 0]
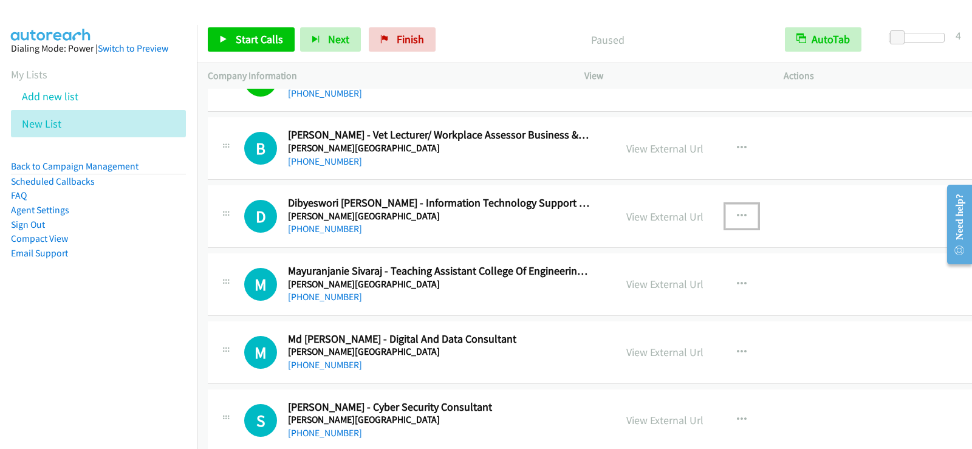
click at [725, 214] on button "button" at bounding box center [741, 216] width 33 height 24
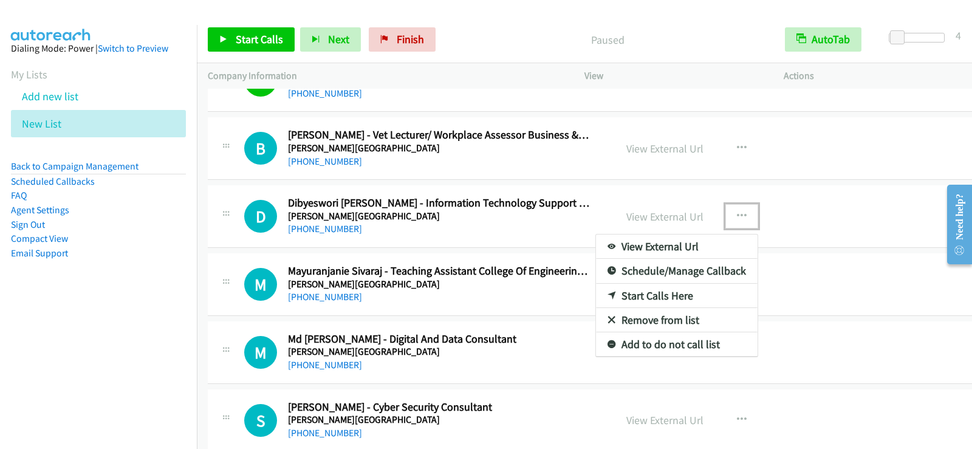
click at [641, 294] on link "Start Calls Here" at bounding box center [677, 296] width 162 height 24
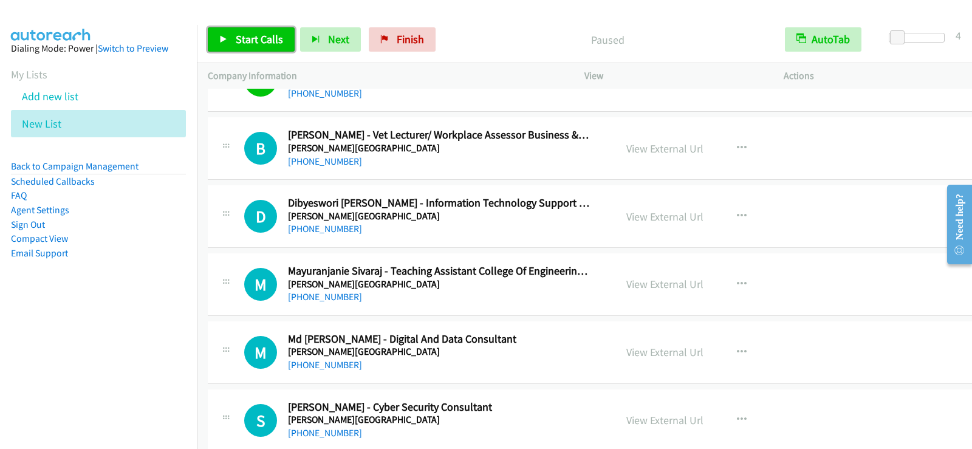
click at [270, 36] on span "Start Calls" at bounding box center [259, 39] width 47 height 14
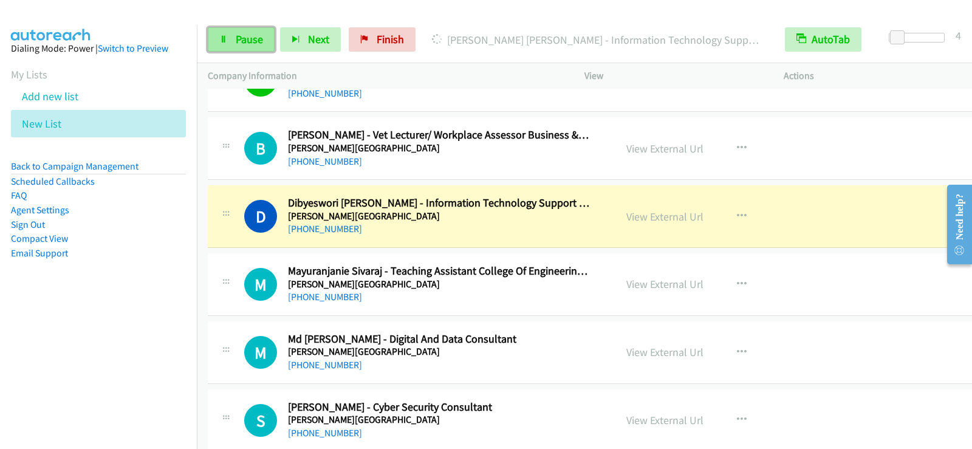
click at [244, 46] on span "Pause" at bounding box center [249, 39] width 27 height 14
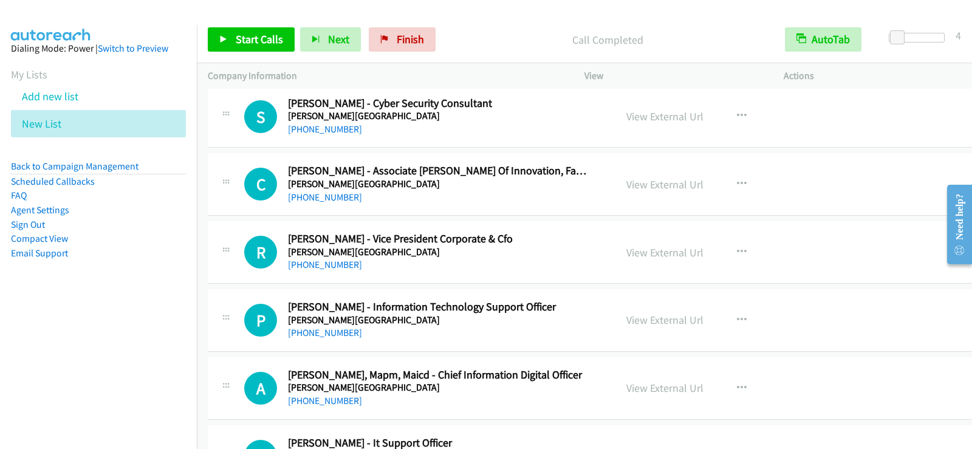
scroll to position [9441, 0]
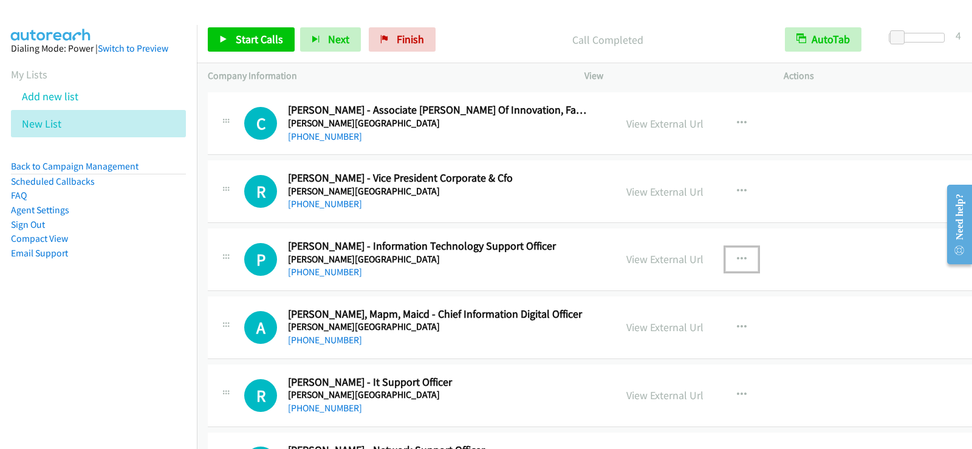
click at [737, 262] on icon "button" at bounding box center [742, 260] width 10 height 10
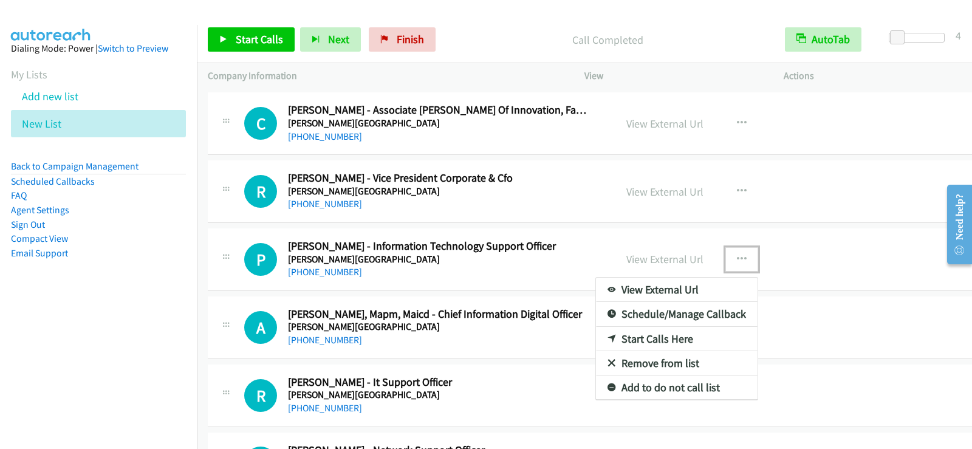
click at [617, 337] on link "Start Calls Here" at bounding box center [677, 339] width 162 height 24
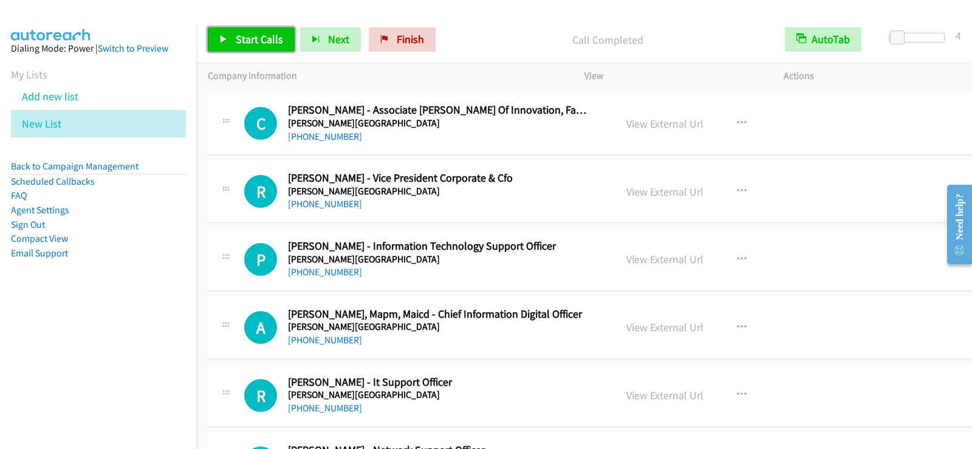
click at [262, 43] on span "Start Calls" at bounding box center [259, 39] width 47 height 14
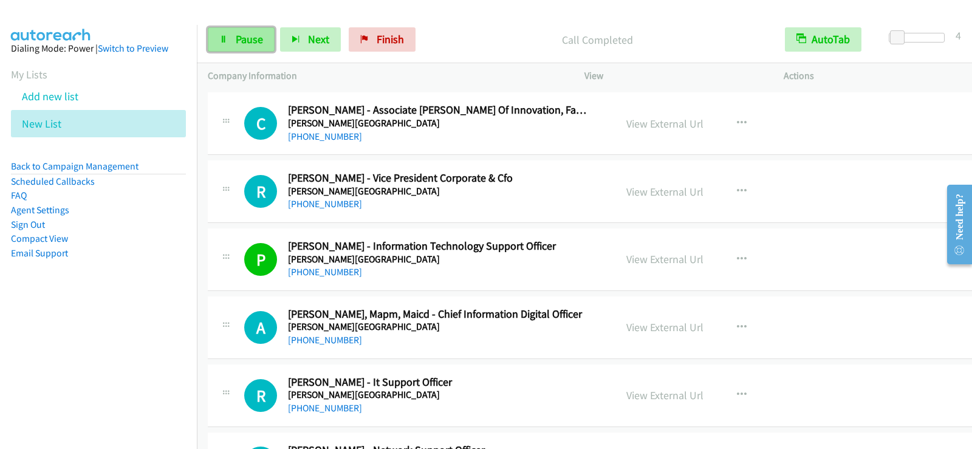
click at [247, 33] on span "Pause" at bounding box center [249, 39] width 27 height 14
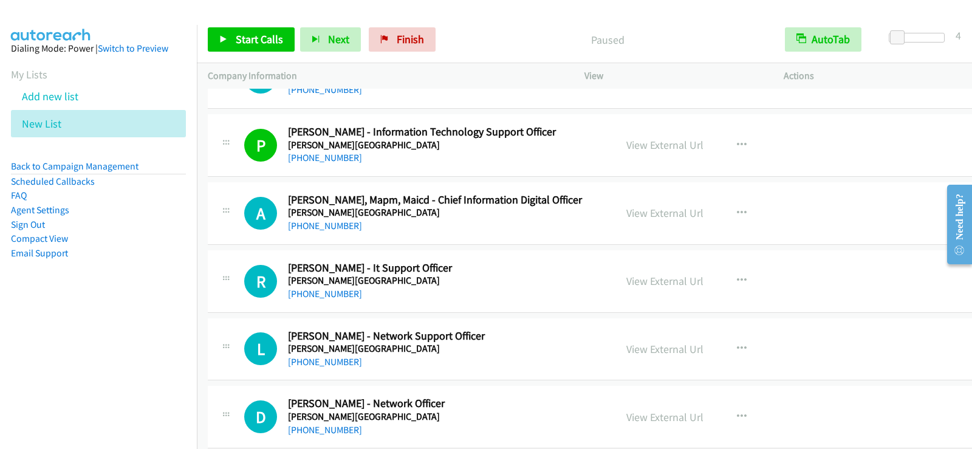
scroll to position [9562, 0]
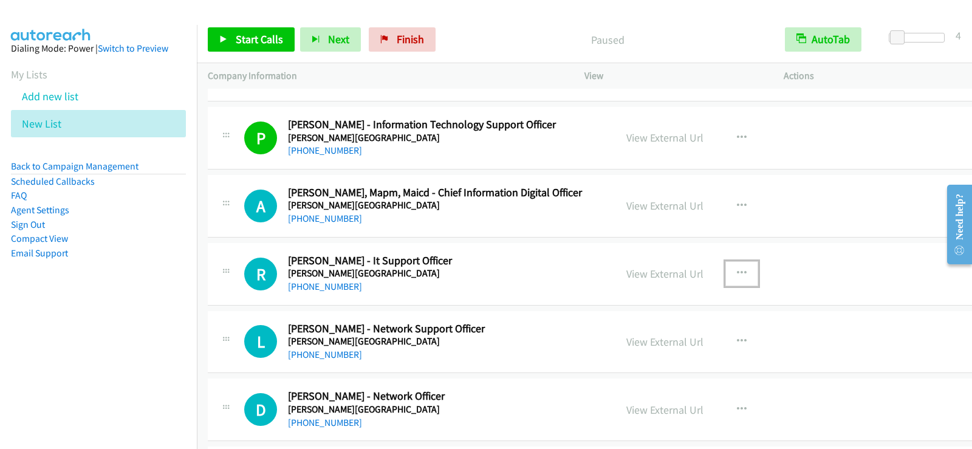
click at [734, 269] on button "button" at bounding box center [741, 273] width 33 height 24
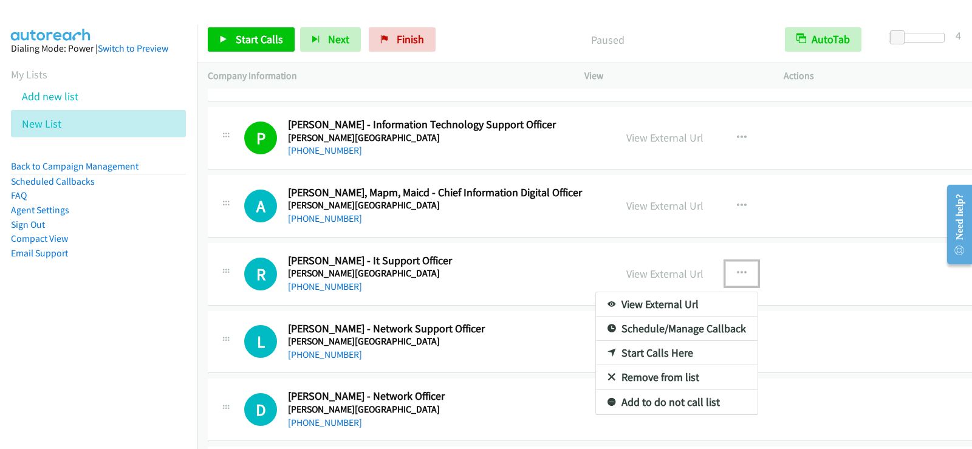
click at [652, 354] on link "Start Calls Here" at bounding box center [677, 353] width 162 height 24
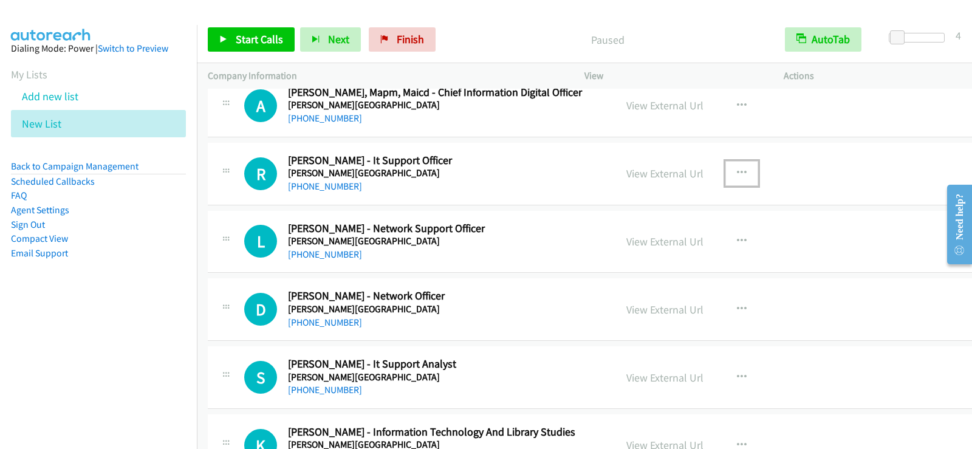
scroll to position [9684, 0]
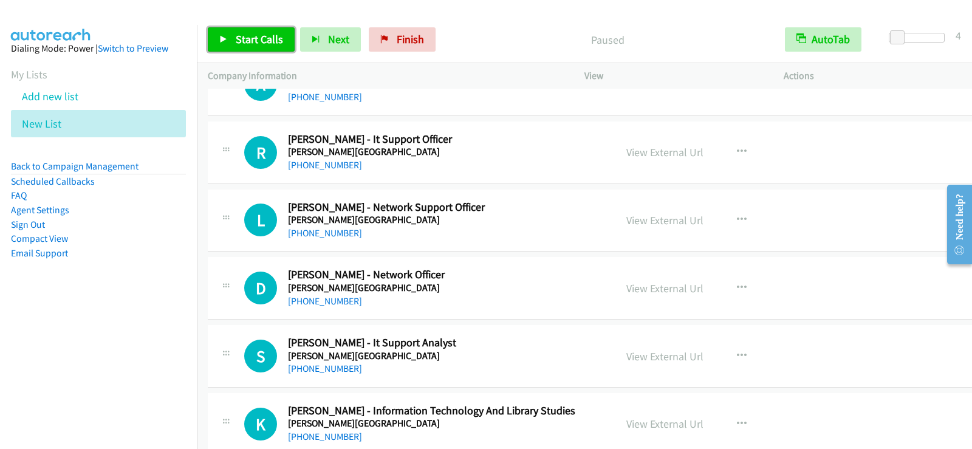
click at [265, 40] on span "Start Calls" at bounding box center [259, 39] width 47 height 14
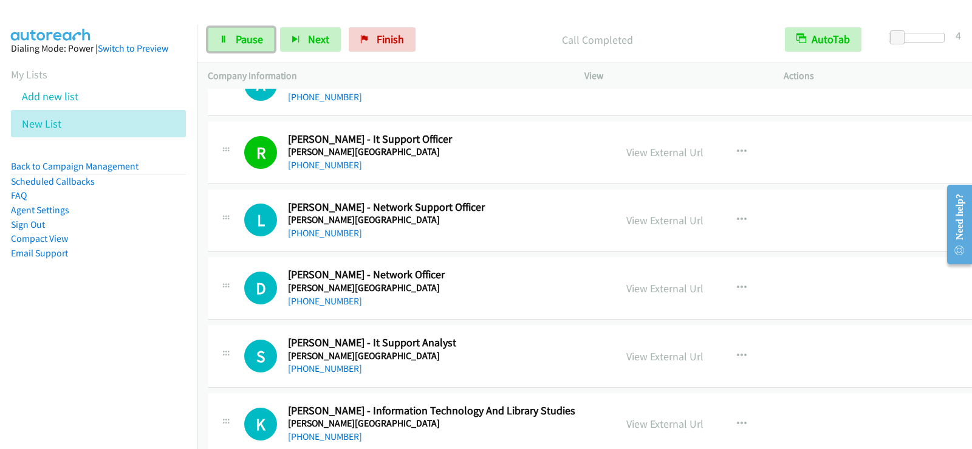
click at [256, 41] on span "Pause" at bounding box center [249, 39] width 27 height 14
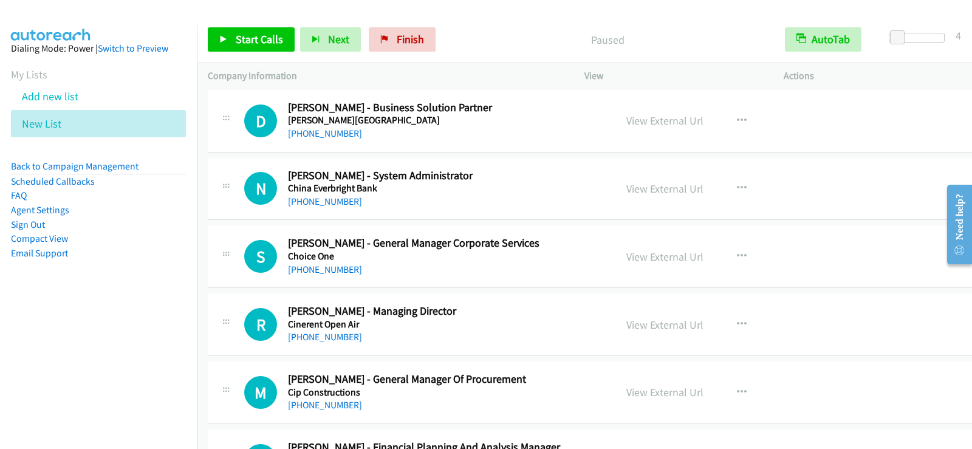
scroll to position [11203, 0]
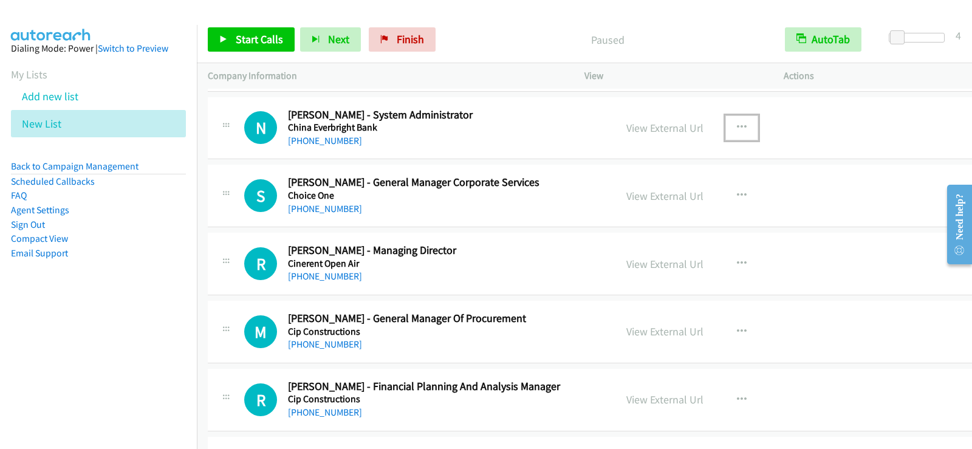
click at [737, 129] on icon "button" at bounding box center [742, 128] width 10 height 10
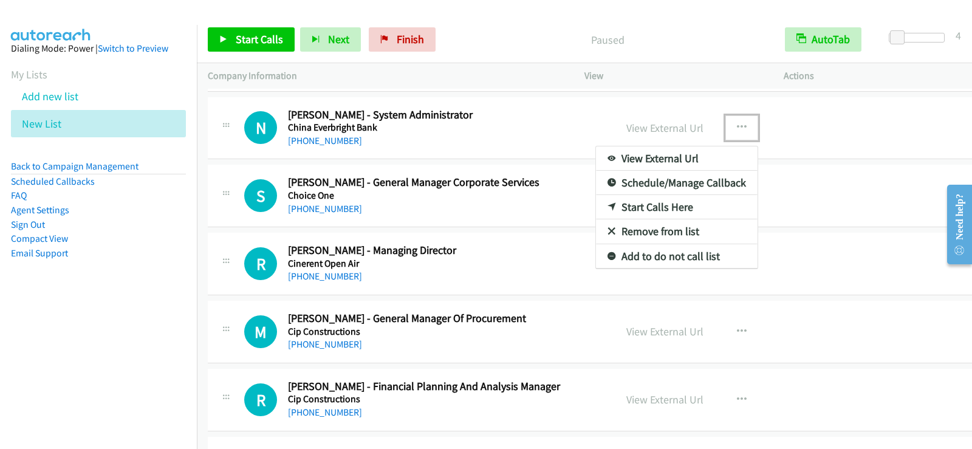
click at [669, 205] on link "Start Calls Here" at bounding box center [677, 207] width 162 height 24
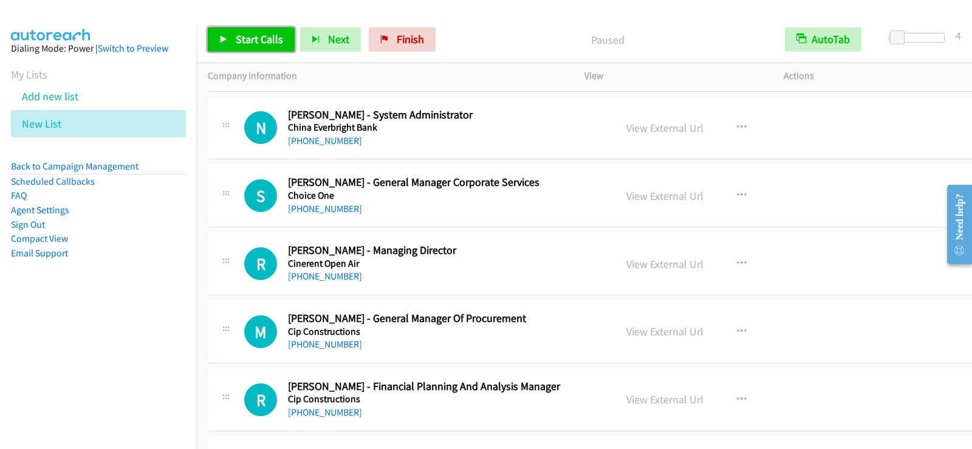
click at [238, 52] on link "Start Calls" at bounding box center [251, 39] width 87 height 24
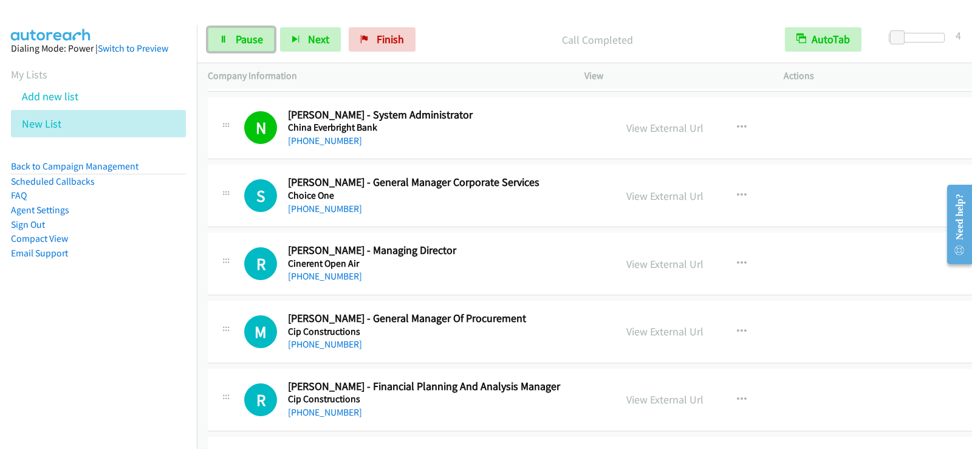
drag, startPoint x: 241, startPoint y: 47, endPoint x: 262, endPoint y: 87, distance: 45.1
click at [241, 47] on link "Pause" at bounding box center [241, 39] width 67 height 24
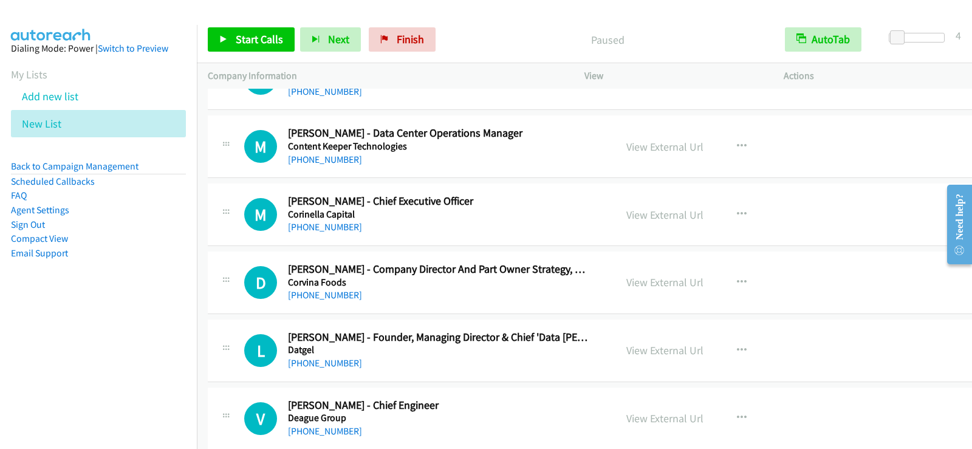
scroll to position [12357, 0]
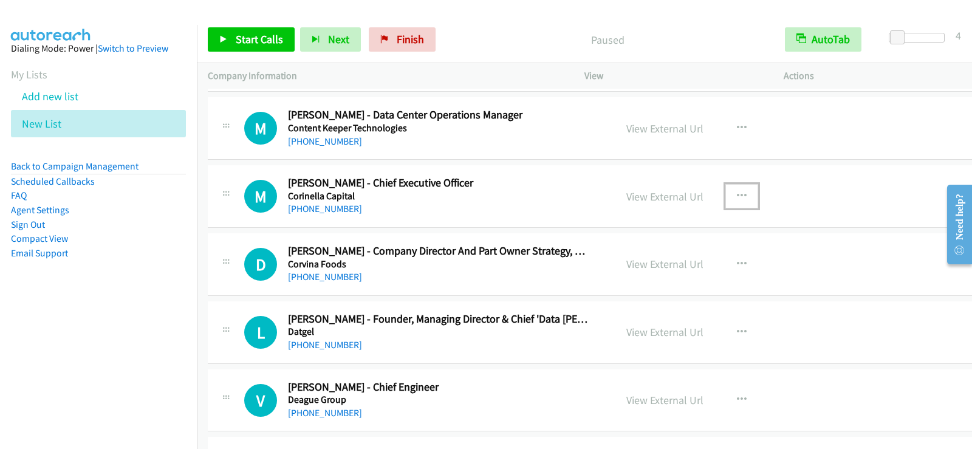
click at [725, 193] on button "button" at bounding box center [741, 196] width 33 height 24
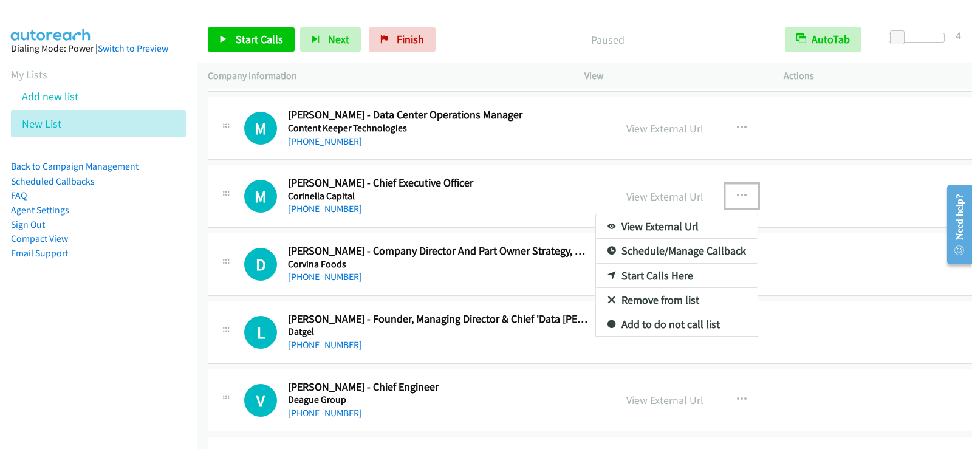
click at [620, 270] on link "Start Calls Here" at bounding box center [677, 276] width 162 height 24
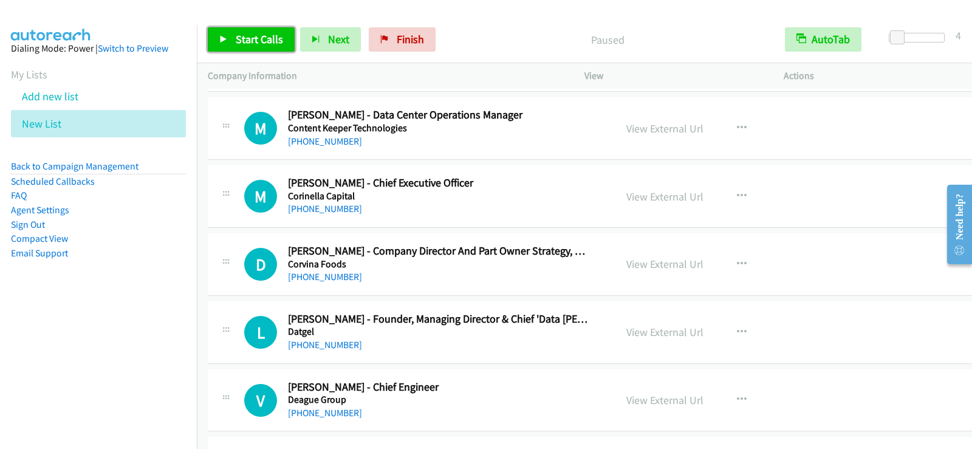
click at [228, 41] on link "Start Calls" at bounding box center [251, 39] width 87 height 24
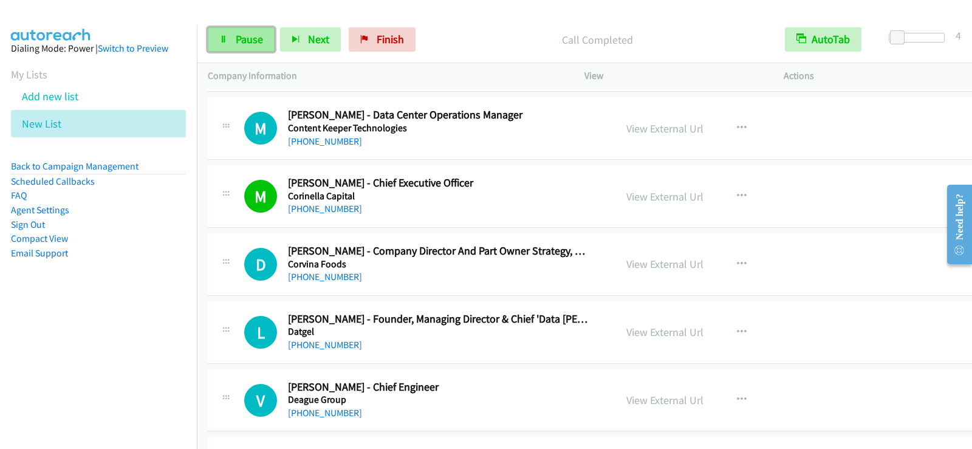
click at [236, 36] on span "Pause" at bounding box center [249, 39] width 27 height 14
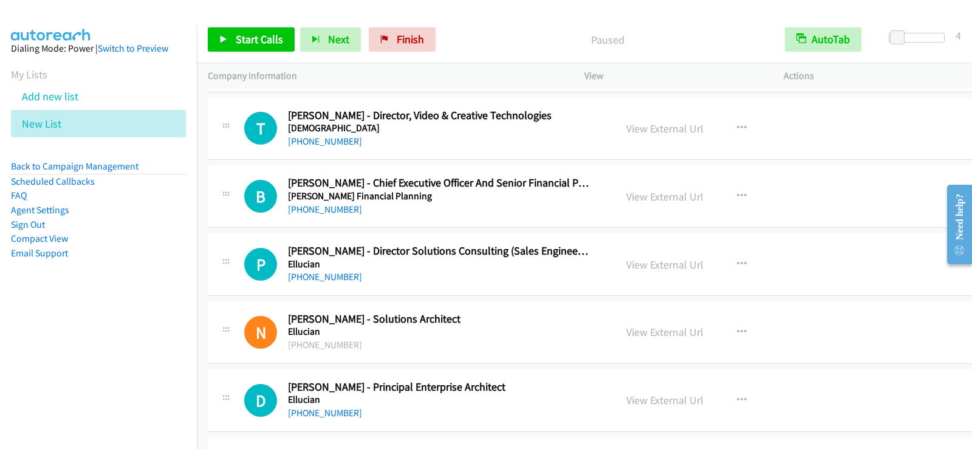
scroll to position [13025, 0]
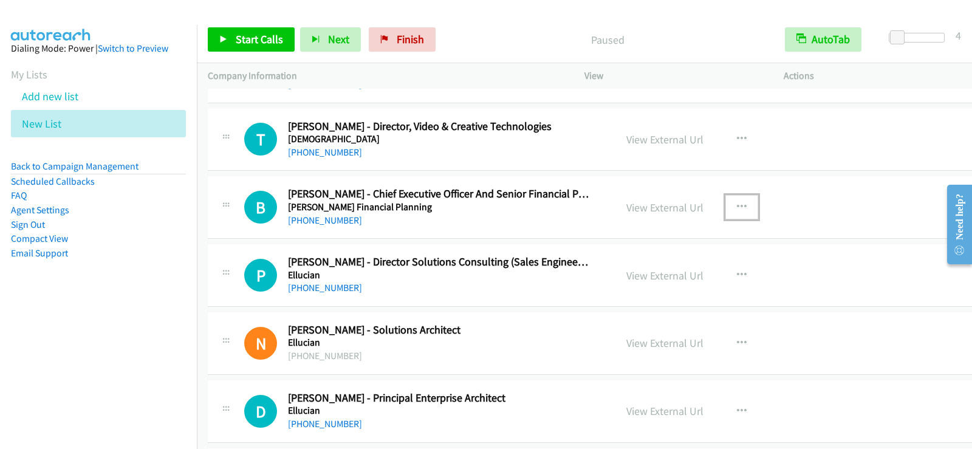
click at [737, 204] on icon "button" at bounding box center [742, 207] width 10 height 10
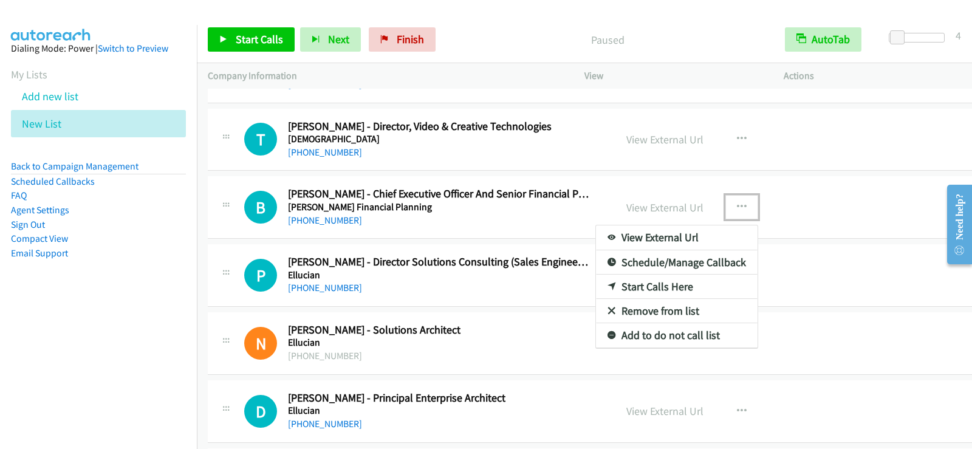
click at [727, 132] on div at bounding box center [486, 224] width 972 height 449
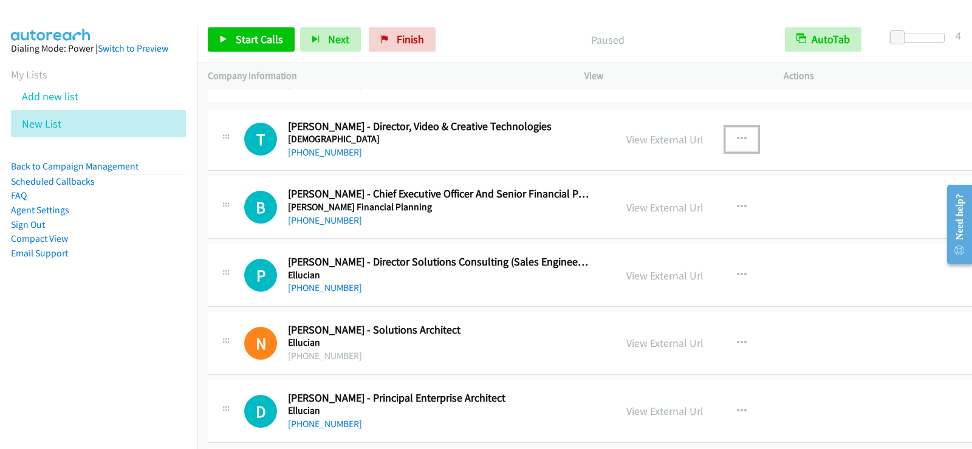
click at [737, 137] on icon "button" at bounding box center [742, 139] width 10 height 10
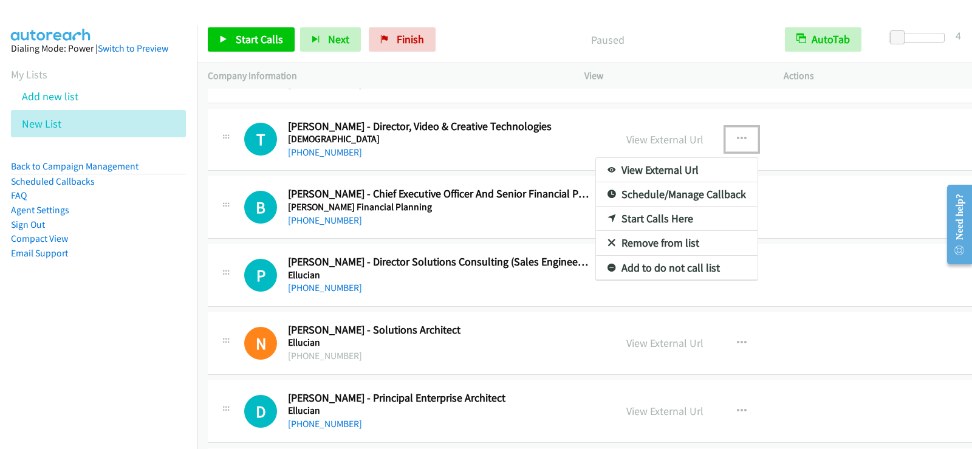
click at [645, 214] on link "Start Calls Here" at bounding box center [677, 219] width 162 height 24
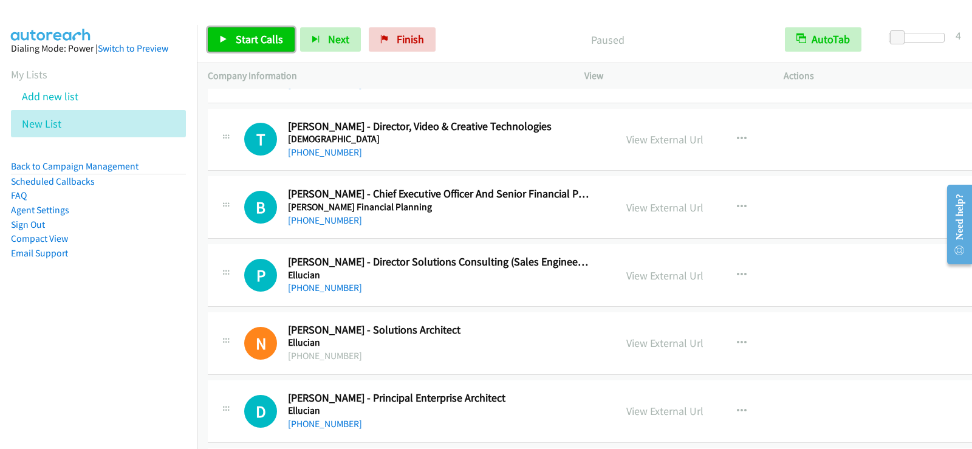
click at [233, 38] on link "Start Calls" at bounding box center [251, 39] width 87 height 24
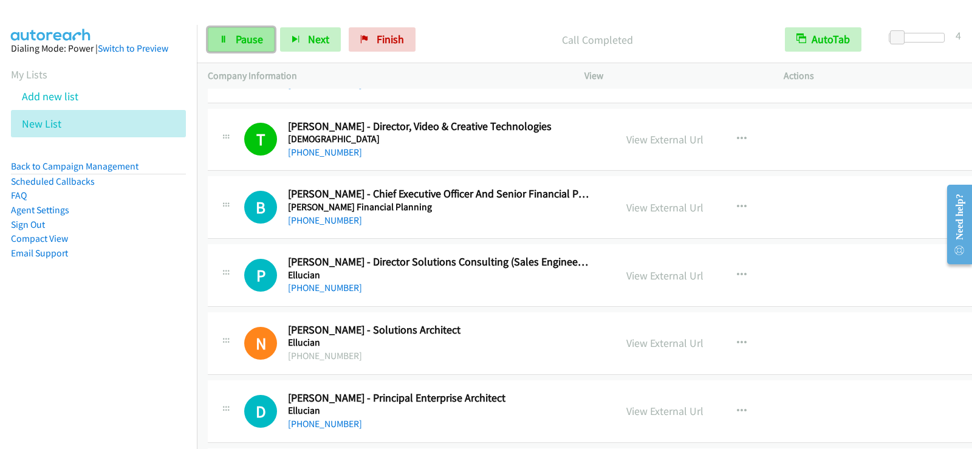
click at [235, 45] on link "Pause" at bounding box center [241, 39] width 67 height 24
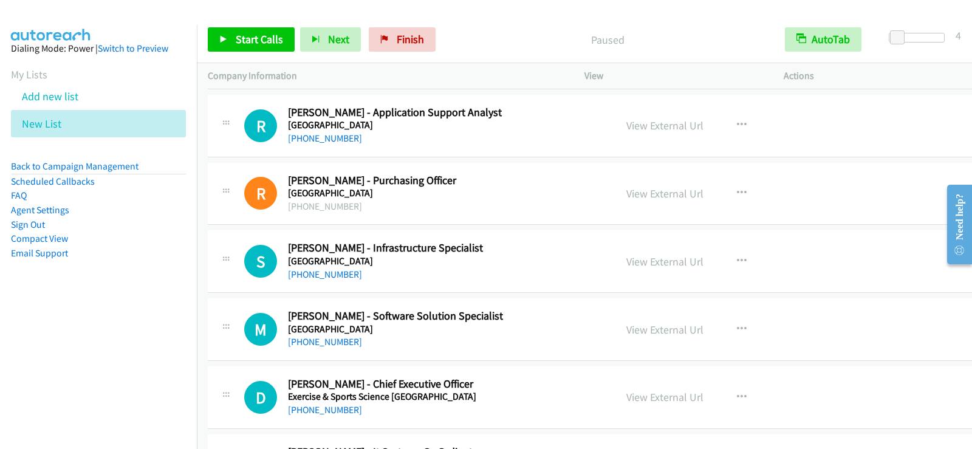
scroll to position [14119, 0]
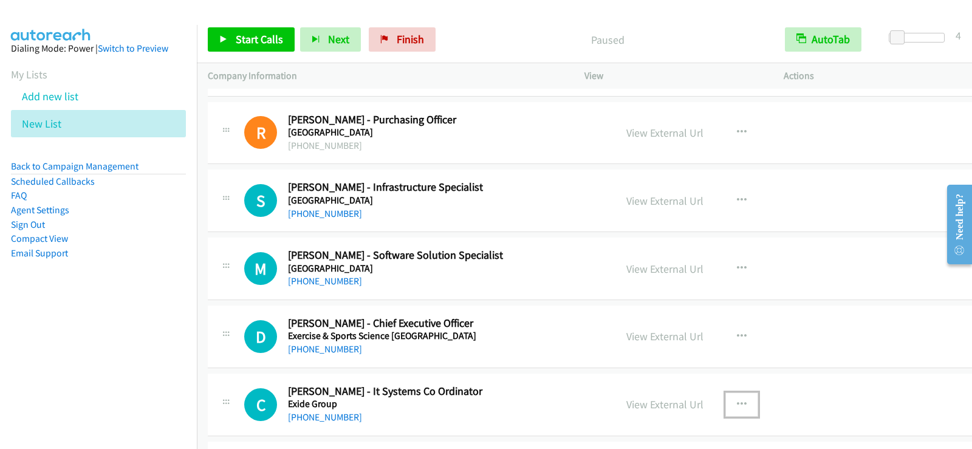
click at [737, 403] on icon "button" at bounding box center [742, 405] width 10 height 10
click at [788, 399] on div at bounding box center [486, 224] width 972 height 449
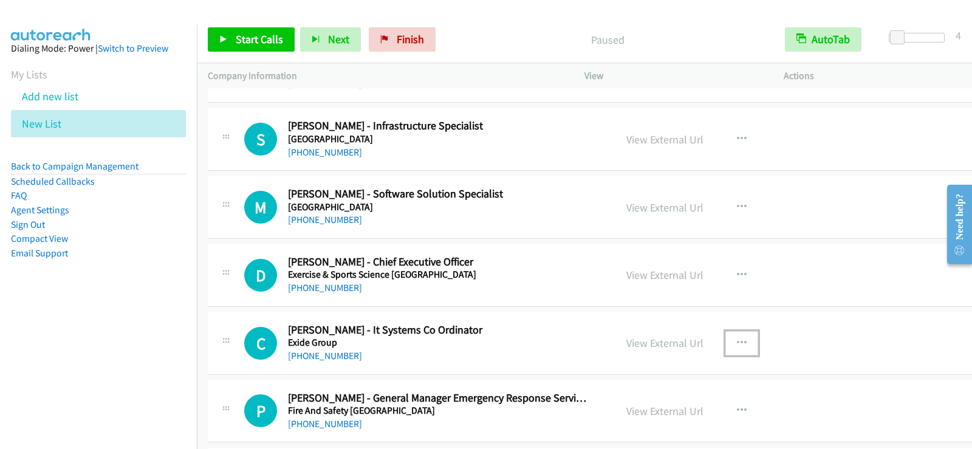
scroll to position [14240, 0]
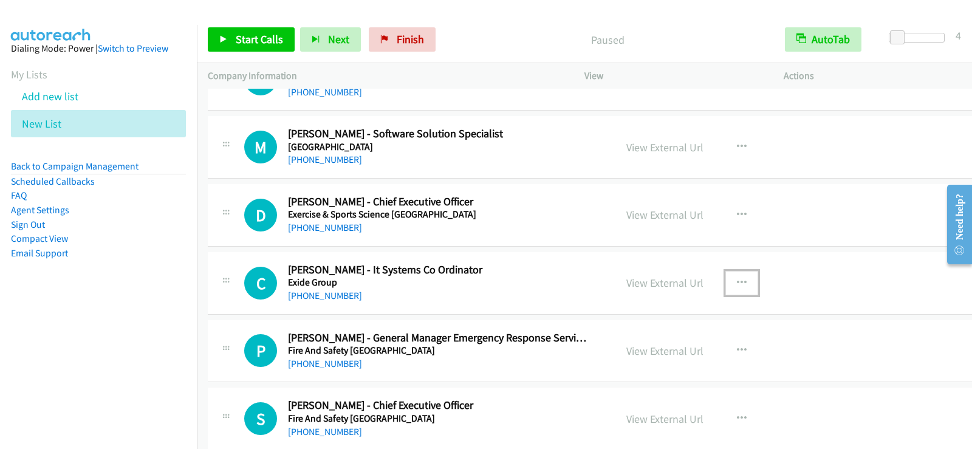
click at [737, 280] on icon "button" at bounding box center [742, 283] width 10 height 10
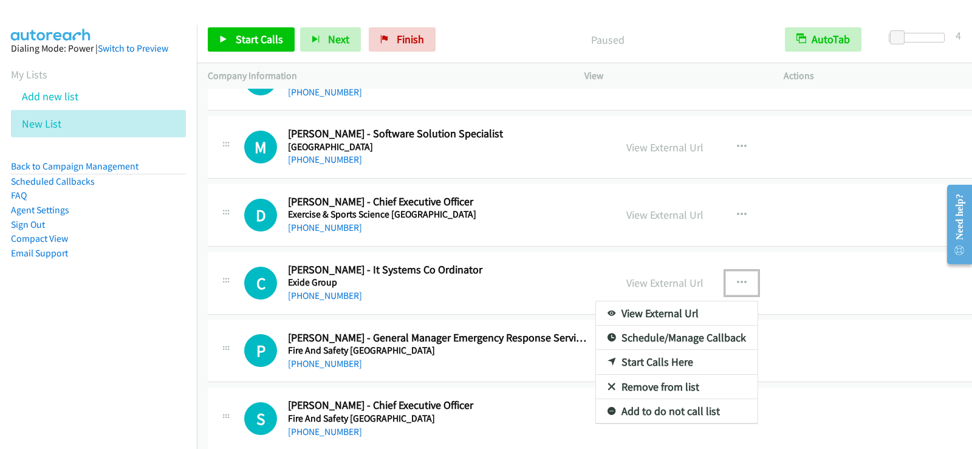
click at [642, 363] on link "Start Calls Here" at bounding box center [677, 362] width 162 height 24
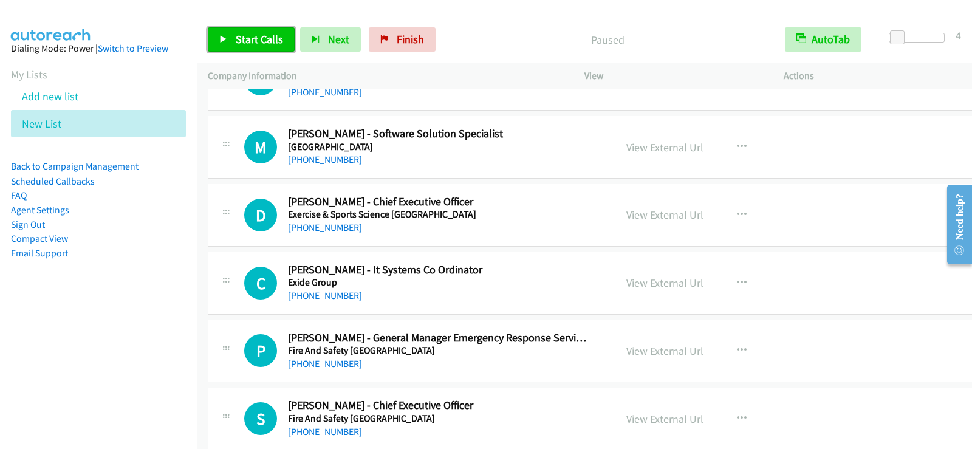
click at [245, 34] on span "Start Calls" at bounding box center [259, 39] width 47 height 14
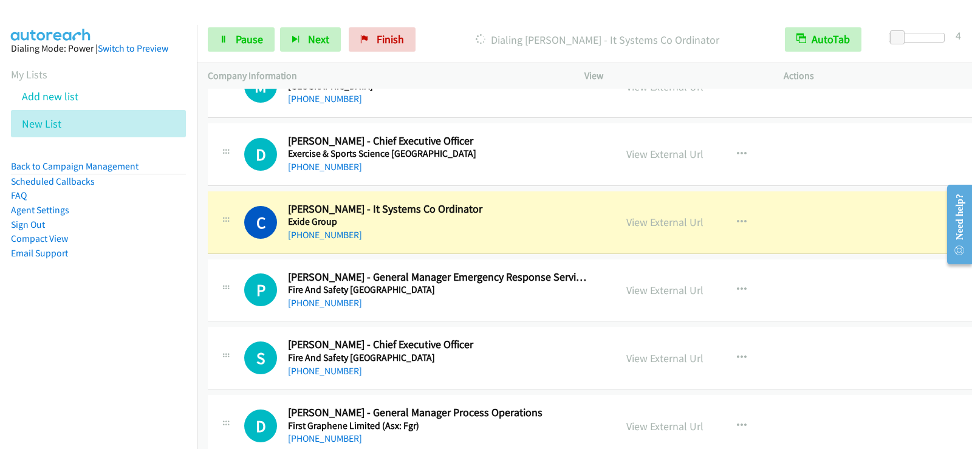
scroll to position [14362, 0]
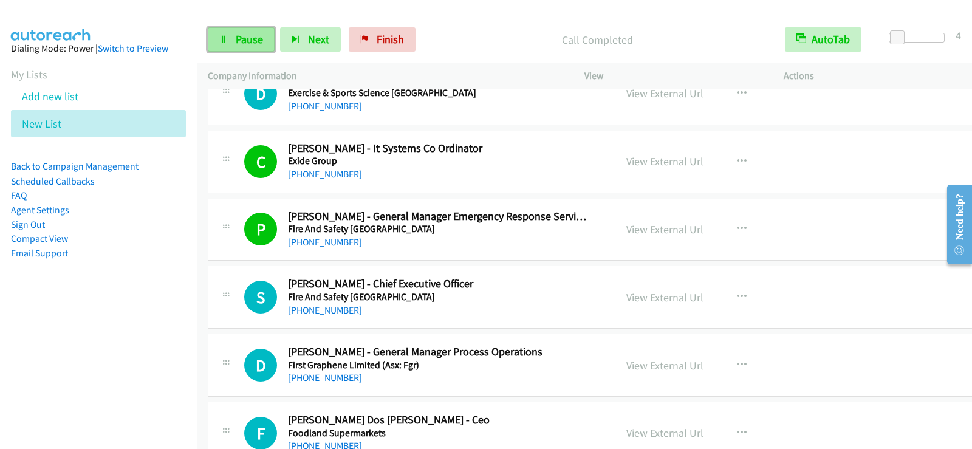
drag, startPoint x: 260, startPoint y: 41, endPoint x: 257, endPoint y: 51, distance: 10.8
click at [259, 41] on span "Pause" at bounding box center [249, 39] width 27 height 14
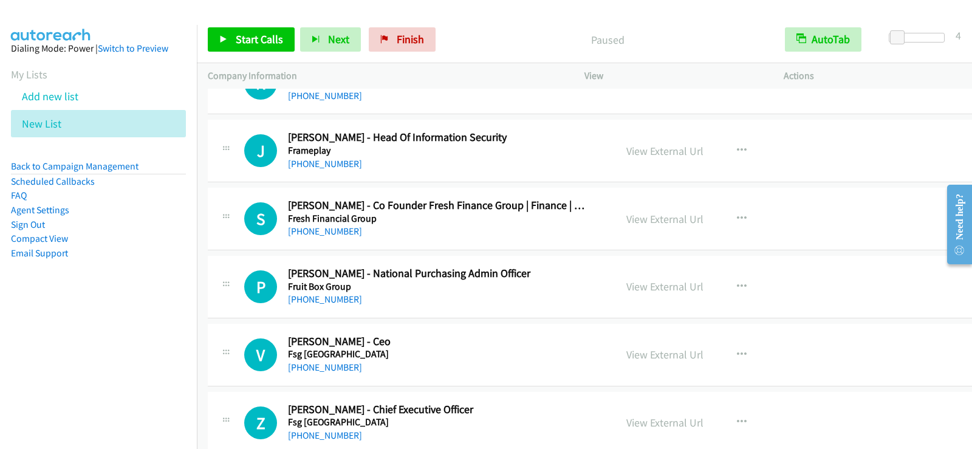
scroll to position [14909, 0]
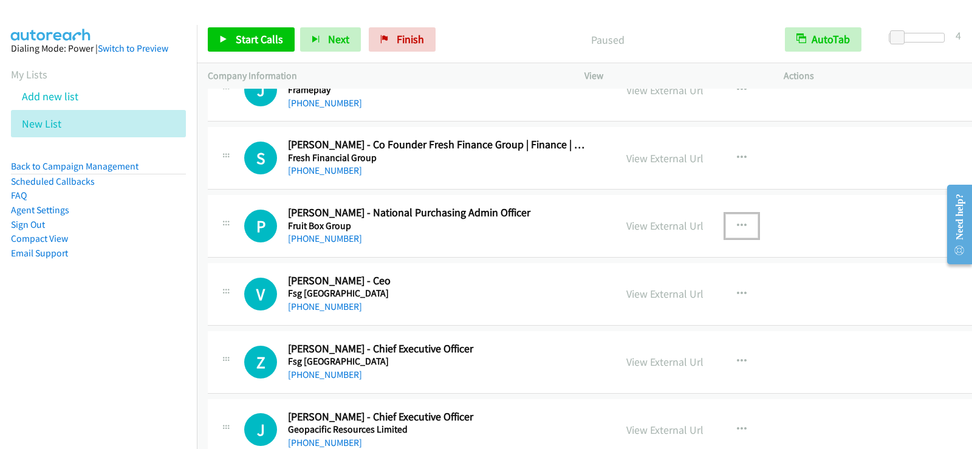
click at [737, 224] on icon "button" at bounding box center [742, 226] width 10 height 10
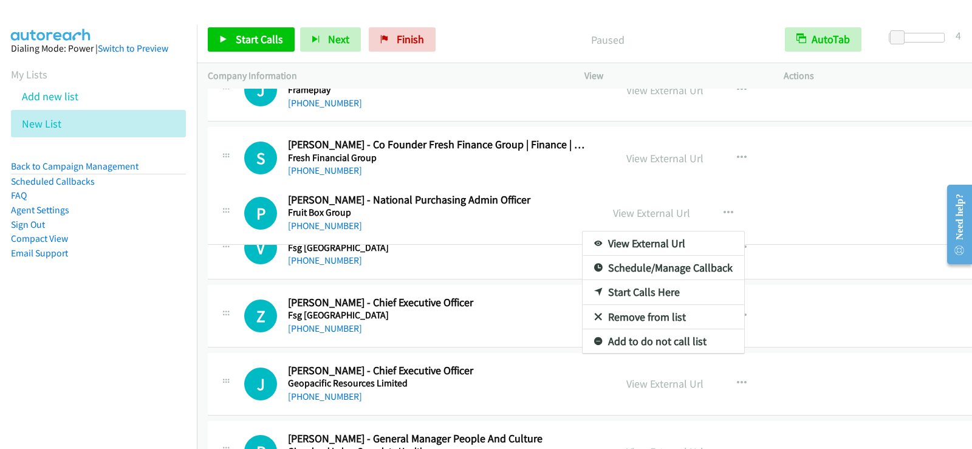
drag, startPoint x: 224, startPoint y: 292, endPoint x: 229, endPoint y: 211, distance: 81.0
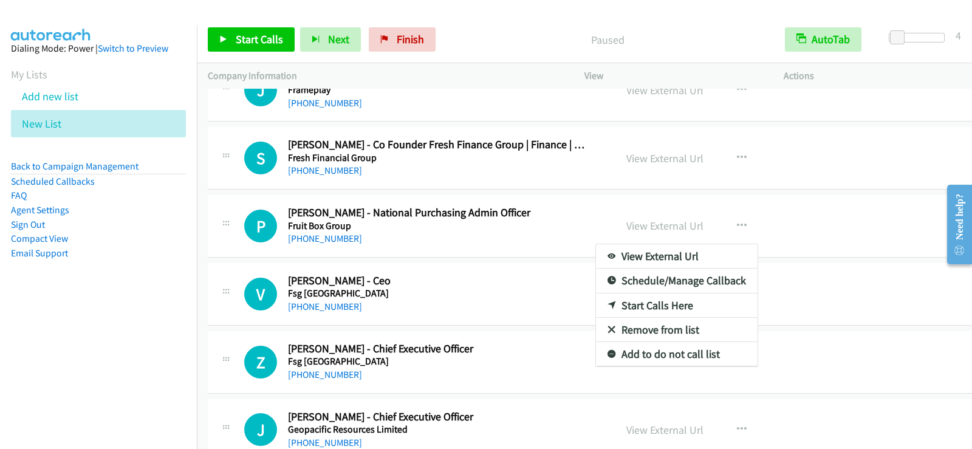
click at [638, 304] on link "Start Calls Here" at bounding box center [677, 305] width 162 height 24
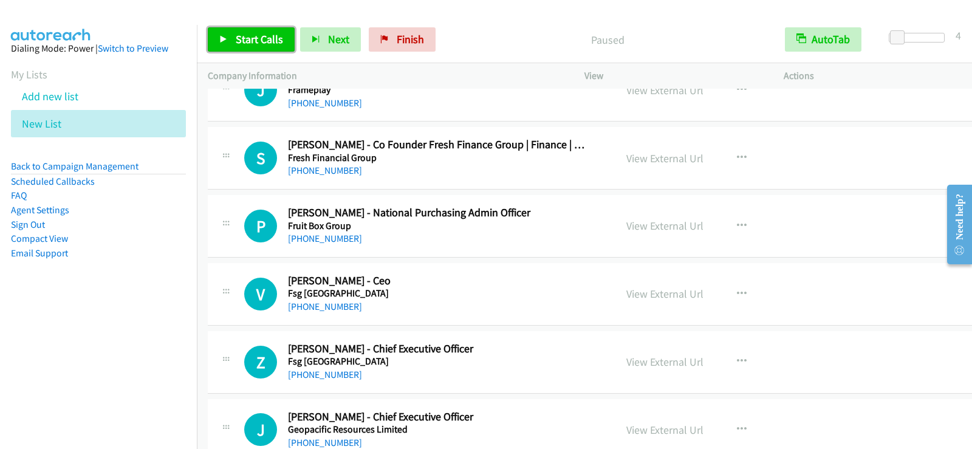
click at [246, 37] on span "Start Calls" at bounding box center [259, 39] width 47 height 14
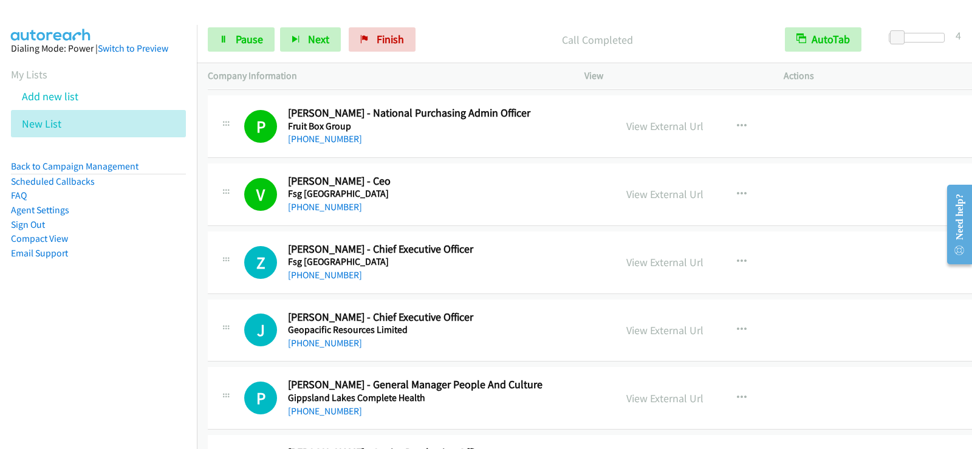
scroll to position [15030, 0]
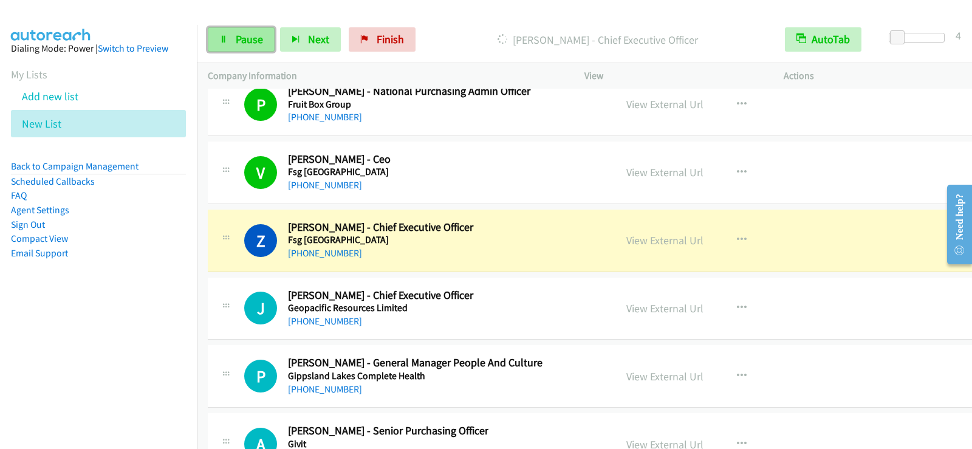
click at [265, 44] on link "Pause" at bounding box center [241, 39] width 67 height 24
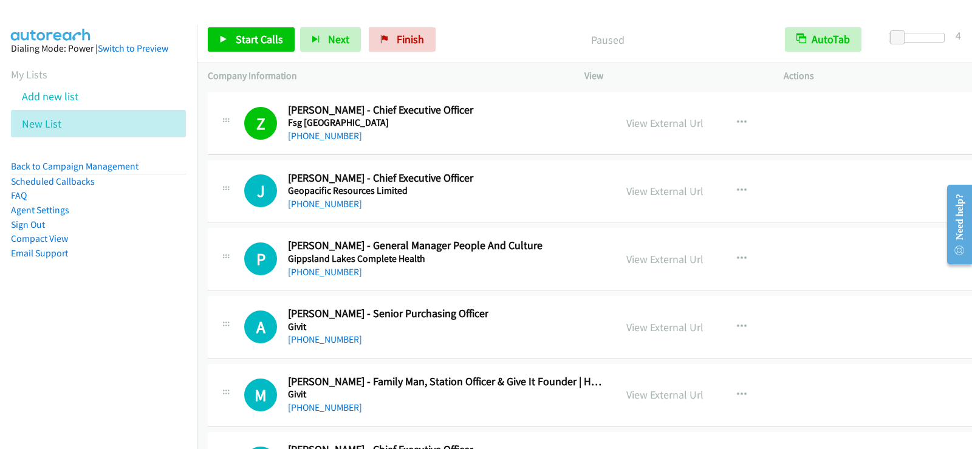
scroll to position [15152, 0]
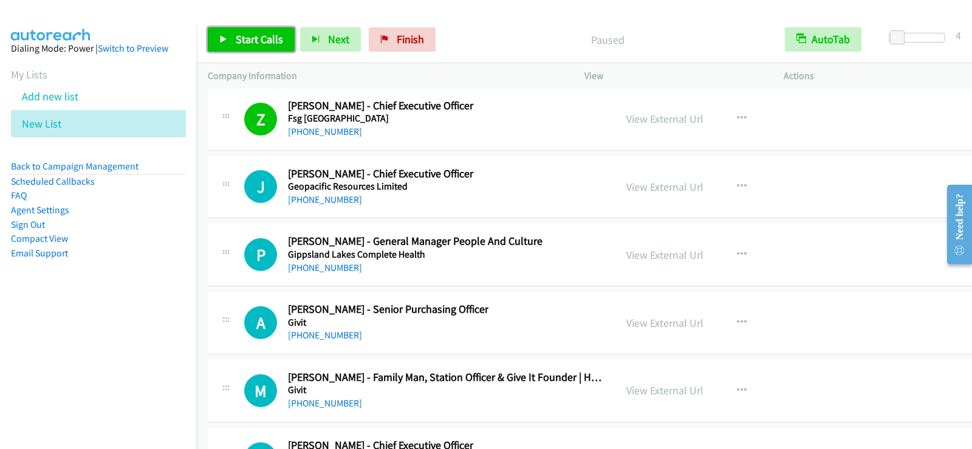
click at [273, 35] on span "Start Calls" at bounding box center [259, 39] width 47 height 14
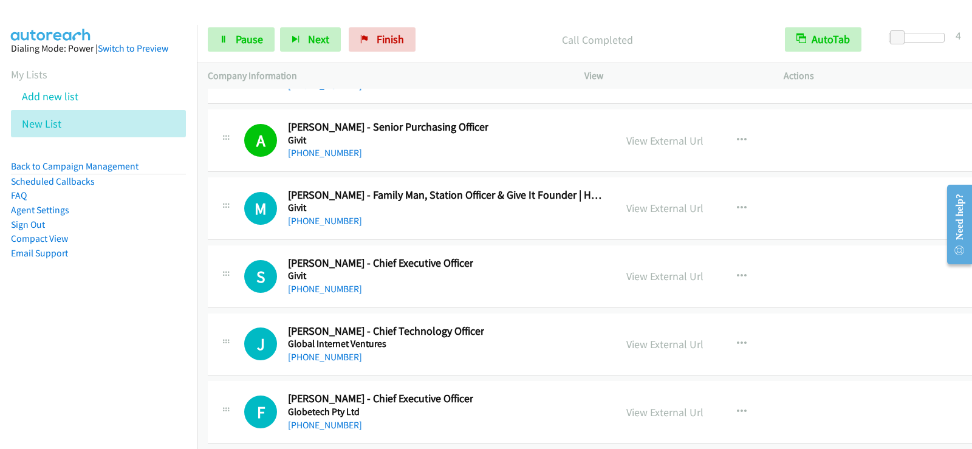
scroll to position [15395, 0]
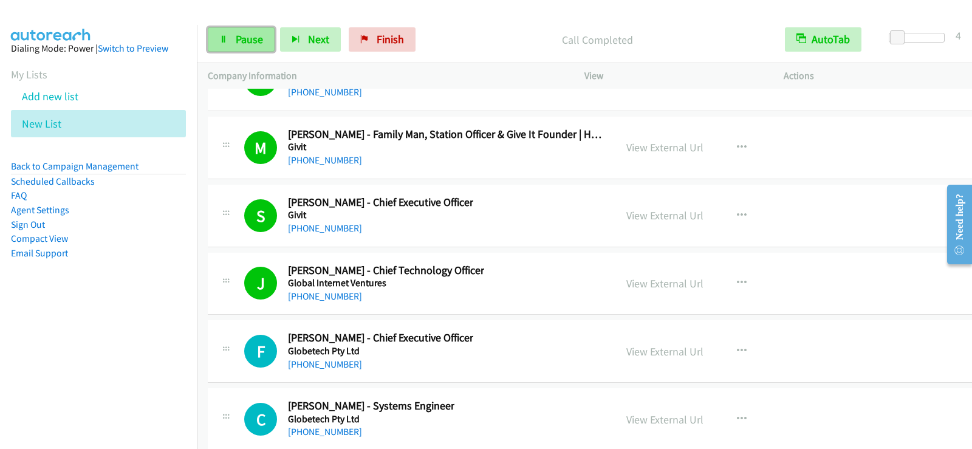
click at [242, 32] on link "Pause" at bounding box center [241, 39] width 67 height 24
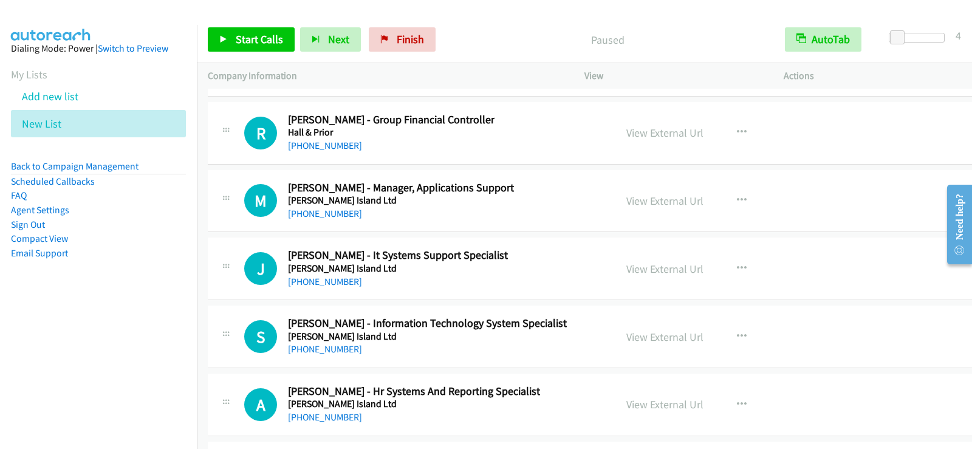
scroll to position [16245, 0]
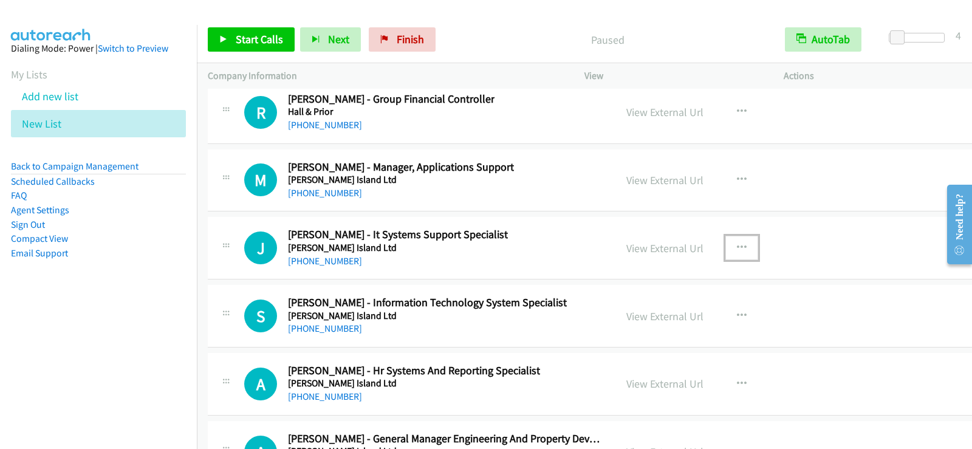
click at [737, 243] on icon "button" at bounding box center [742, 248] width 10 height 10
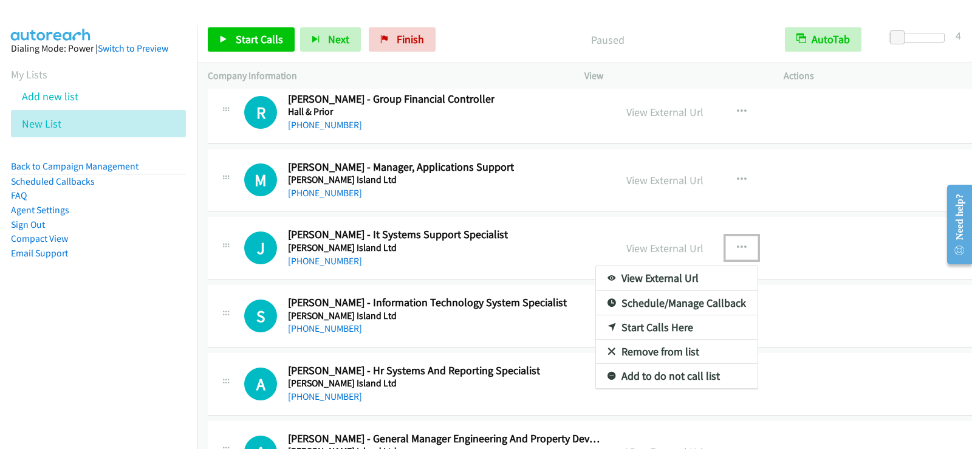
click at [638, 326] on link "Start Calls Here" at bounding box center [677, 327] width 162 height 24
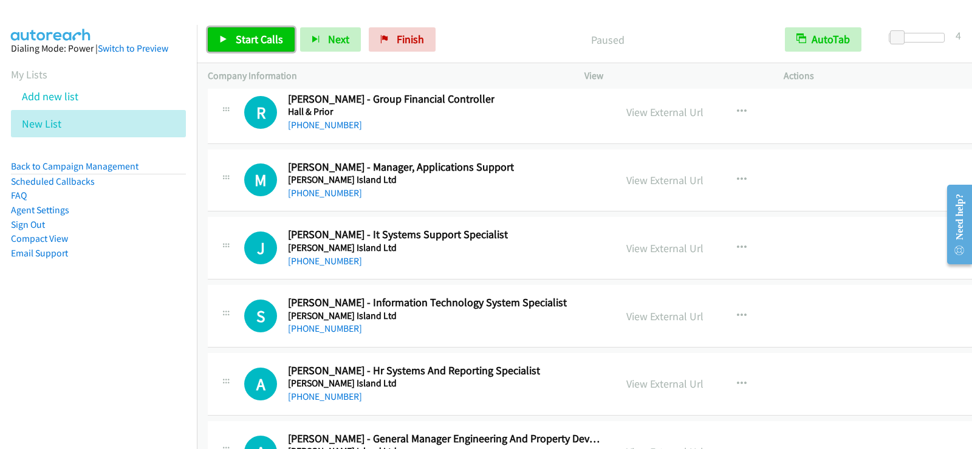
click at [242, 39] on span "Start Calls" at bounding box center [259, 39] width 47 height 14
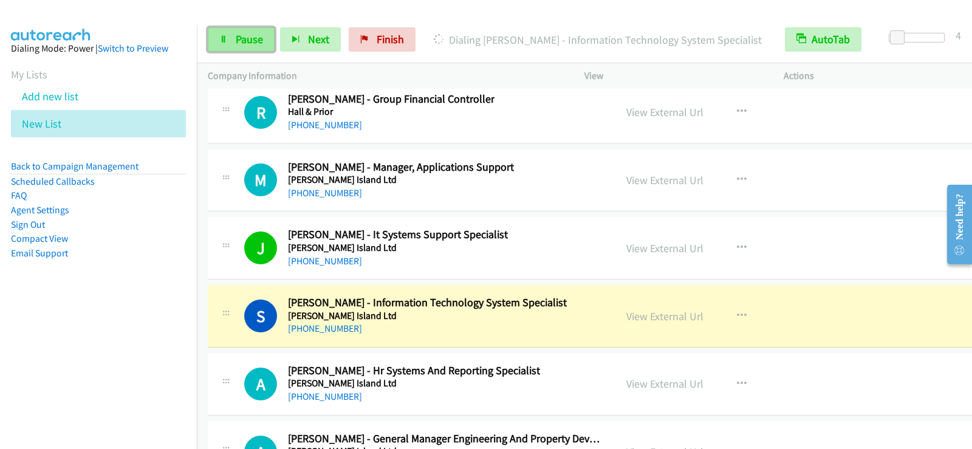
drag, startPoint x: 239, startPoint y: 44, endPoint x: 463, endPoint y: 129, distance: 239.4
click at [239, 44] on span "Pause" at bounding box center [249, 39] width 27 height 14
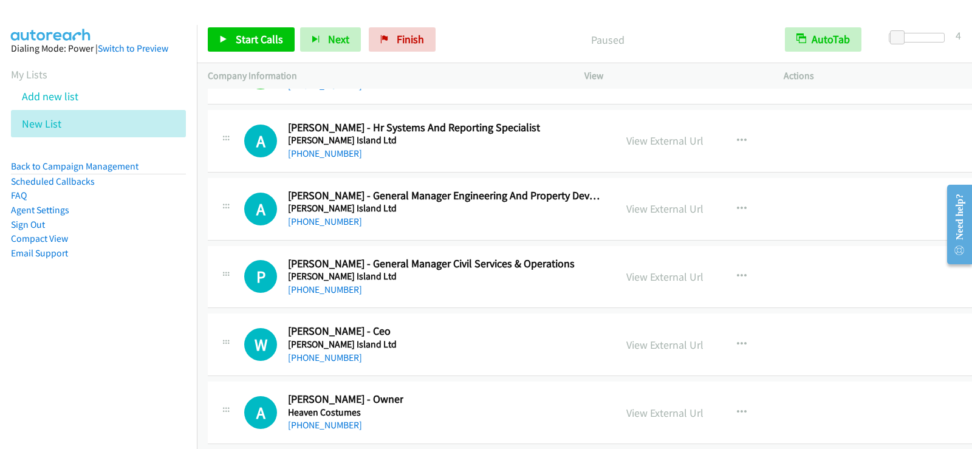
scroll to position [16549, 0]
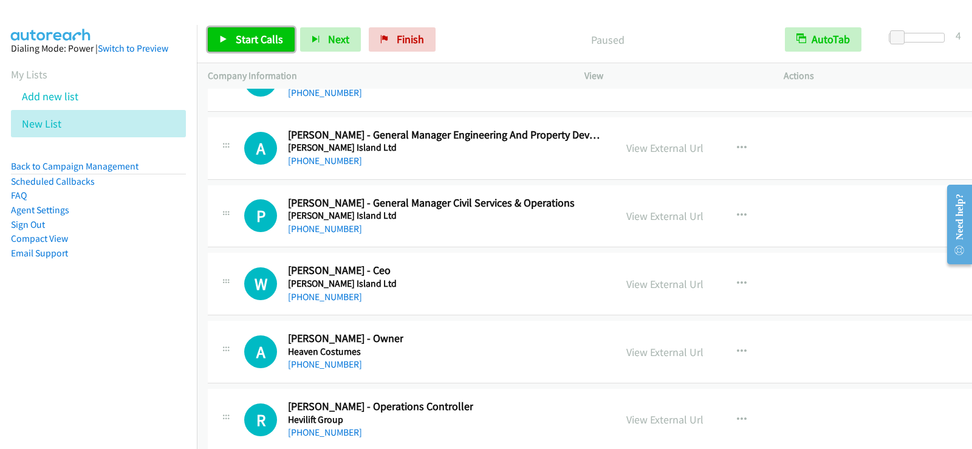
click at [262, 47] on link "Start Calls" at bounding box center [251, 39] width 87 height 24
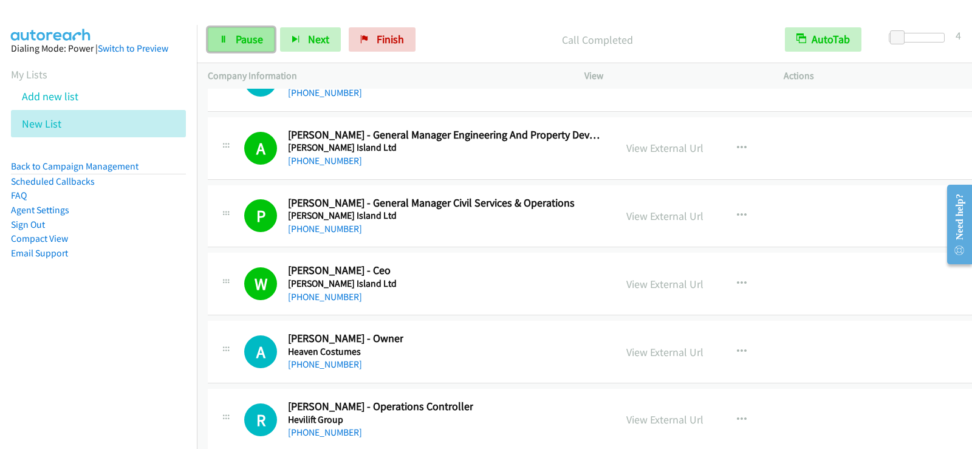
click at [224, 43] on icon at bounding box center [223, 40] width 9 height 9
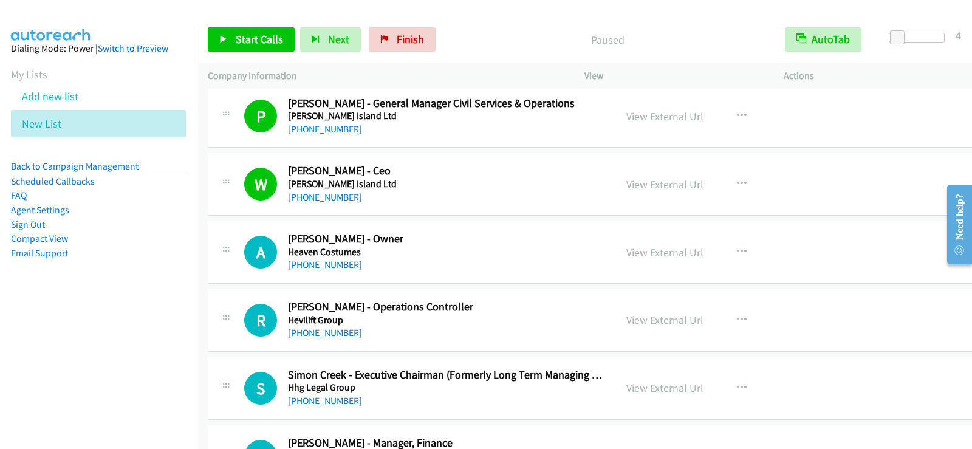
scroll to position [16670, 0]
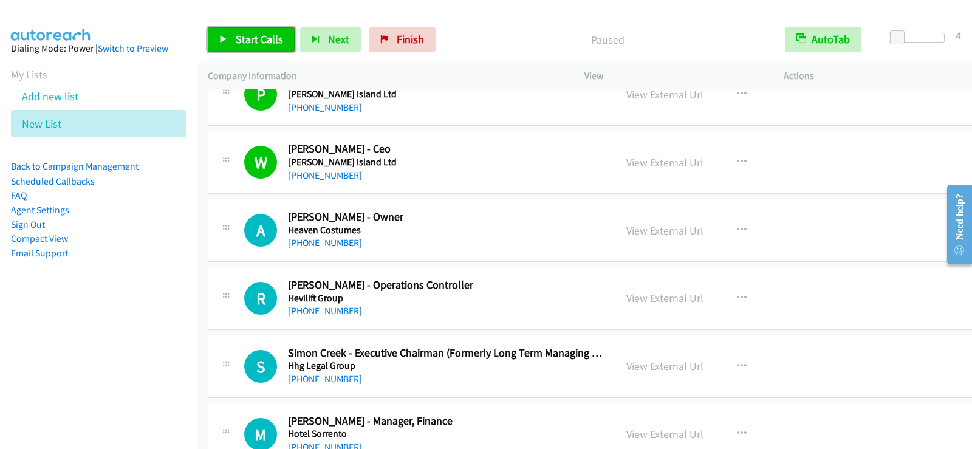
click at [259, 42] on span "Start Calls" at bounding box center [259, 39] width 47 height 14
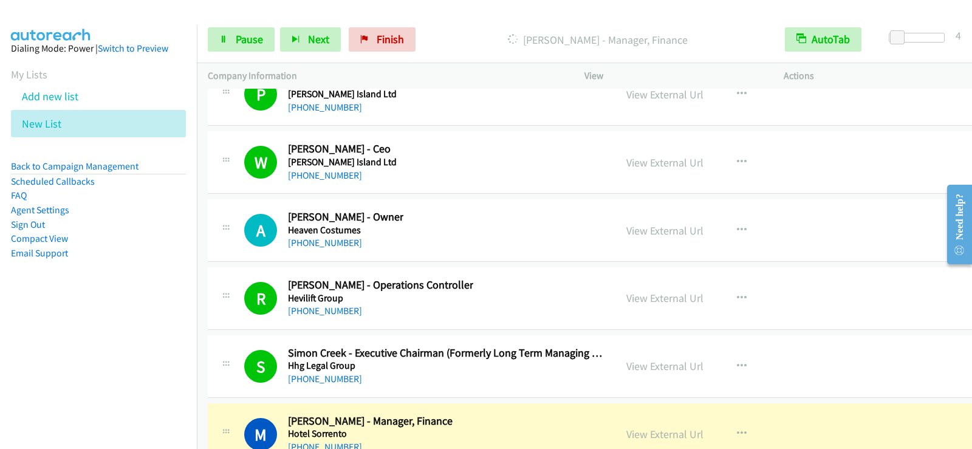
scroll to position [16792, 0]
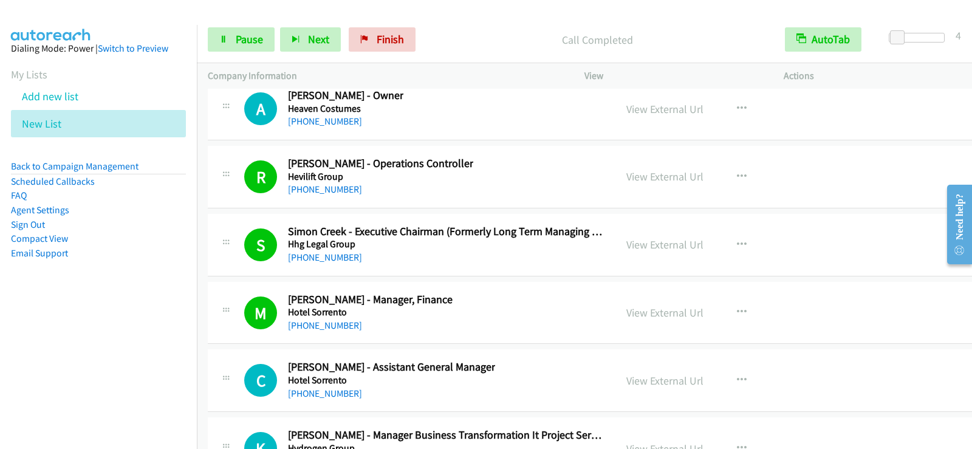
click at [236, 23] on div "Start Calls Pause Next Finish Call Completed AutoTab AutoTab 4" at bounding box center [584, 39] width 775 height 47
click at [236, 42] on span "Pause" at bounding box center [249, 39] width 27 height 14
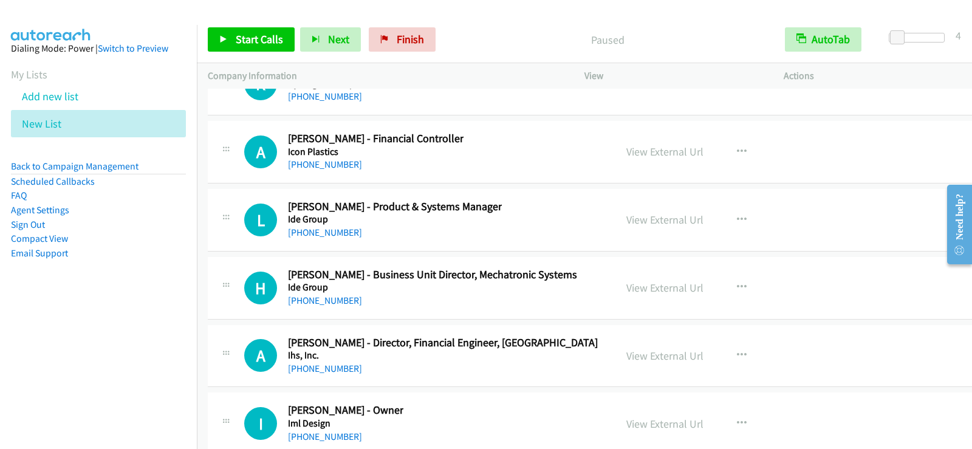
scroll to position [17096, 0]
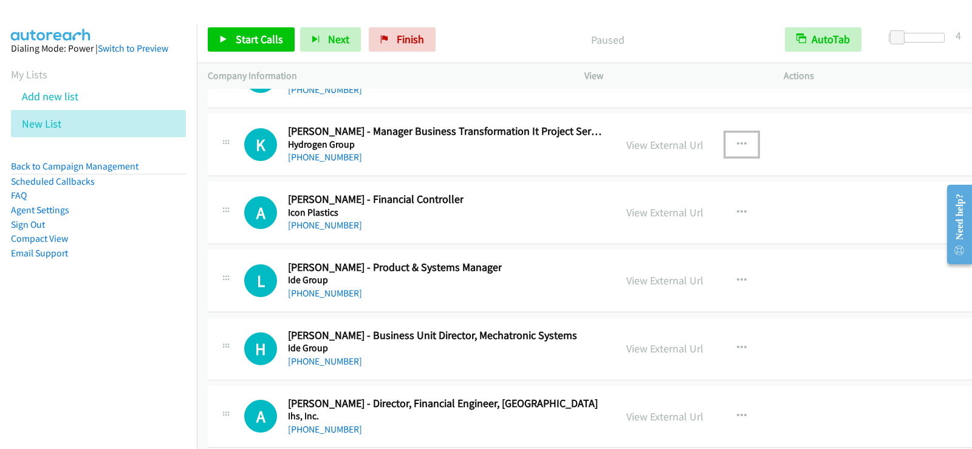
click at [734, 146] on button "button" at bounding box center [741, 144] width 33 height 24
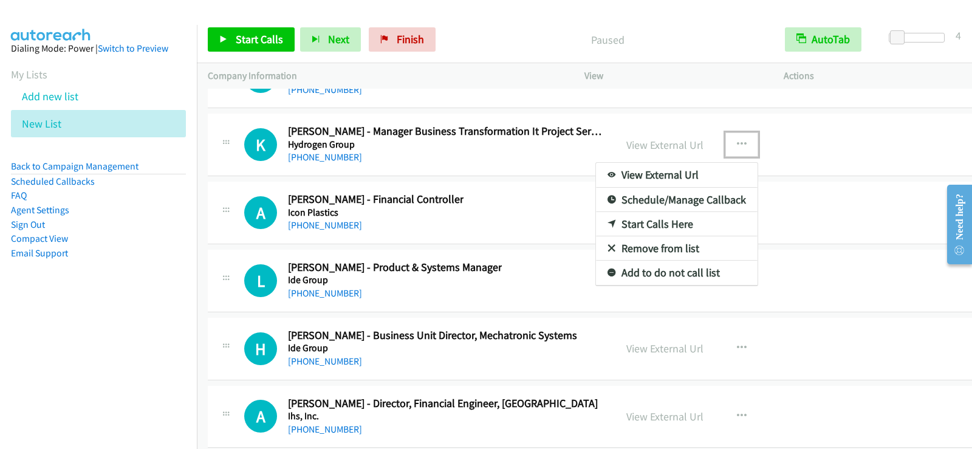
drag, startPoint x: 655, startPoint y: 224, endPoint x: 594, endPoint y: 212, distance: 62.0
click at [645, 222] on link "Start Calls Here" at bounding box center [677, 224] width 162 height 24
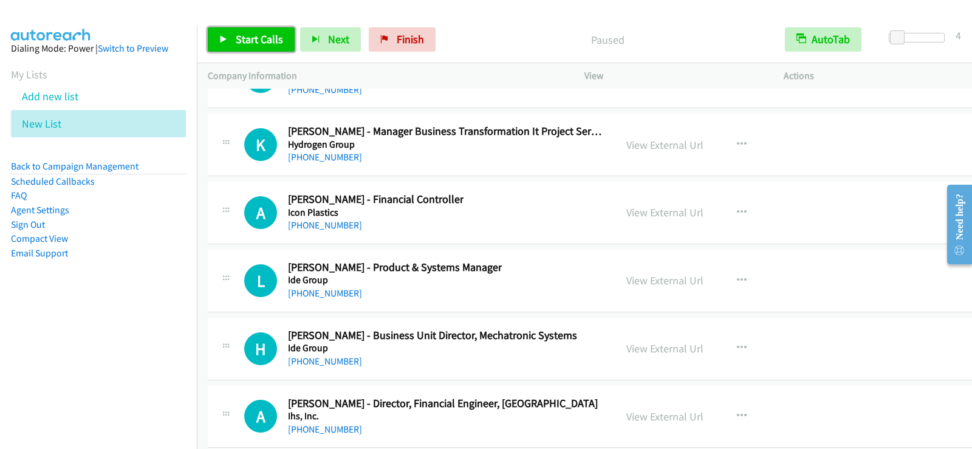
click at [239, 50] on link "Start Calls" at bounding box center [251, 39] width 87 height 24
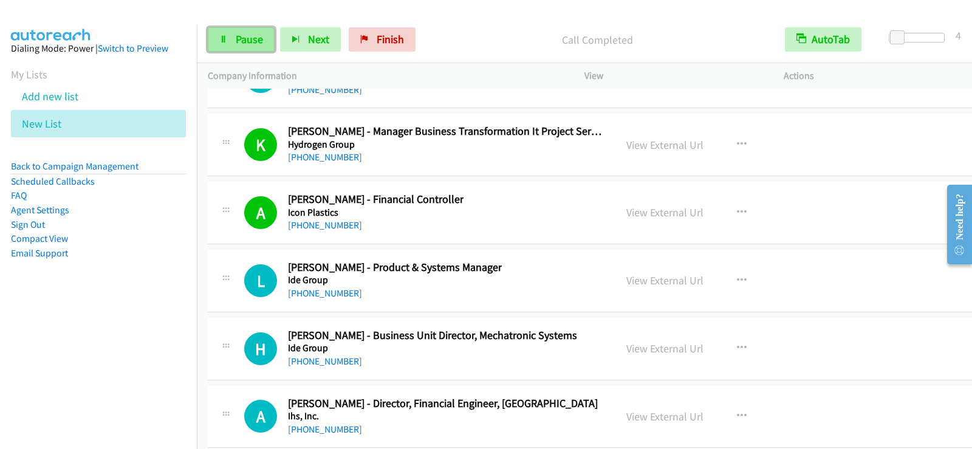
click at [235, 49] on link "Pause" at bounding box center [241, 39] width 67 height 24
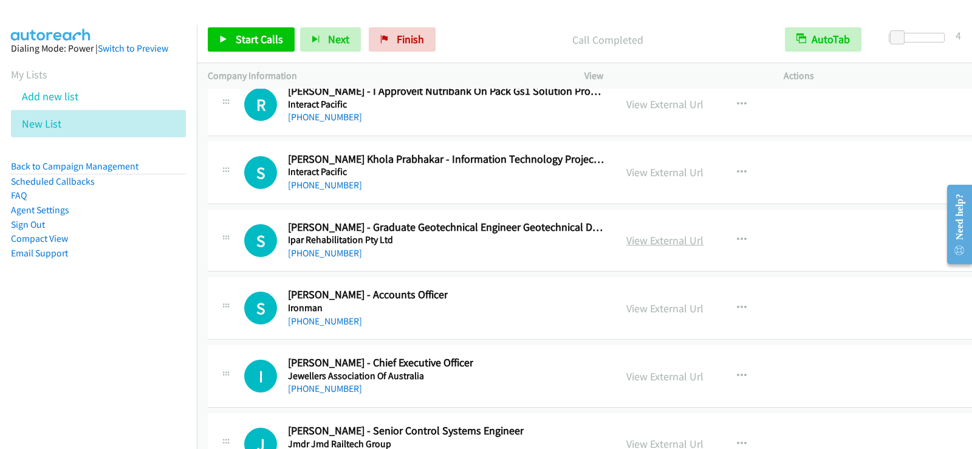
scroll to position [17971, 0]
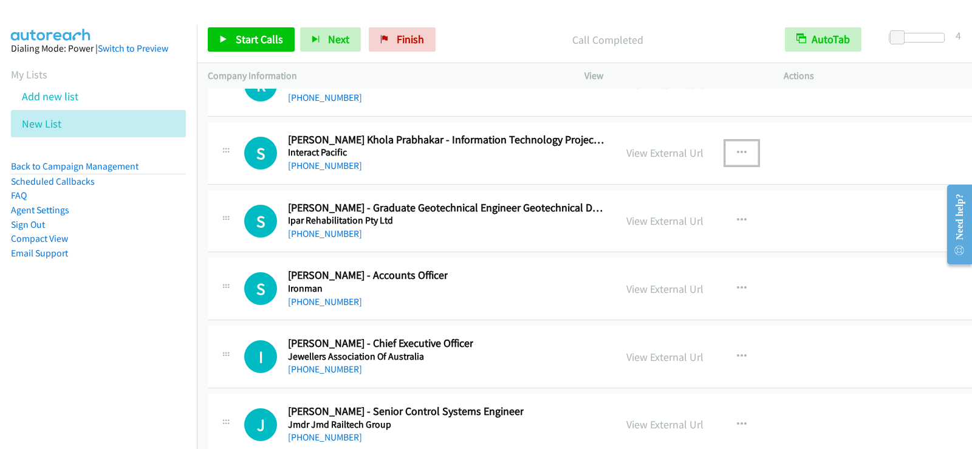
click at [731, 157] on button "button" at bounding box center [741, 153] width 33 height 24
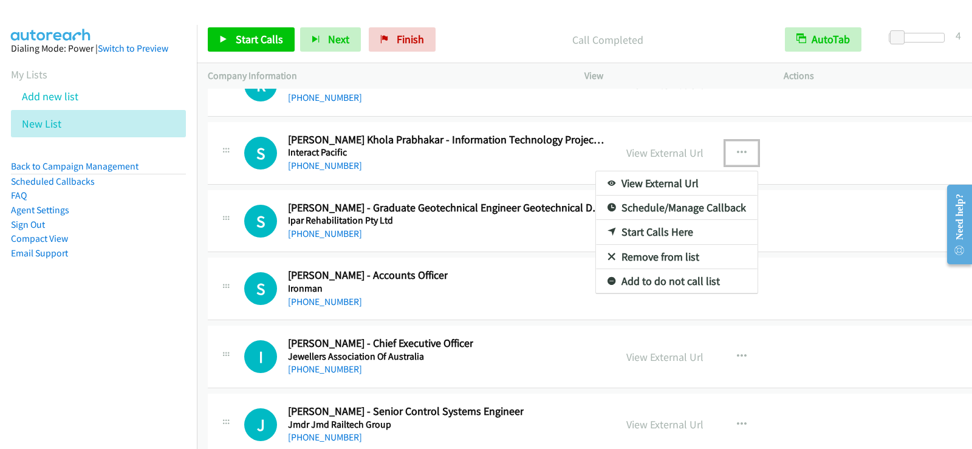
click at [662, 235] on link "Start Calls Here" at bounding box center [677, 232] width 162 height 24
